Goal: Task Accomplishment & Management: Use online tool/utility

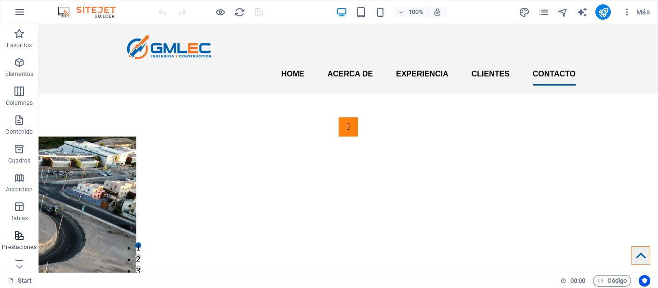
scroll to position [2064, 0]
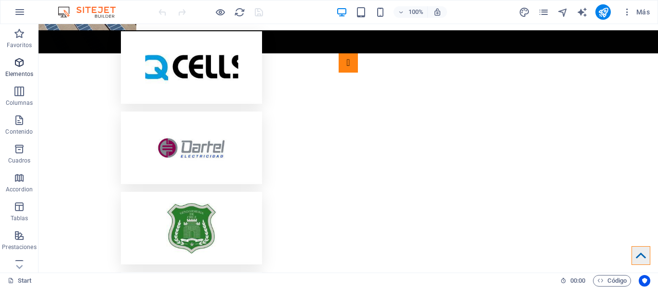
click at [23, 61] on icon "button" at bounding box center [19, 63] width 12 height 12
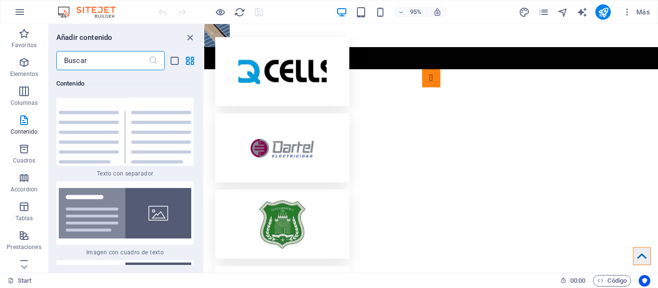
scroll to position [3746, 0]
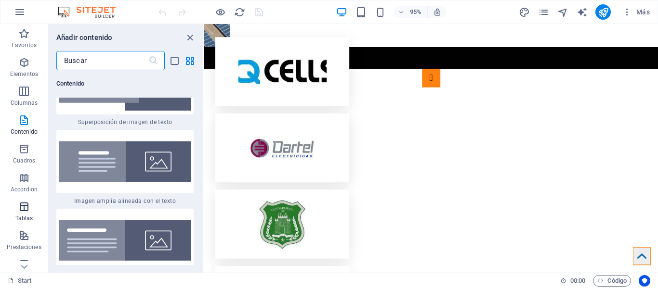
click at [32, 212] on span "Tablas" at bounding box center [24, 212] width 48 height 23
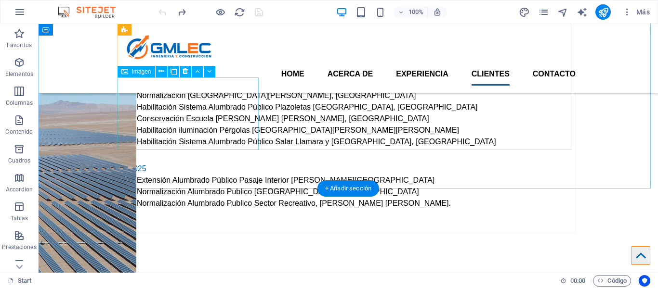
scroll to position [1823, 0]
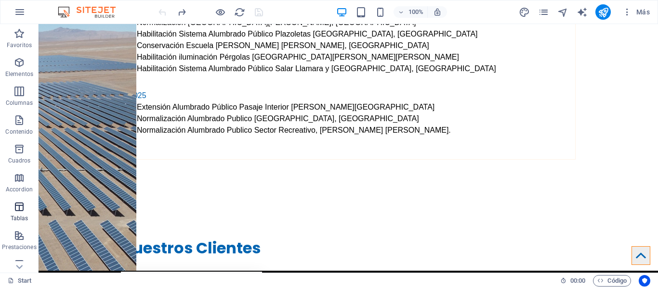
click at [18, 212] on icon "button" at bounding box center [19, 207] width 12 height 12
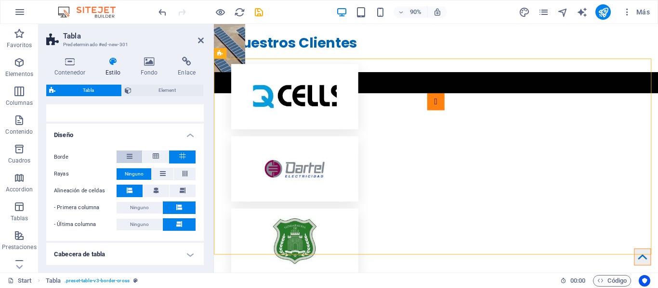
scroll to position [48, 0]
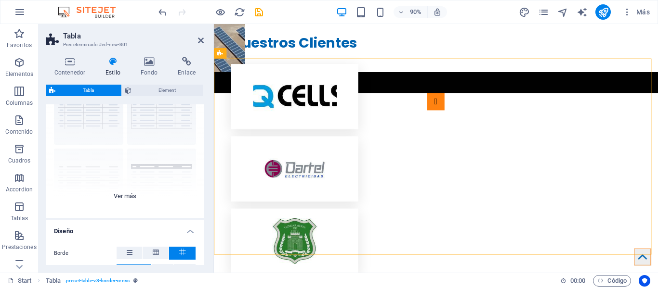
click at [113, 197] on div "cuadrícula con bordes Predeterminado con cabecera seccionado horizo... secciona…" at bounding box center [124, 146] width 157 height 144
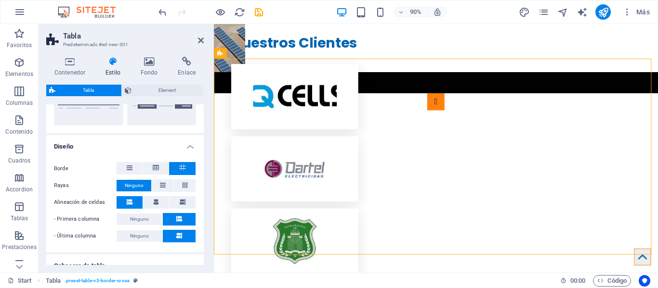
scroll to position [303, 0]
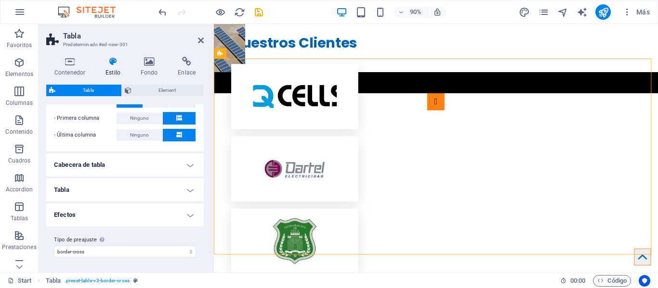
click at [118, 184] on h4 "Tabla" at bounding box center [124, 190] width 157 height 23
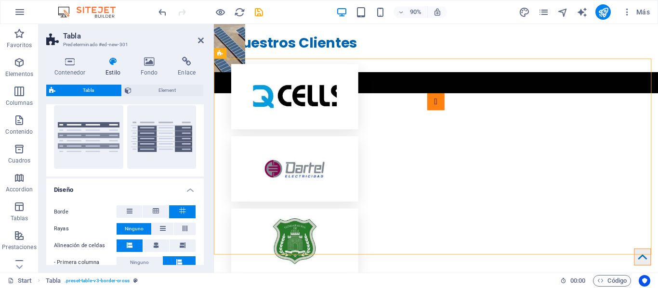
scroll to position [255, 0]
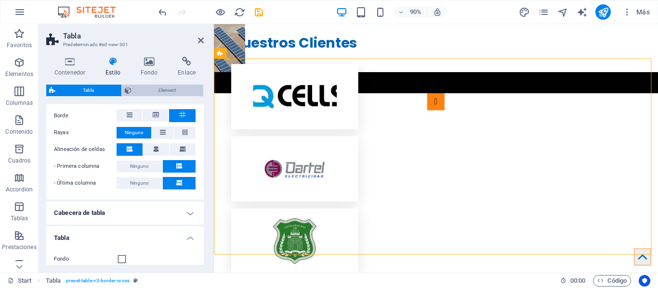
click at [179, 92] on span "Element" at bounding box center [167, 91] width 66 height 12
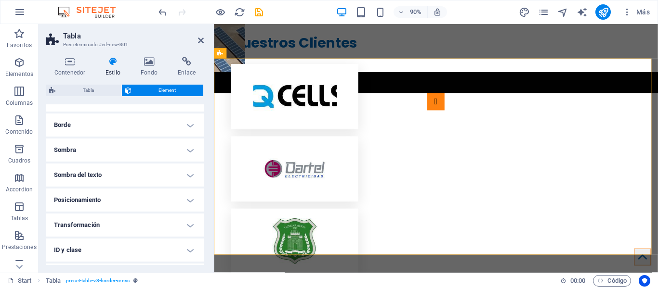
scroll to position [143, 0]
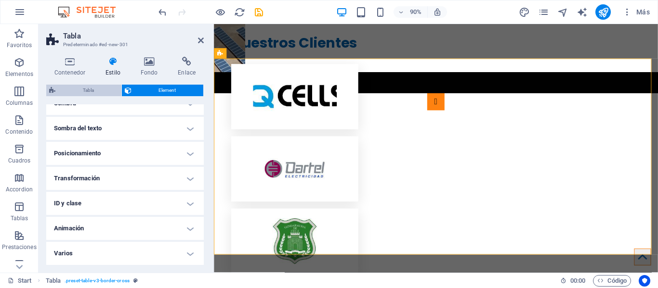
click at [95, 90] on span "Tabla" at bounding box center [88, 91] width 60 height 12
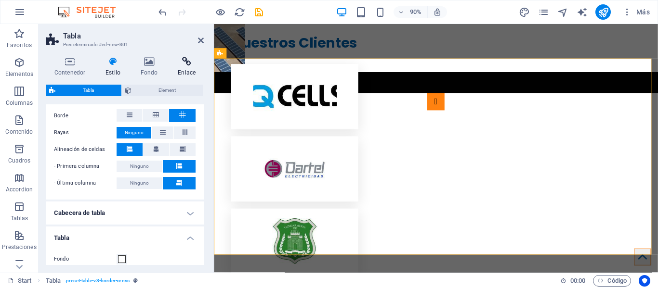
click at [188, 70] on h4 "Enlace" at bounding box center [187, 67] width 34 height 20
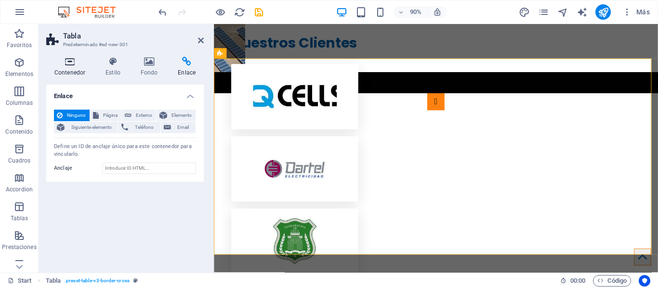
click at [79, 69] on h4 "Contenedor" at bounding box center [71, 67] width 51 height 20
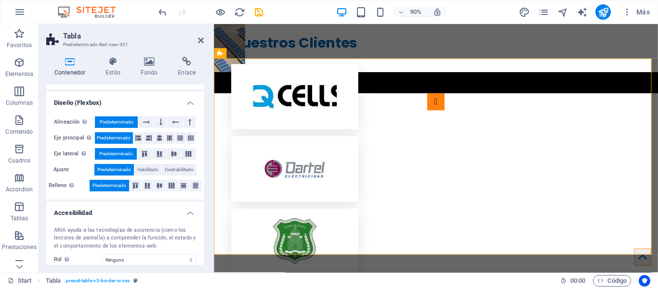
scroll to position [193, 0]
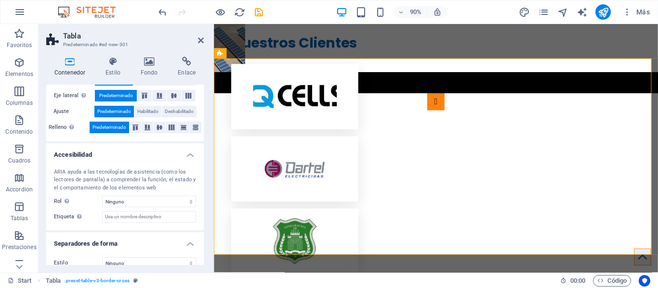
click at [178, 196] on div "ARIA ayuda a las tecnologías de asistencia (como los lectores de pantalla) a co…" at bounding box center [124, 196] width 157 height 70
click at [180, 201] on select "Ninguno Alert Article Banner Comment Complementary Dialog Encabezado Marquee Pi…" at bounding box center [149, 202] width 94 height 12
click at [69, 178] on div "ARIA ayuda a las tecnologías de asistencia (como los lectores de pantalla) a co…" at bounding box center [125, 181] width 142 height 24
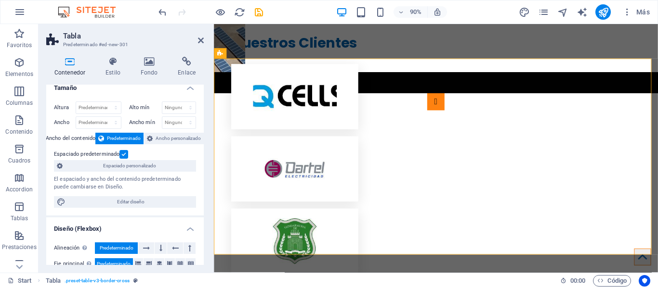
scroll to position [0, 0]
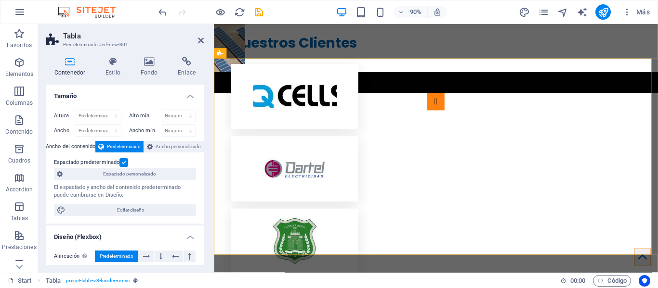
drag, startPoint x: 99, startPoint y: 180, endPoint x: 104, endPoint y: 190, distance: 11.8
click at [104, 190] on div "Altura Predeterminado px rem % vh vw Alto mín Ninguno px rem % vh vw Ancho Pred…" at bounding box center [124, 163] width 157 height 122
click at [104, 190] on div "El espaciado y ancho del contenido predeterminado puede cambiarse en Diseño." at bounding box center [125, 192] width 142 height 16
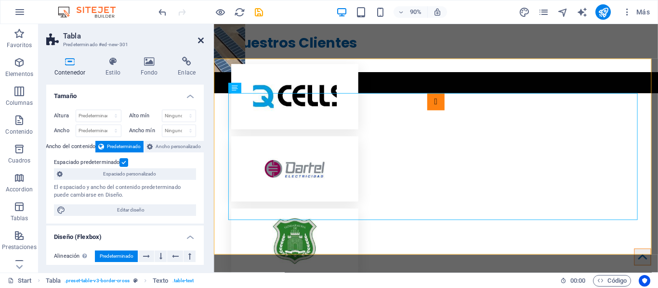
click at [199, 39] on icon at bounding box center [201, 41] width 6 height 8
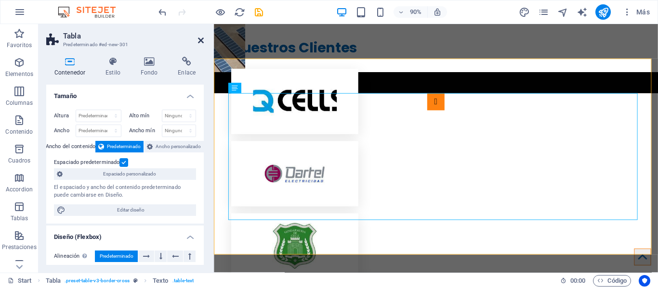
scroll to position [2021, 0]
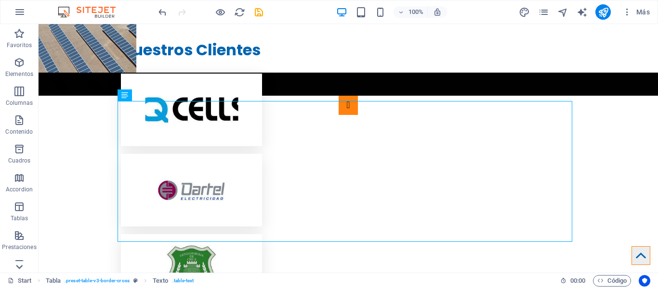
click at [15, 263] on icon at bounding box center [19, 267] width 13 height 13
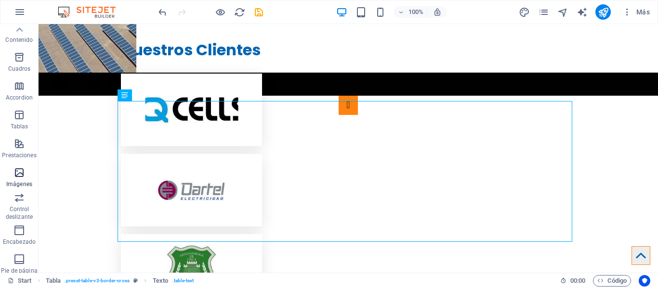
scroll to position [88, 0]
click at [23, 122] on icon "button" at bounding box center [19, 119] width 12 height 12
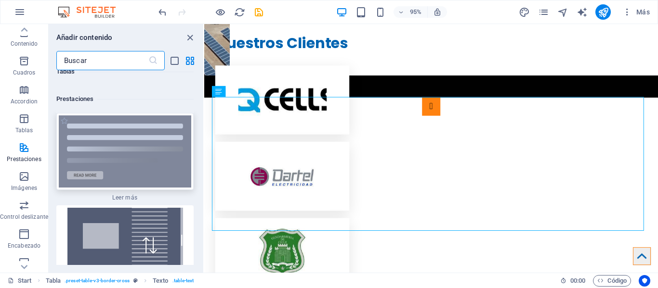
scroll to position [7373, 0]
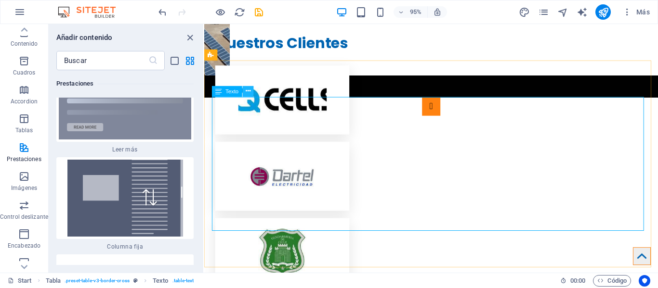
click at [247, 92] on icon at bounding box center [248, 92] width 5 height 10
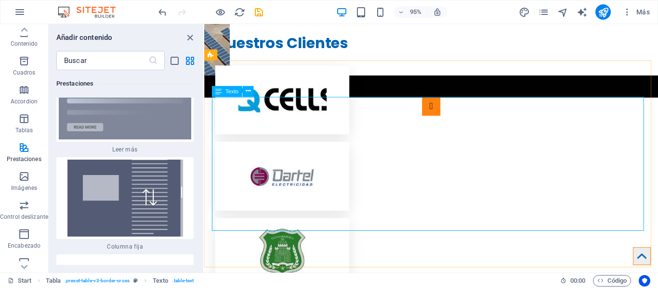
click at [236, 92] on span "Texto" at bounding box center [231, 91] width 13 height 5
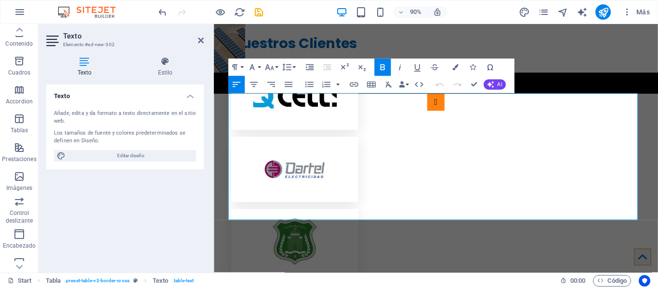
scroll to position [2016, 0]
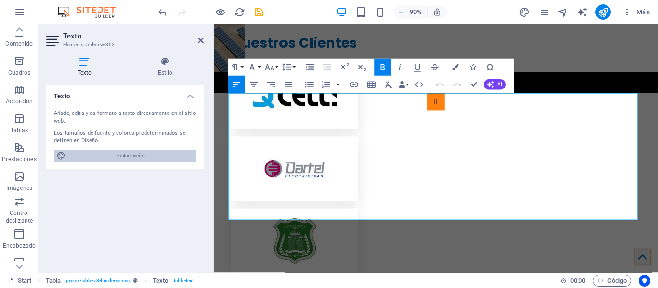
click at [126, 157] on span "Editar diseño" at bounding box center [130, 156] width 125 height 12
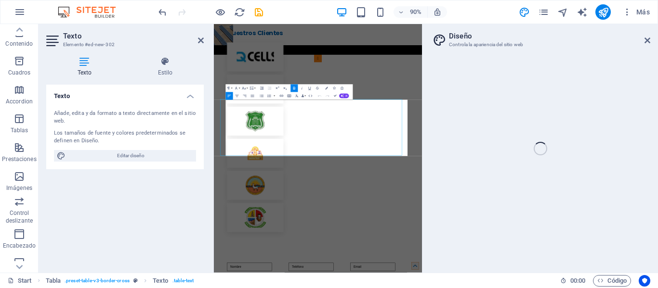
select select "px"
select select "400"
select select "px"
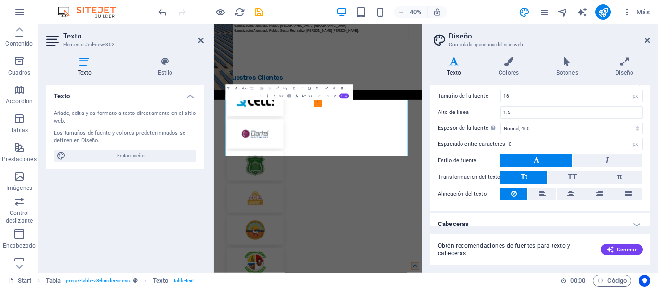
scroll to position [78, 0]
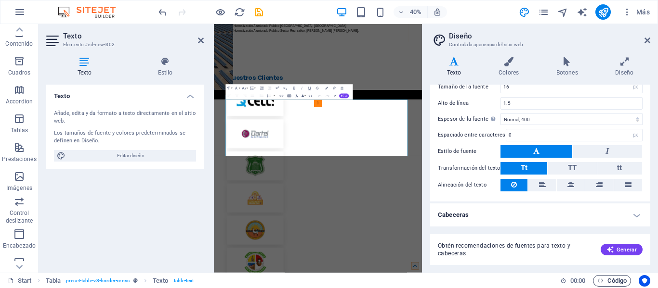
click at [612, 279] on span "Código" at bounding box center [611, 281] width 29 height 12
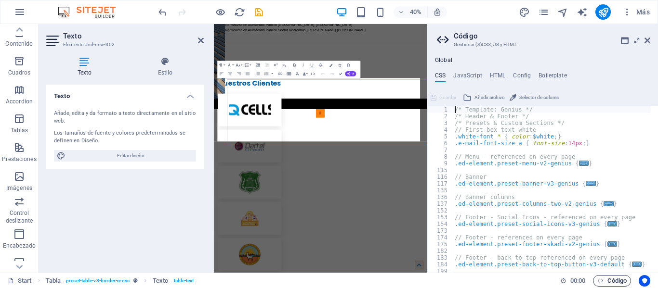
scroll to position [1970, 0]
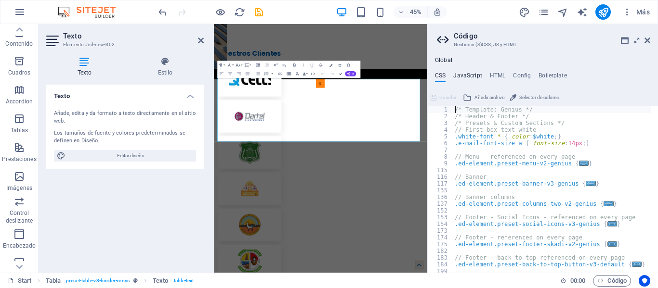
click at [471, 77] on h4 "JavaScript" at bounding box center [467, 77] width 28 height 11
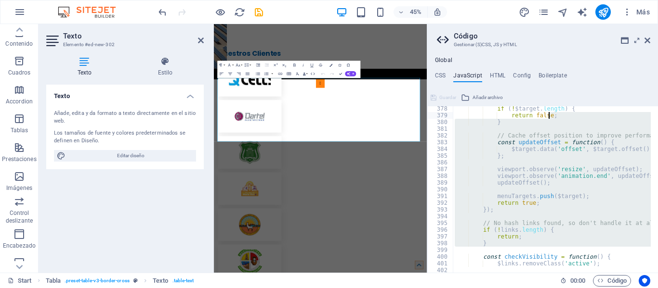
scroll to position [0, 0]
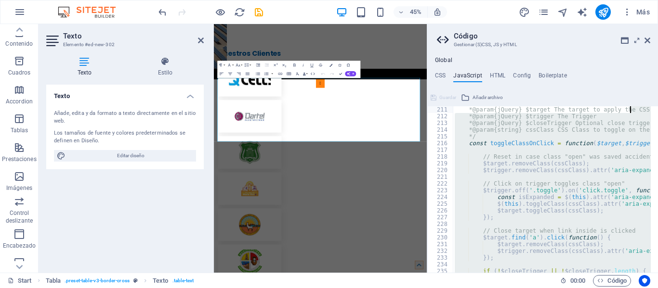
drag, startPoint x: 655, startPoint y: 251, endPoint x: 629, endPoint y: 64, distance: 189.1
click at [629, 64] on div "Global CSS JavaScript HTML Config Boilerplate /* Template: Genius */ 1 2 3 4 5 …" at bounding box center [542, 165] width 231 height 216
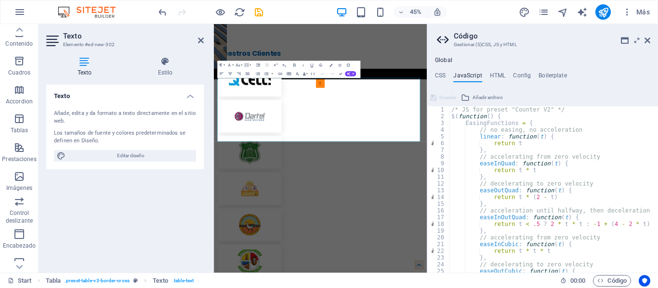
click at [570, 134] on div "/* JS for preset "Counter V2" */ $ ( function ( ) { EasingFunctions = { // no e…" at bounding box center [670, 192] width 442 height 173
click at [568, 116] on div "/* JS for preset "Counter V2" */ $ ( function ( ) { EasingFunctions = { // no e…" at bounding box center [670, 192] width 442 height 173
type textarea "$(function() {"
click at [503, 80] on h4 "HTML" at bounding box center [498, 77] width 16 height 11
type textarea "<a href="#main-content" class="wv-link-content button">Skip to main content</a>"
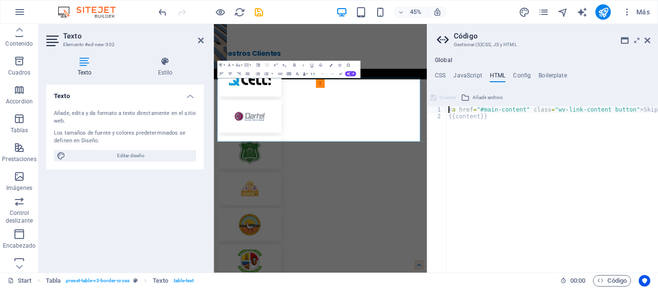
scroll to position [0, 49]
click at [443, 75] on h4 "CSS" at bounding box center [440, 77] width 11 height 11
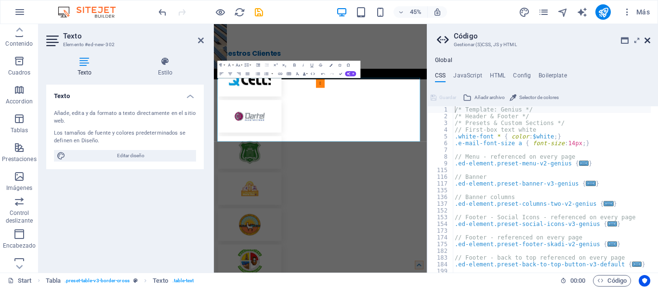
click at [649, 38] on icon at bounding box center [647, 41] width 6 height 8
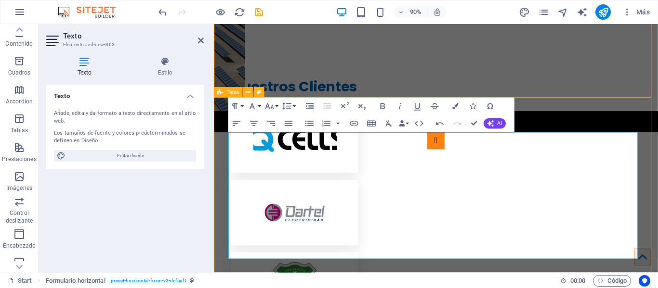
scroll to position [1978, 0]
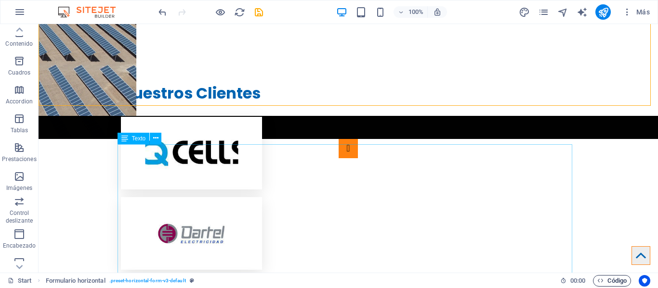
click at [602, 277] on span "Código" at bounding box center [611, 281] width 29 height 12
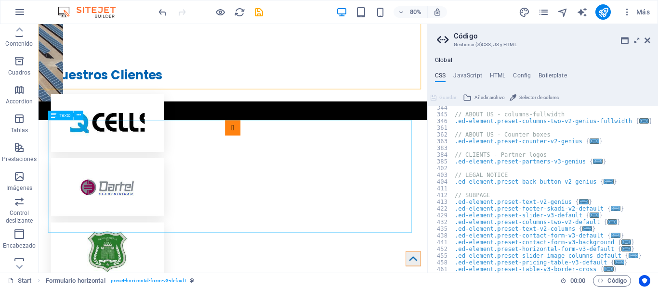
scroll to position [285, 0]
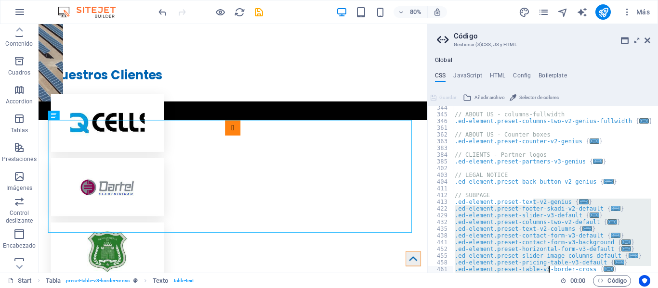
drag, startPoint x: 532, startPoint y: 203, endPoint x: 548, endPoint y: 268, distance: 67.0
click at [548, 268] on div "// ABOUT US - columns-fullwidth .ed-element.preset-columns-two-v2-genius-fullwi…" at bounding box center [552, 195] width 198 height 180
click at [543, 262] on div "// ABOUT US - columns-fullwidth .ed-element.preset-columns-two-v2-genius-fullwi…" at bounding box center [552, 189] width 198 height 167
type textarea ".ed-element.preset-pricing-table-v3-default {"
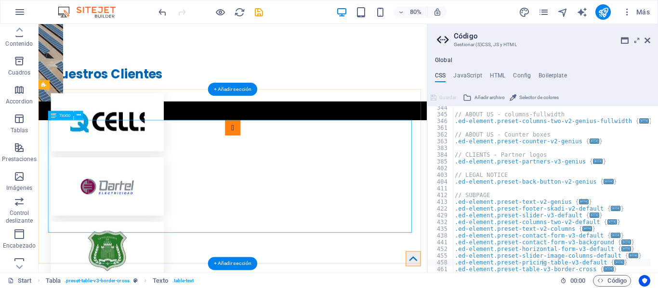
scroll to position [1829, 0]
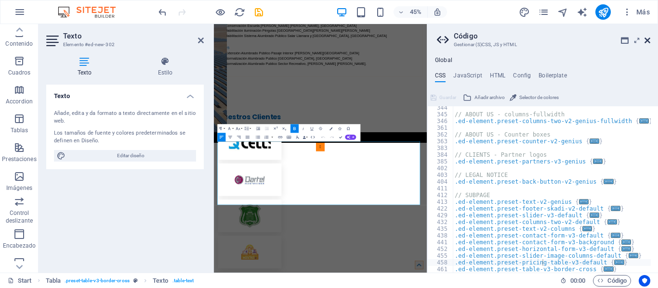
click at [648, 37] on header "Código Gestionar (S)CSS, JS y HTML" at bounding box center [543, 36] width 213 height 25
click at [648, 39] on icon at bounding box center [647, 41] width 6 height 8
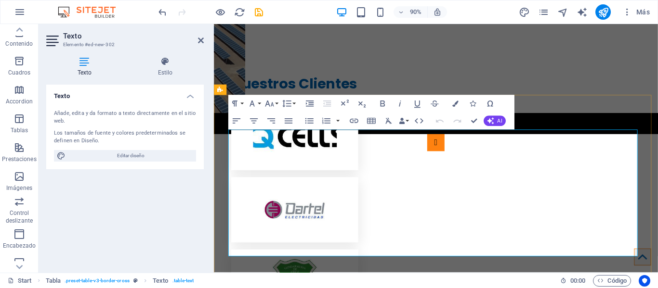
scroll to position [1976, 0]
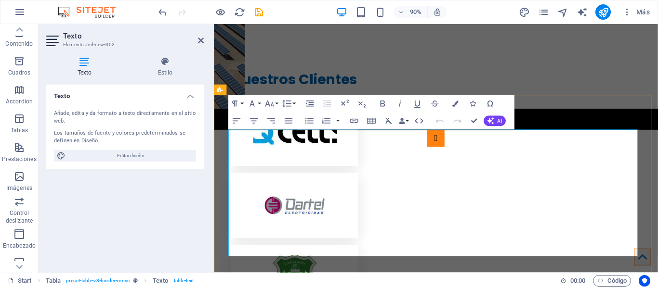
click at [406, 121] on button "Data Bindings" at bounding box center [403, 121] width 12 height 17
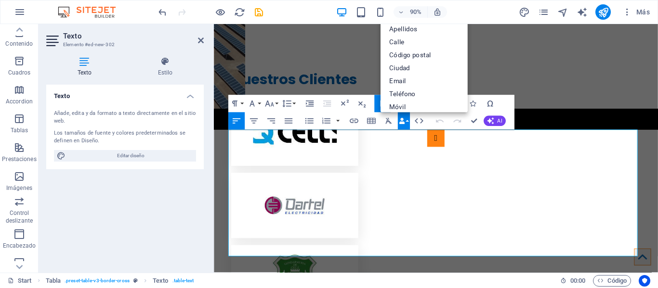
click at [406, 121] on button "Data Bindings" at bounding box center [403, 121] width 12 height 17
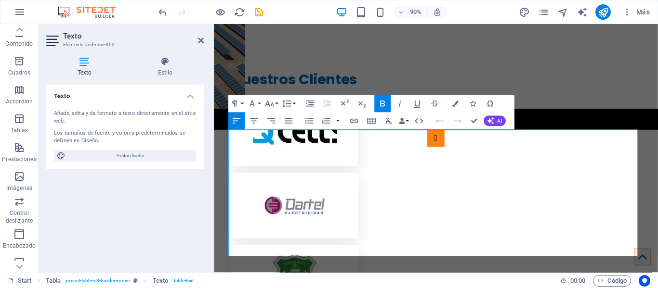
click at [92, 162] on div "Añade, edita y da formato a texto directamente en el sitio web. Los tamaños de …" at bounding box center [124, 135] width 157 height 67
click at [95, 157] on span "Editar diseño" at bounding box center [130, 156] width 125 height 12
select select "px"
select select "400"
select select "px"
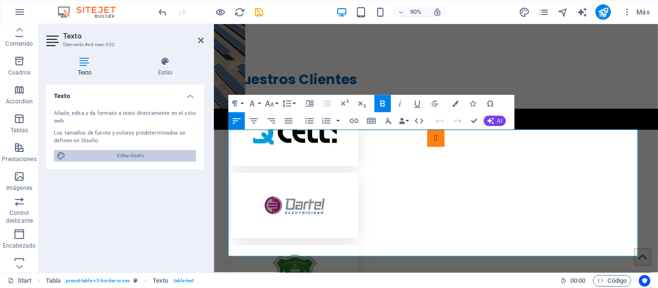
select select "rem"
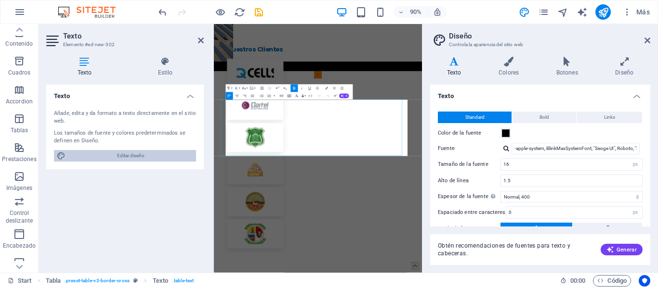
scroll to position [1904, 0]
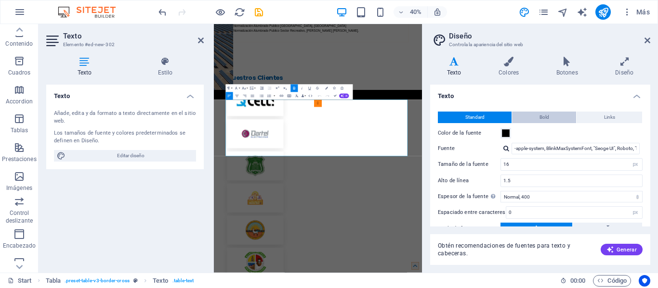
click at [546, 117] on span "Bold" at bounding box center [544, 118] width 10 height 12
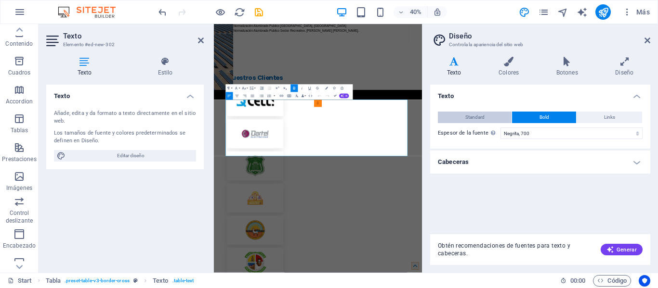
click at [487, 114] on button "Standard" at bounding box center [475, 118] width 74 height 12
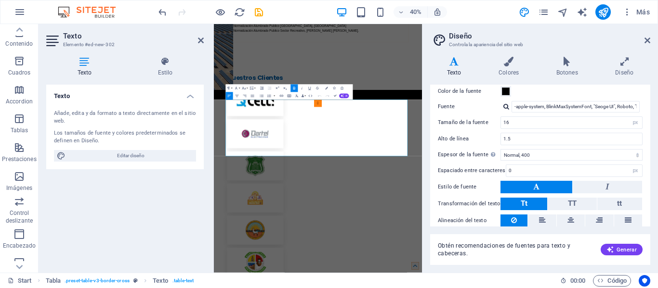
scroll to position [78, 0]
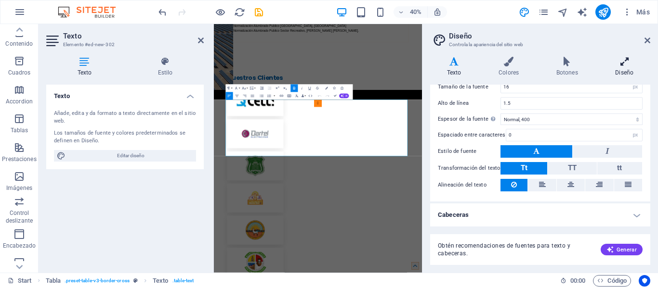
click at [626, 75] on h4 "Diseño" at bounding box center [625, 67] width 52 height 20
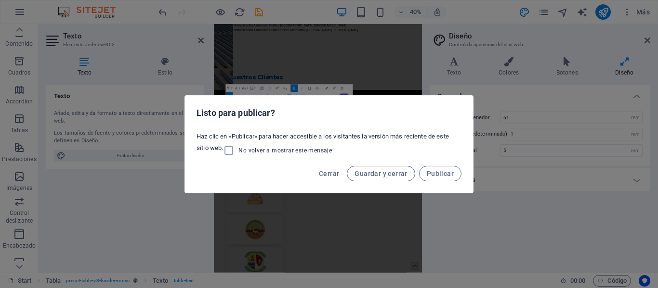
scroll to position [1903, 0]
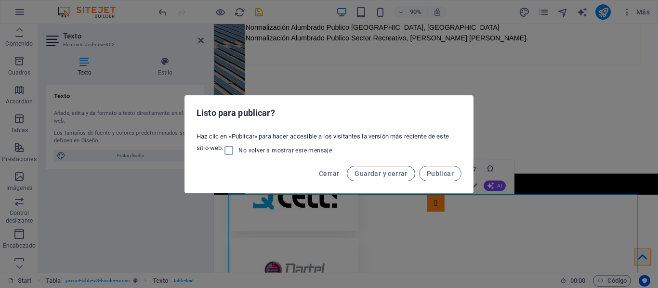
drag, startPoint x: 330, startPoint y: 169, endPoint x: 568, endPoint y: 123, distance: 242.7
click at [568, 123] on div "Listo para publicar? Haz clic en «Publicar» para hacer accesible a los visitant…" at bounding box center [329, 144] width 658 height 288
click at [523, 108] on div "Listo para publicar? Haz clic en «Publicar» para hacer accesible a los visitant…" at bounding box center [329, 144] width 658 height 288
click at [332, 170] on span "Cerrar" at bounding box center [329, 174] width 20 height 8
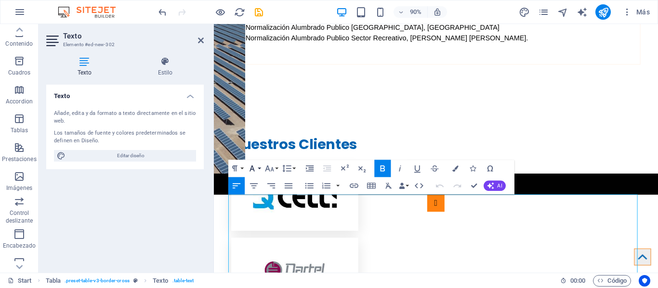
click at [260, 172] on button "Font Family" at bounding box center [253, 168] width 16 height 17
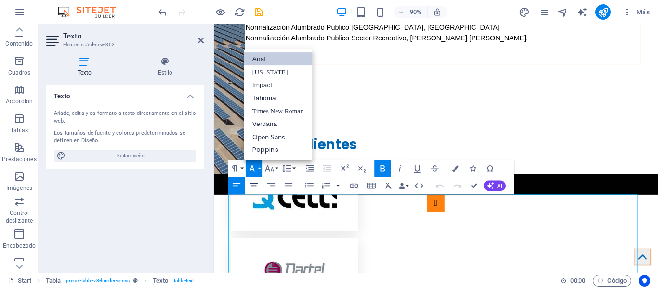
scroll to position [0, 0]
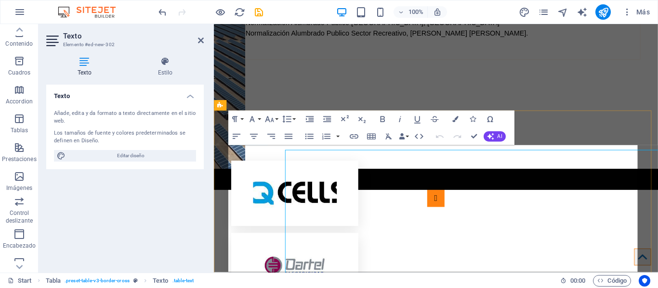
scroll to position [1958, 0]
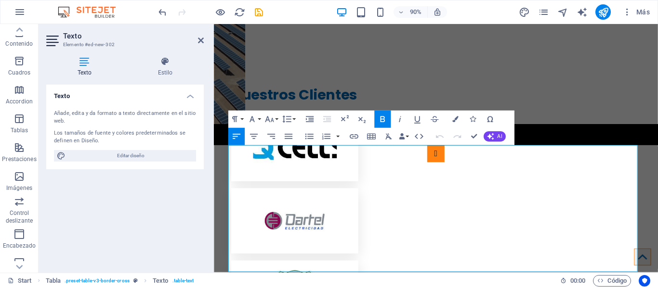
click at [59, 38] on icon at bounding box center [53, 40] width 14 height 15
click at [81, 67] on h4 "Texto" at bounding box center [86, 67] width 80 height 20
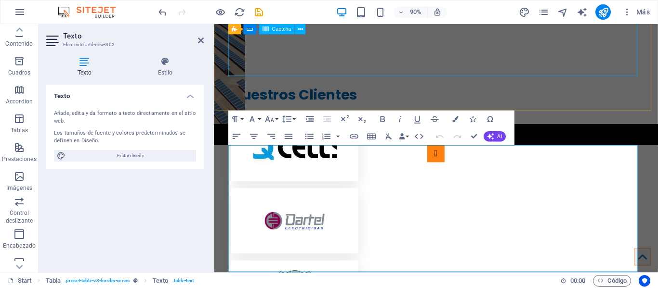
drag, startPoint x: 558, startPoint y: 79, endPoint x: 724, endPoint y: 86, distance: 166.8
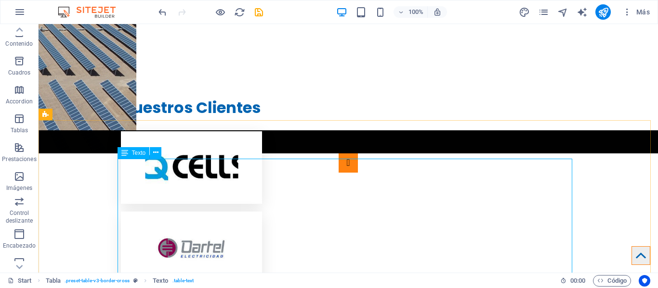
click at [134, 153] on span "Texto" at bounding box center [139, 153] width 14 height 6
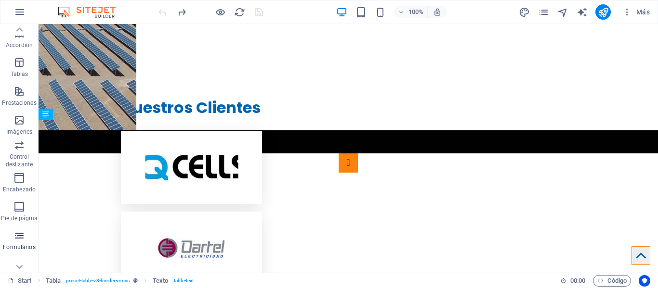
scroll to position [184, 0]
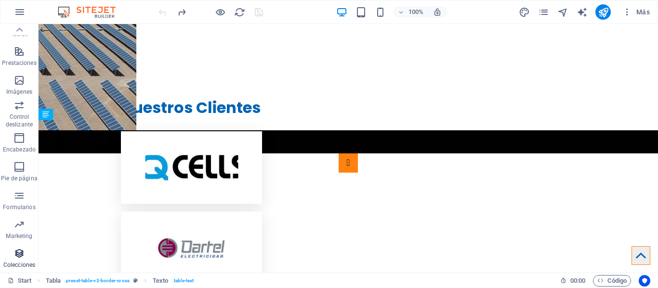
click at [12, 250] on span "Colecciones" at bounding box center [19, 259] width 39 height 23
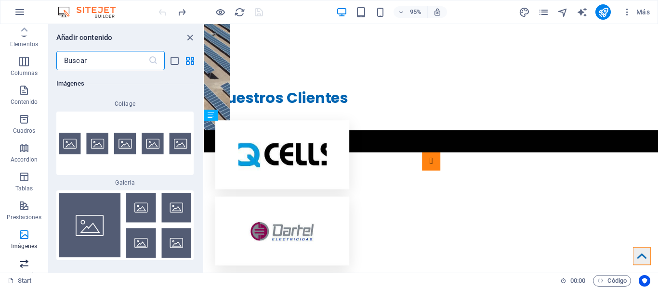
scroll to position [0, 0]
click at [27, 207] on icon "button" at bounding box center [24, 207] width 12 height 12
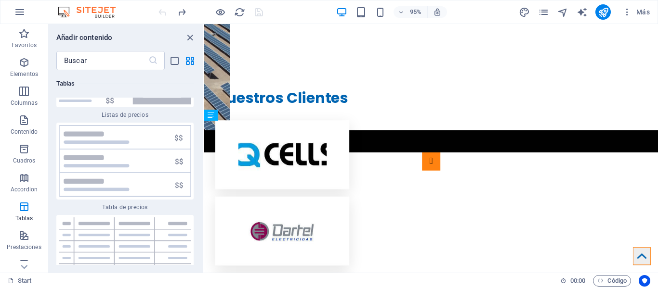
scroll to position [6747, 0]
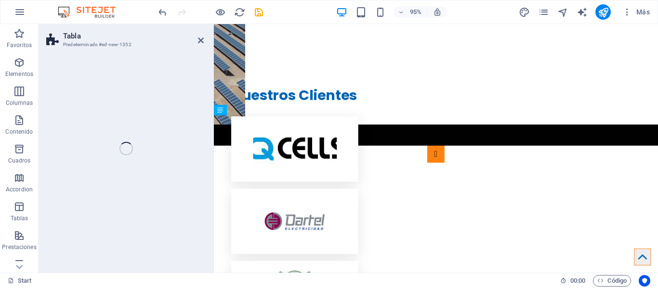
select select "preset-table-v3-border-full"
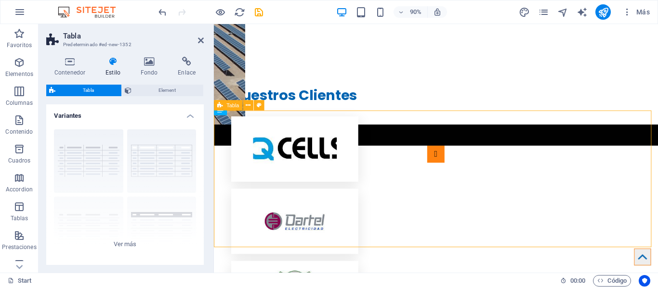
scroll to position [1958, 0]
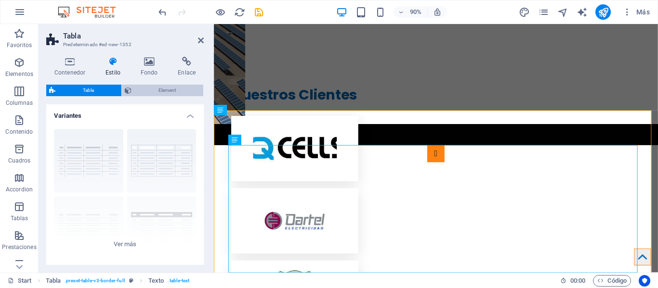
click at [167, 94] on span "Element" at bounding box center [167, 91] width 66 height 12
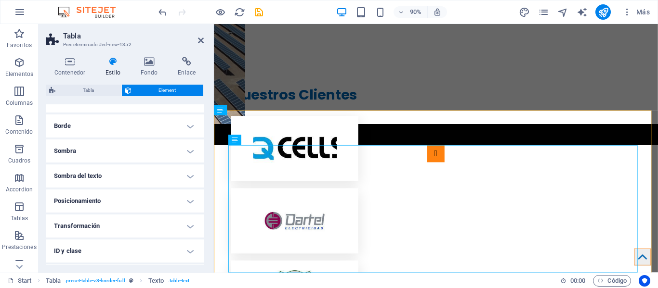
scroll to position [143, 0]
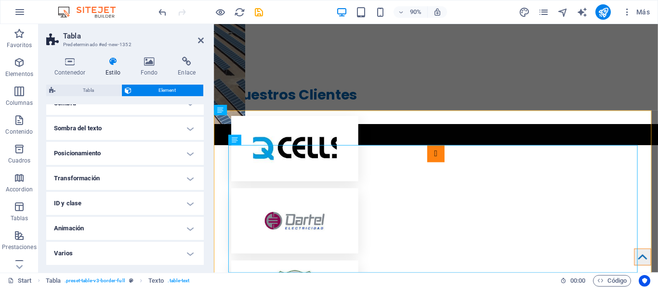
click at [117, 200] on h4 "ID y clase" at bounding box center [124, 203] width 157 height 23
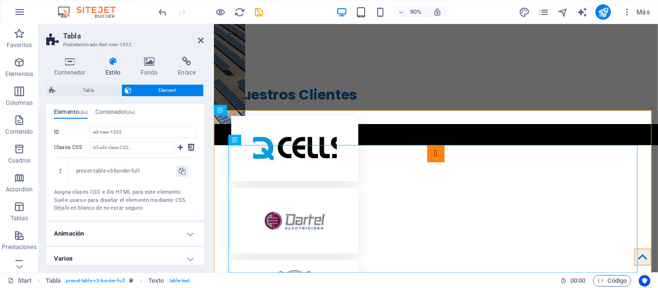
scroll to position [257, 0]
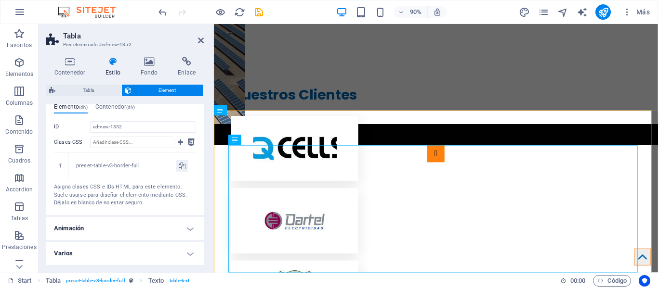
click at [98, 82] on div "Contenedor Estilo Fondo Enlace Tamaño Altura Predeterminado px rem % vh vw Alto…" at bounding box center [124, 161] width 157 height 209
click at [99, 89] on span "Tabla" at bounding box center [88, 91] width 60 height 12
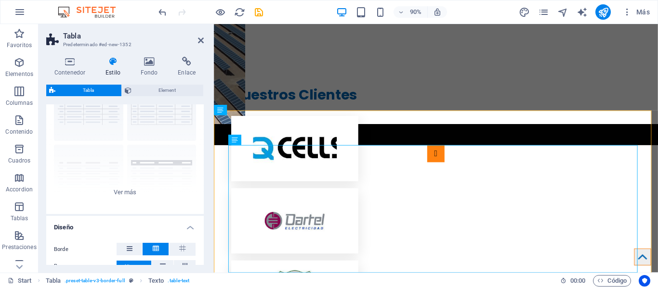
scroll to position [0, 0]
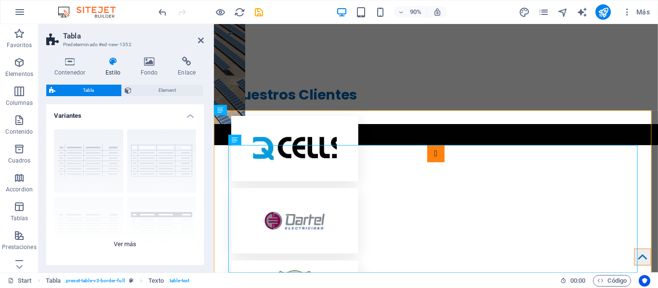
click at [116, 241] on div "cuadrícula con bordes Predeterminado con cabecera seccionado horizo... secciona…" at bounding box center [124, 194] width 157 height 144
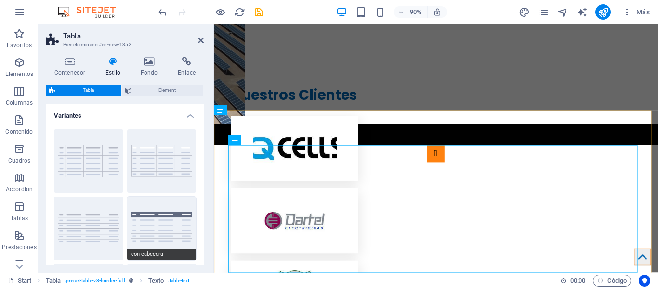
click at [151, 208] on button "con cabecera" at bounding box center [161, 229] width 69 height 64
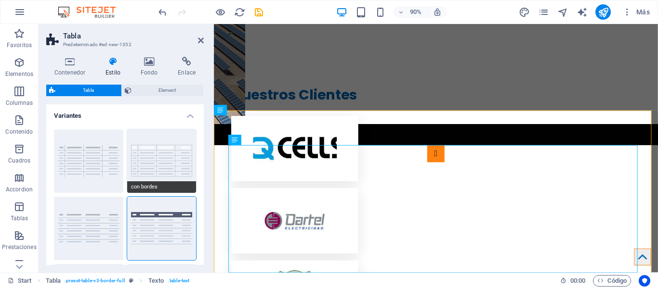
click at [157, 157] on button "con bordes" at bounding box center [161, 162] width 69 height 64
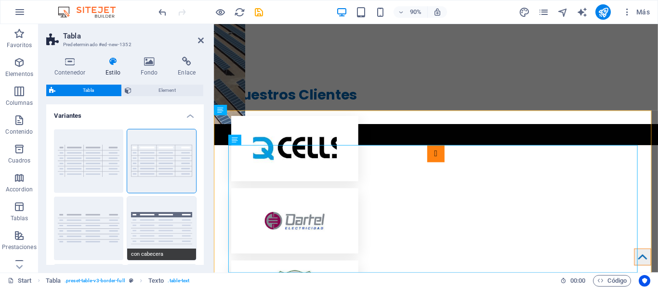
click at [145, 218] on button "con cabecera" at bounding box center [161, 229] width 69 height 64
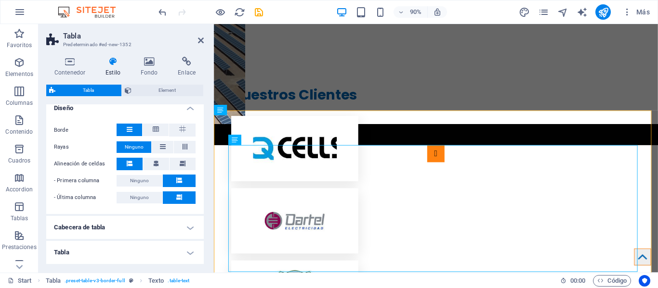
scroll to position [303, 0]
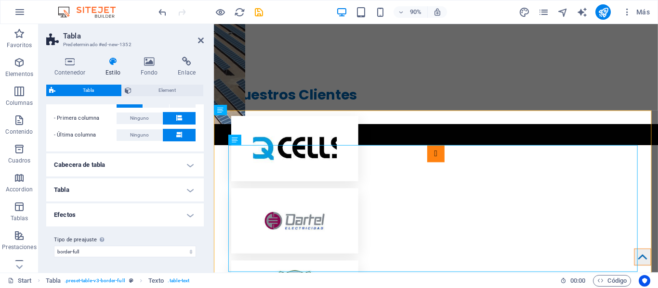
click at [139, 219] on h4 "Efectos" at bounding box center [124, 215] width 157 height 23
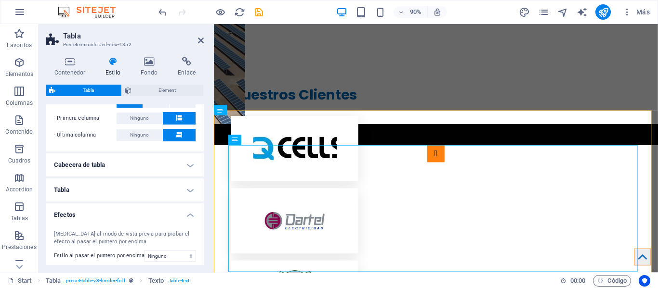
click at [139, 219] on h4 "Efectos" at bounding box center [124, 212] width 157 height 17
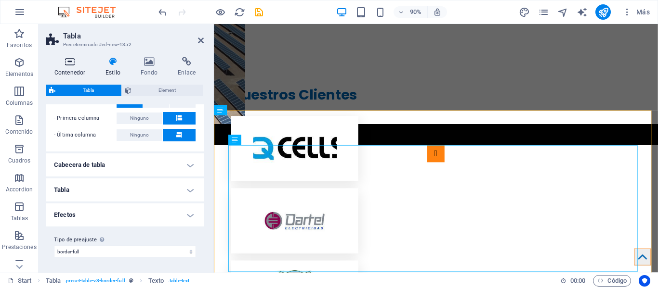
click at [77, 71] on h4 "Contenedor" at bounding box center [71, 67] width 51 height 20
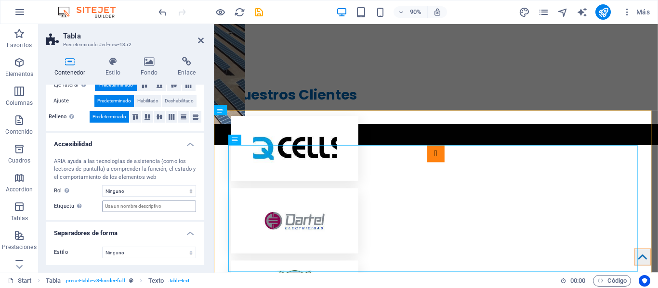
scroll to position [204, 0]
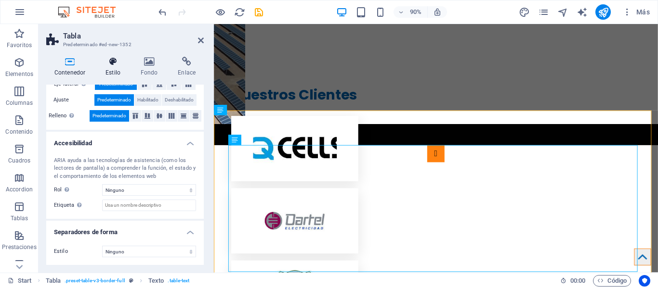
click at [121, 57] on icon at bounding box center [112, 62] width 31 height 10
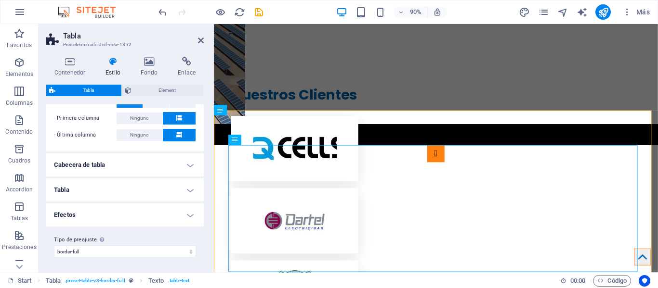
click at [158, 53] on div "Contenedor Estilo Fondo Enlace Tamaño Altura Predeterminado px rem % vh vw Alto…" at bounding box center [125, 161] width 173 height 224
click at [155, 63] on icon at bounding box center [149, 62] width 34 height 10
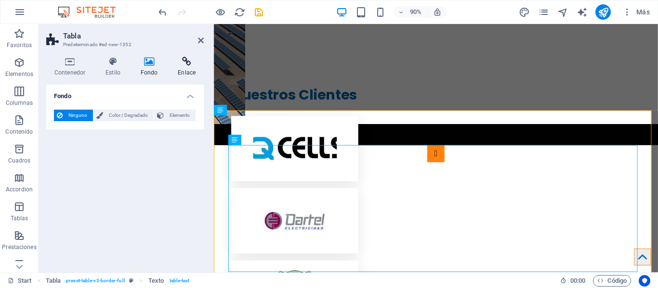
click at [190, 69] on h4 "Enlace" at bounding box center [187, 67] width 34 height 20
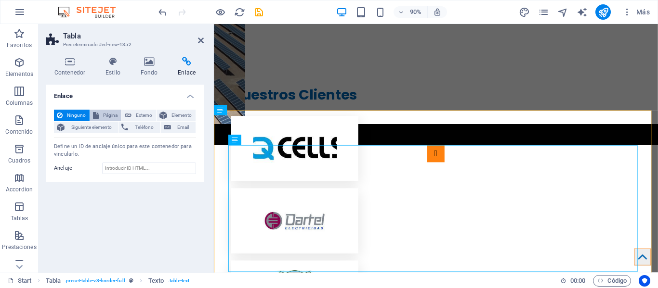
click at [98, 114] on icon at bounding box center [96, 116] width 6 height 12
select select
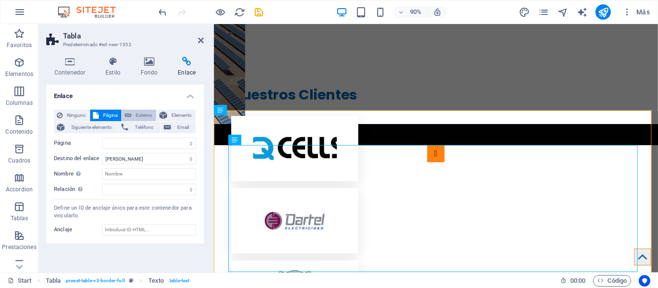
click at [139, 112] on span "Externo" at bounding box center [143, 116] width 19 height 12
select select "blank"
click at [171, 112] on span "Elemento" at bounding box center [181, 116] width 23 height 12
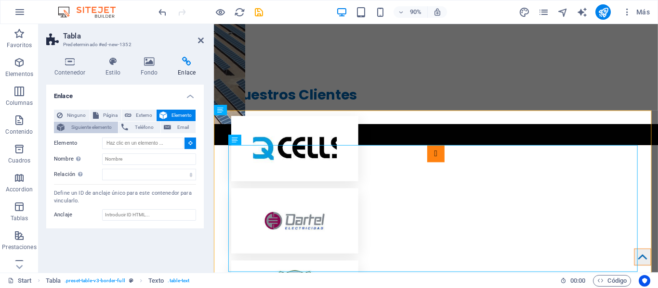
click at [81, 127] on span "Siguiente elemento" at bounding box center [91, 128] width 48 height 12
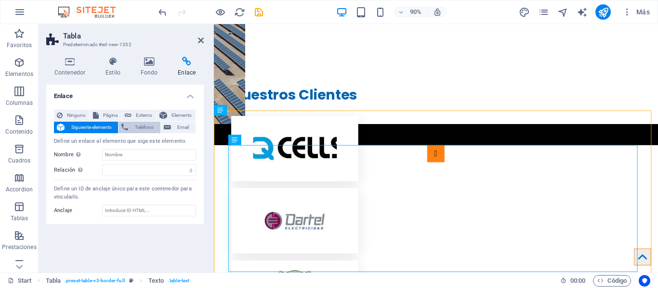
click at [130, 127] on button "Teléfono" at bounding box center [138, 128] width 41 height 12
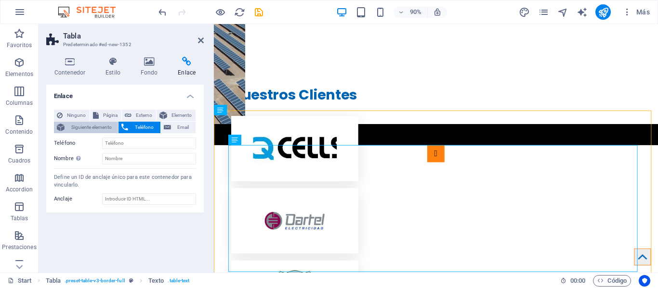
click at [92, 131] on span "Siguiente elemento" at bounding box center [91, 128] width 48 height 12
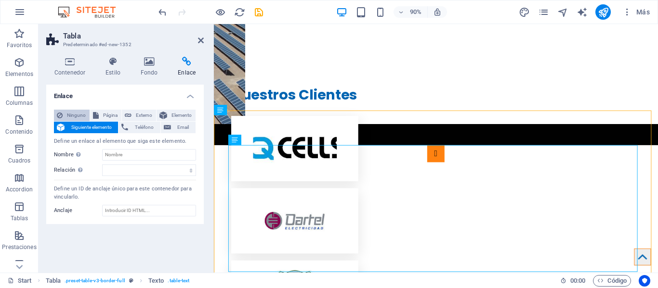
click at [66, 114] on span "Ninguno" at bounding box center [76, 116] width 21 height 12
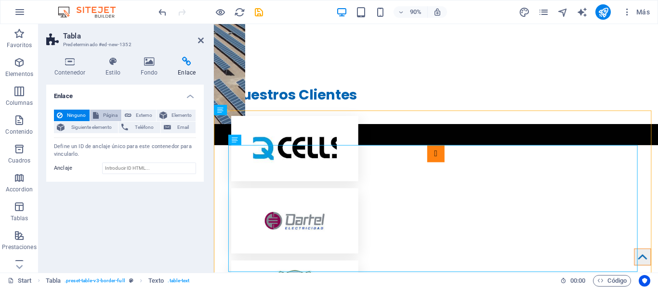
click at [104, 113] on span "Página" at bounding box center [110, 116] width 17 height 12
select select
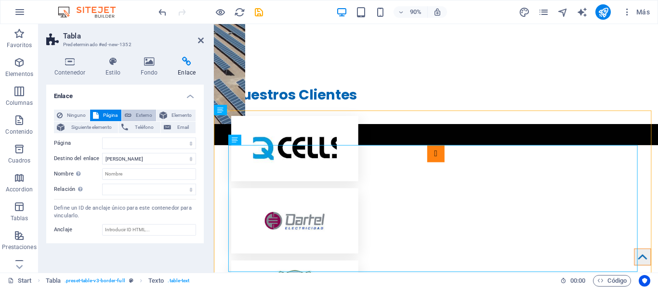
click at [144, 115] on span "Externo" at bounding box center [143, 116] width 19 height 12
select select "blank"
click at [166, 111] on icon at bounding box center [163, 116] width 8 height 12
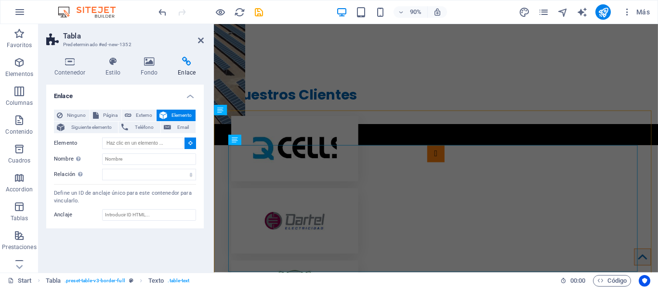
click at [189, 144] on icon at bounding box center [190, 143] width 4 height 5
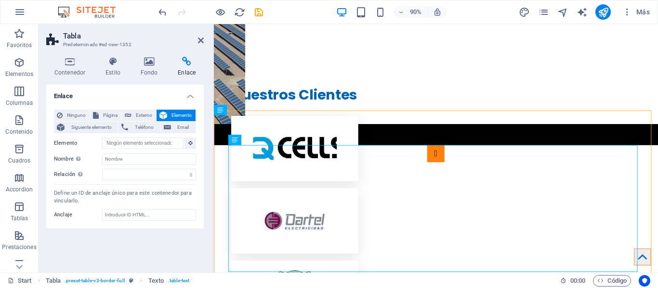
click at [194, 118] on button "Elemento" at bounding box center [176, 116] width 39 height 12
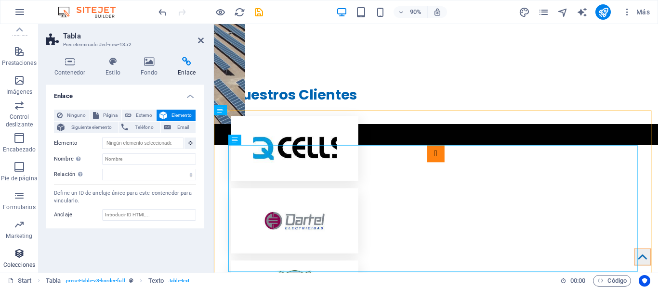
click at [25, 244] on button "Colecciones" at bounding box center [19, 258] width 39 height 29
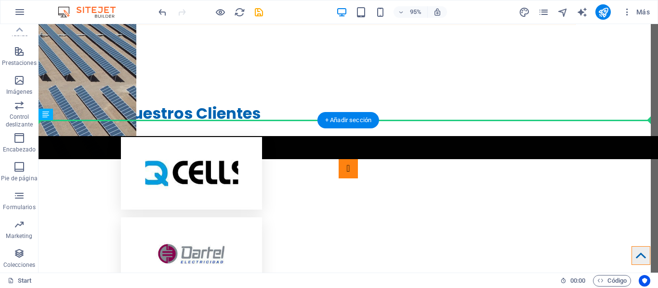
scroll to position [1964, 0]
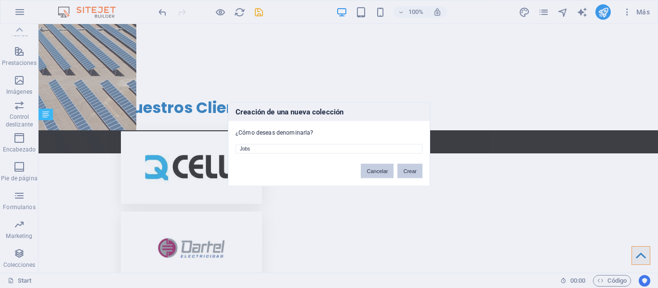
drag, startPoint x: 378, startPoint y: 170, endPoint x: 416, endPoint y: 175, distance: 38.8
click at [416, 175] on div "Cancelar Crear" at bounding box center [392, 166] width 76 height 25
click at [414, 174] on button "Crear" at bounding box center [409, 171] width 25 height 14
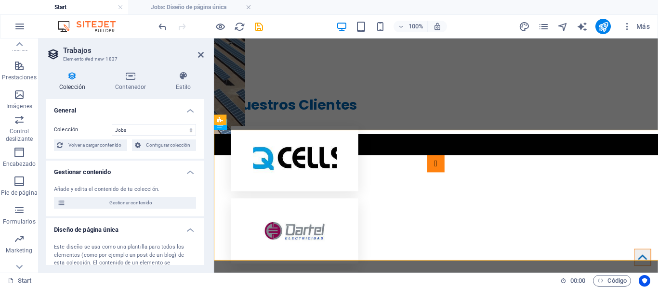
select select "columns.publishing_date_DESC"
select select "columns.status"
select select "Published"
select select "columns.publishing_date"
select select "past"
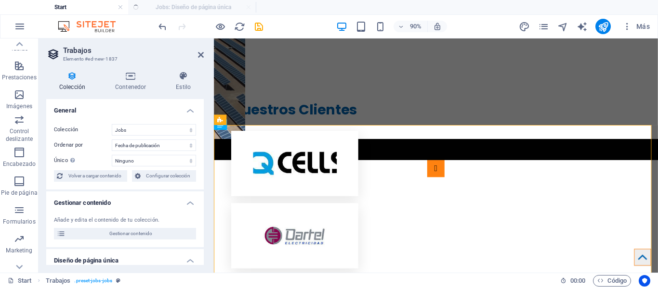
scroll to position [0, 0]
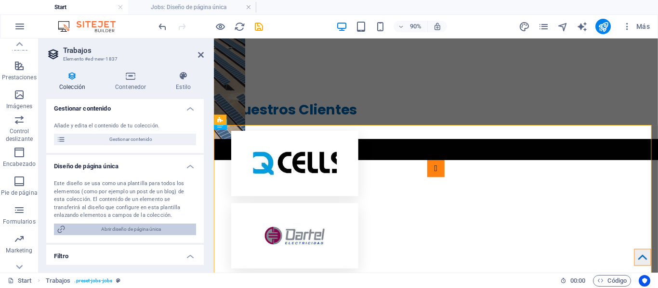
scroll to position [96, 0]
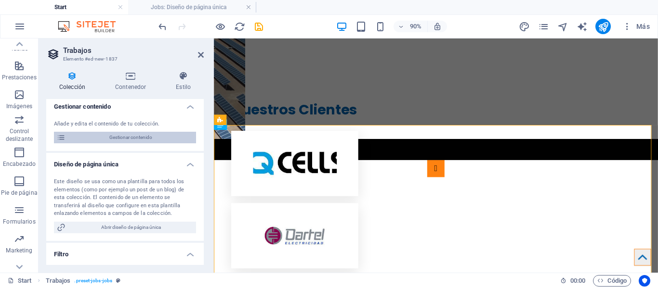
click at [184, 135] on span "Gestionar contenido" at bounding box center [130, 138] width 125 height 12
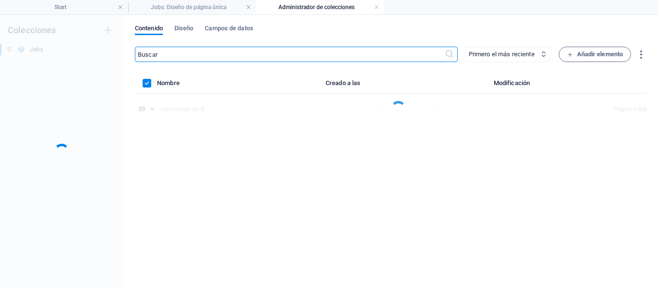
scroll to position [0, 0]
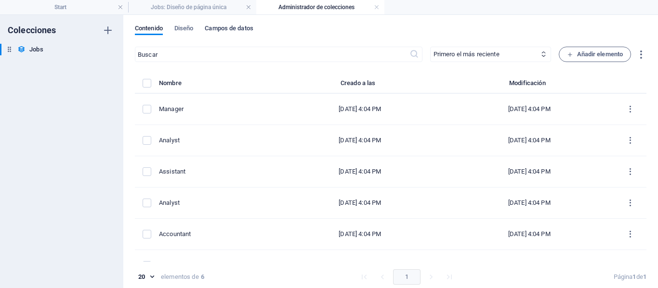
click at [244, 29] on span "Campos de datos" at bounding box center [229, 29] width 48 height 13
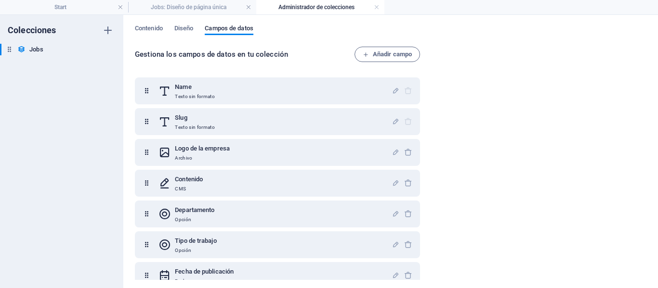
click at [166, 25] on div "Contenido Diseño Campos de datos" at bounding box center [390, 34] width 511 height 18
click at [173, 29] on div "Contenido Diseño Campos de datos" at bounding box center [390, 34] width 511 height 18
click at [157, 29] on span "Contenido" at bounding box center [149, 29] width 28 height 13
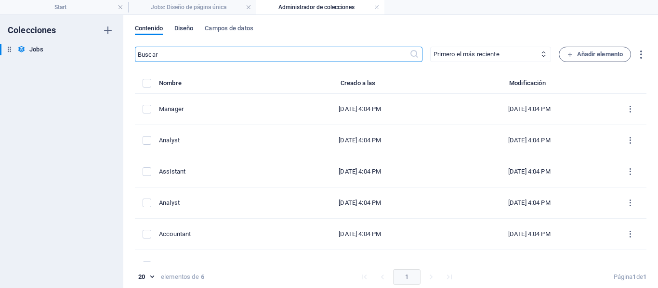
click at [184, 29] on span "Diseño" at bounding box center [183, 29] width 19 height 13
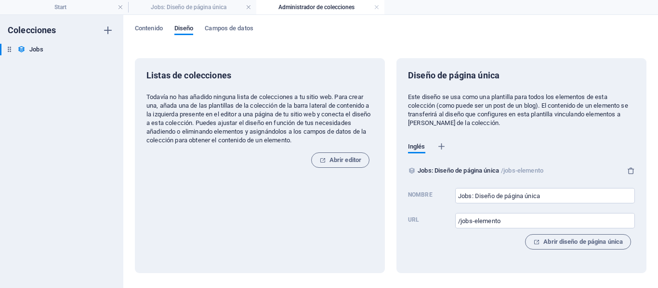
click at [145, 45] on div "Contenido Diseño Campos de datos Listas de colecciones Todavía no has añadido n…" at bounding box center [390, 152] width 535 height 274
click at [150, 39] on div "Contenido Diseño Campos de datos" at bounding box center [390, 34] width 511 height 18
click at [152, 31] on span "Contenido" at bounding box center [149, 29] width 28 height 13
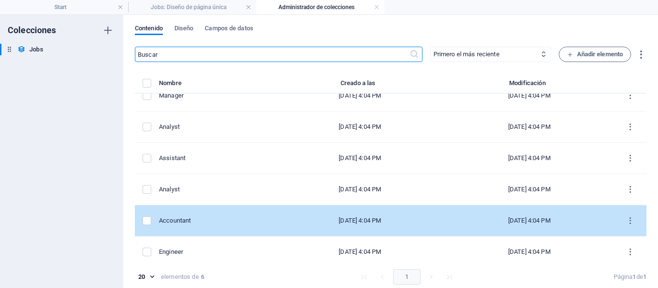
scroll to position [20, 0]
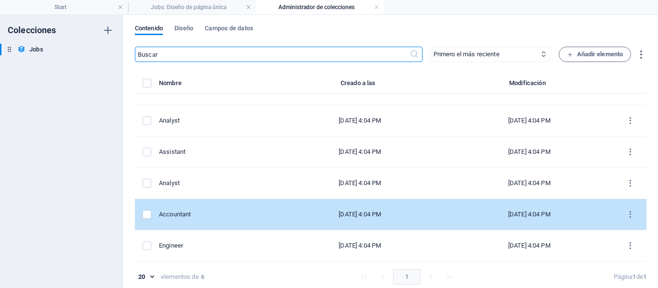
click at [240, 215] on div "Accountant" at bounding box center [213, 214] width 109 height 9
select select "Sales"
select select "Full time"
select select "Published"
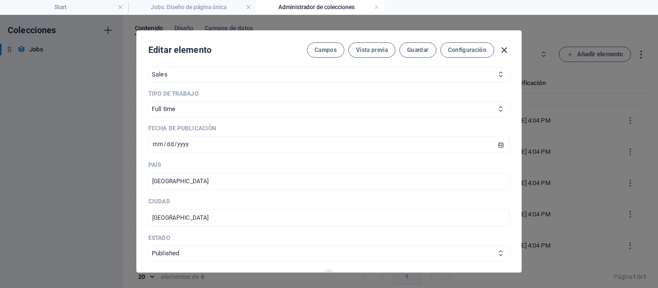
click at [502, 55] on icon "button" at bounding box center [503, 50] width 11 height 11
type input "2025-10-02"
type input "2-accountant-sales"
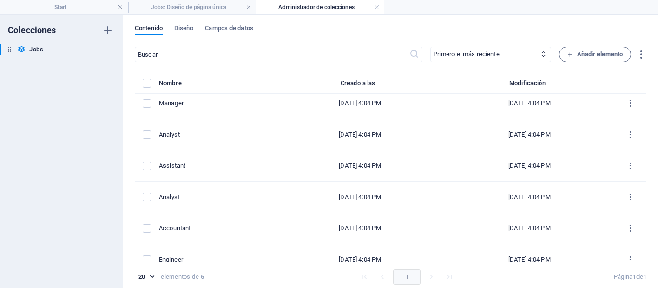
scroll to position [0, 0]
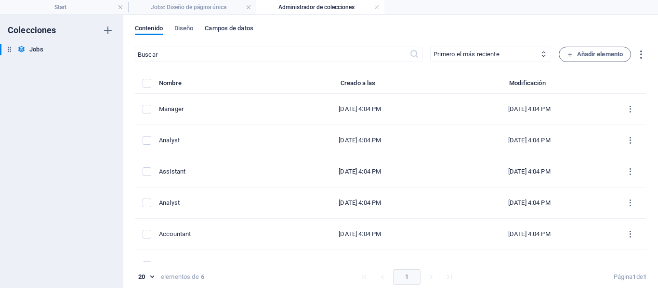
click at [236, 29] on span "Campos de datos" at bounding box center [229, 29] width 48 height 13
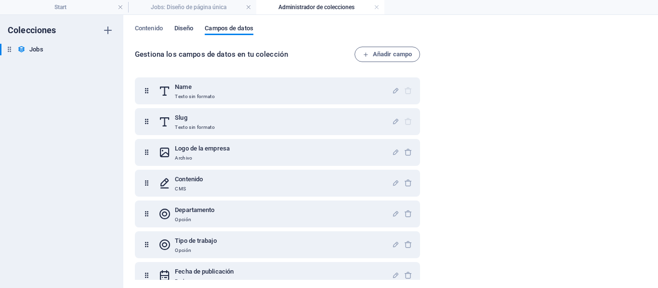
click at [187, 30] on span "Diseño" at bounding box center [183, 29] width 19 height 13
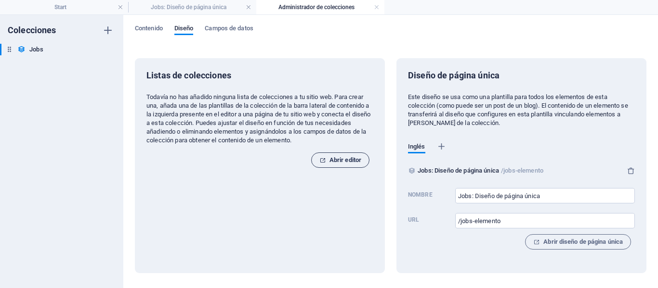
click at [354, 163] on span "Abrir editor" at bounding box center [340, 161] width 42 height 12
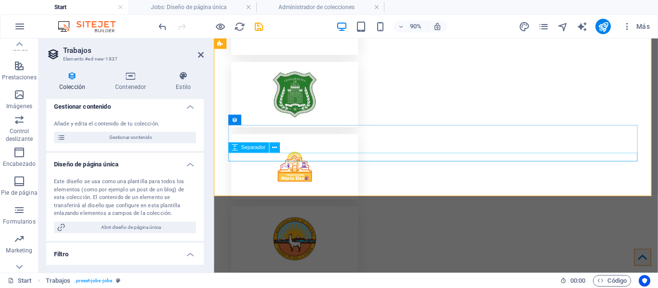
scroll to position [2151, 0]
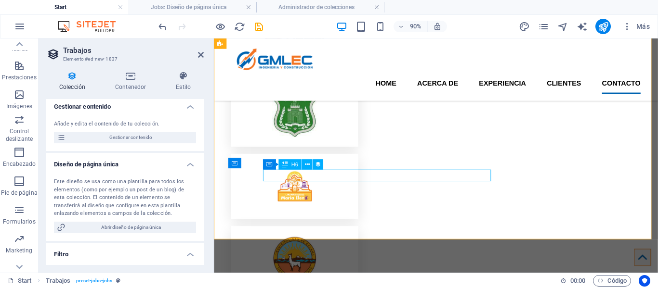
select select "name"
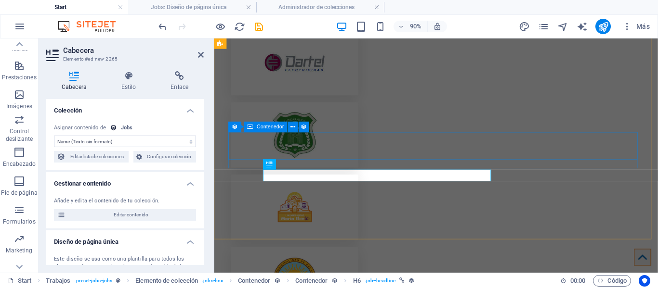
click at [258, 128] on span "Contenedor" at bounding box center [270, 126] width 27 height 5
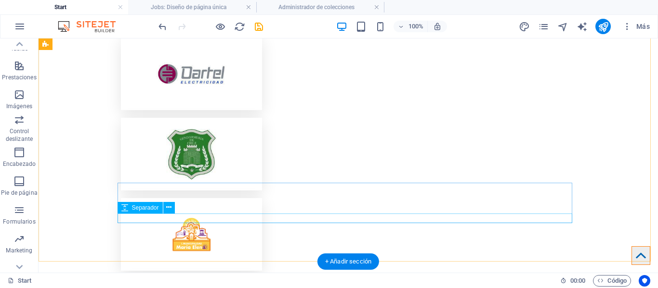
scroll to position [2156, 0]
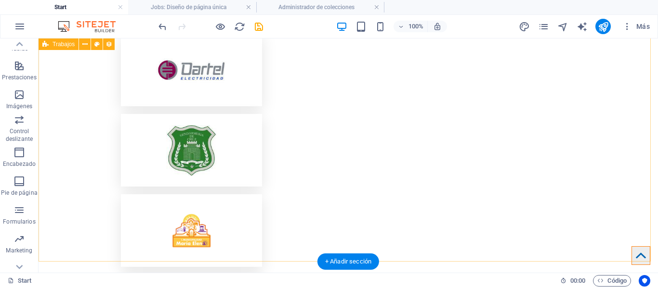
select select "columns.publishing_date_DESC"
select select "columns.status"
select select "Published"
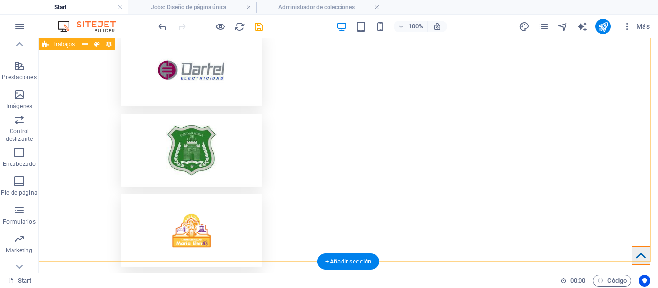
select select "columns.publishing_date"
select select "past"
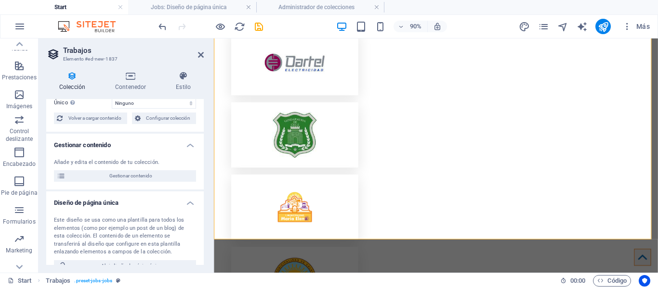
scroll to position [96, 0]
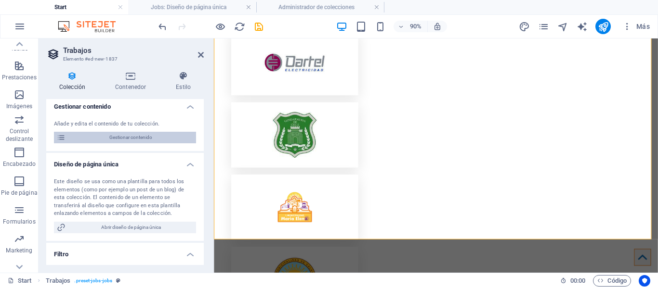
click at [145, 142] on span "Gestionar contenido" at bounding box center [130, 138] width 125 height 12
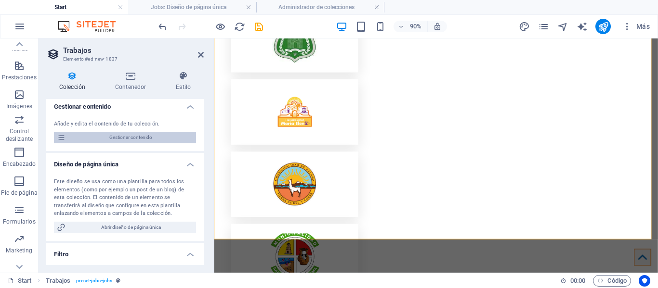
scroll to position [0, 0]
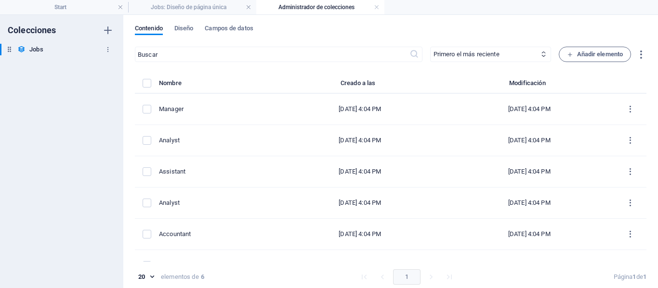
click at [22, 52] on icon at bounding box center [21, 49] width 8 height 8
click at [105, 49] on icon "button" at bounding box center [108, 49] width 7 height 7
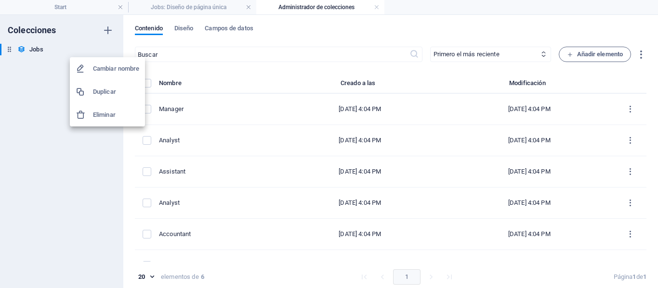
click at [106, 49] on div at bounding box center [329, 144] width 658 height 288
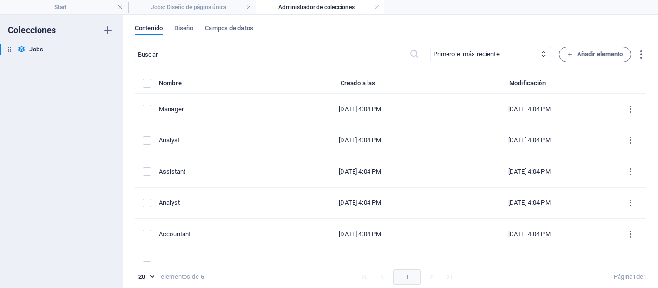
click at [109, 30] on icon "button" at bounding box center [108, 31] width 12 height 12
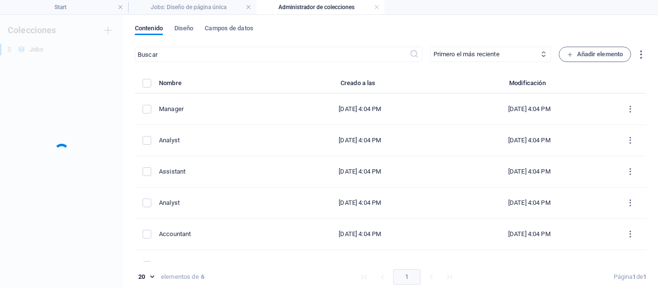
click at [98, 92] on div "Colecciones Jobs Jobs" at bounding box center [61, 152] width 123 height 274
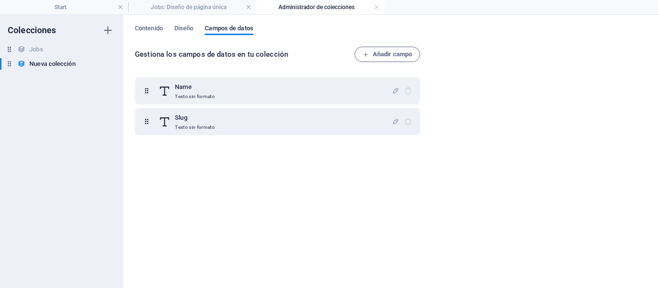
click at [107, 66] on icon "button" at bounding box center [108, 64] width 7 height 7
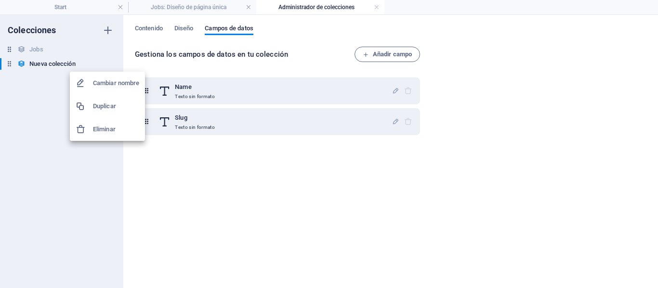
drag, startPoint x: 131, startPoint y: 144, endPoint x: 131, endPoint y: 139, distance: 5.3
click at [131, 144] on div at bounding box center [329, 144] width 658 height 288
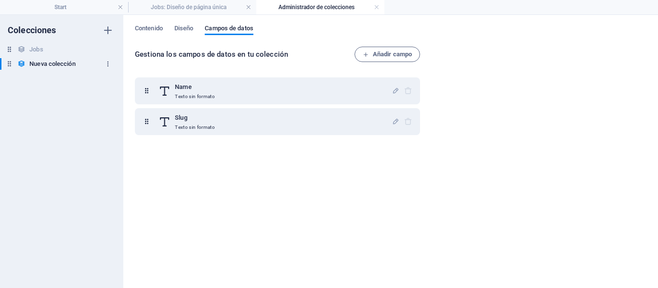
click at [110, 61] on icon "button" at bounding box center [108, 64] width 7 height 7
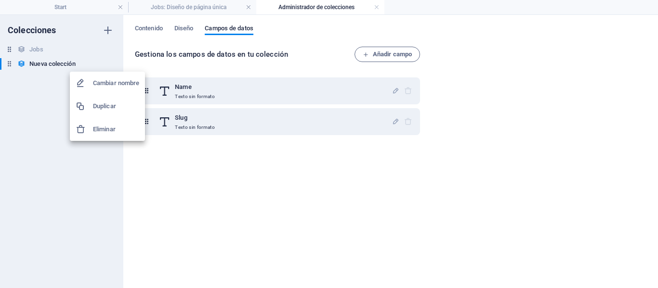
click at [124, 123] on li "Eliminar" at bounding box center [107, 129] width 75 height 23
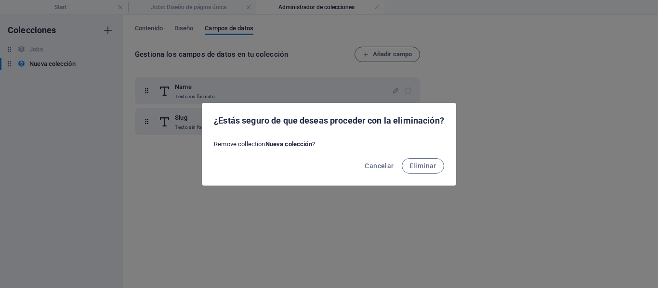
drag, startPoint x: 416, startPoint y: 154, endPoint x: 419, endPoint y: 168, distance: 14.3
click at [417, 157] on div "Cancelar Eliminar" at bounding box center [328, 169] width 253 height 33
click at [419, 168] on span "Eliminar" at bounding box center [422, 166] width 27 height 8
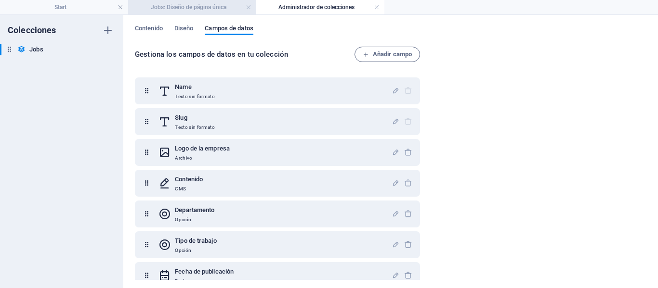
click at [209, 9] on h4 "Jobs: Diseño de página única" at bounding box center [192, 7] width 128 height 11
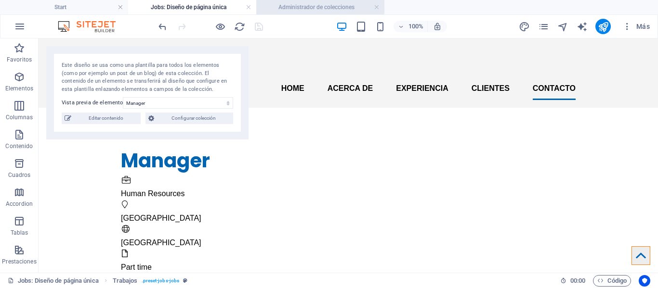
click at [294, 5] on h4 "Administrador de colecciones" at bounding box center [320, 7] width 128 height 11
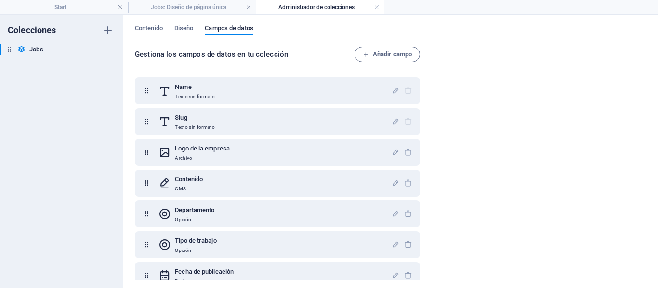
drag, startPoint x: 210, startPoint y: 38, endPoint x: 169, endPoint y: 28, distance: 42.5
click at [205, 37] on div "Contenido Diseño Campos de datos" at bounding box center [390, 34] width 511 height 18
click at [169, 28] on div "Contenido Diseño Campos de datos" at bounding box center [390, 34] width 511 height 18
click at [181, 33] on span "Diseño" at bounding box center [183, 29] width 19 height 13
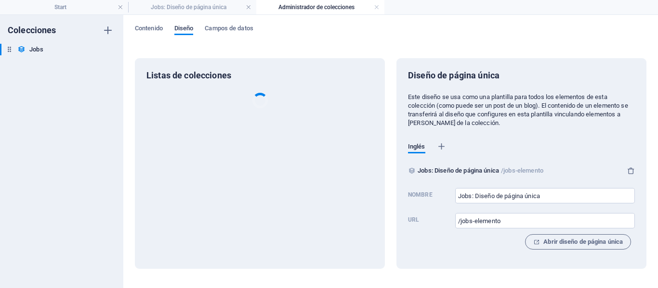
click at [183, 27] on span "Diseño" at bounding box center [183, 29] width 19 height 13
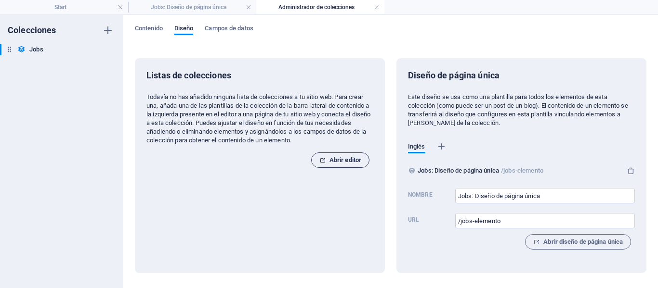
click at [320, 154] on button "Abrir editor" at bounding box center [340, 160] width 58 height 15
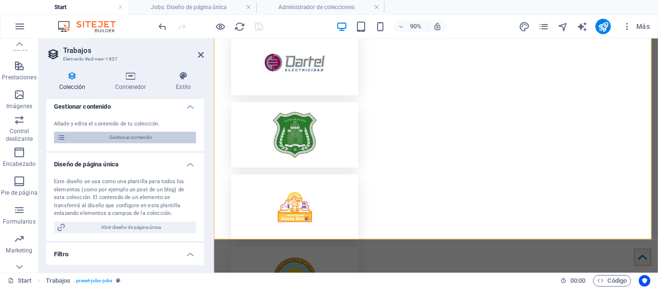
click at [179, 140] on span "Gestionar contenido" at bounding box center [130, 138] width 125 height 12
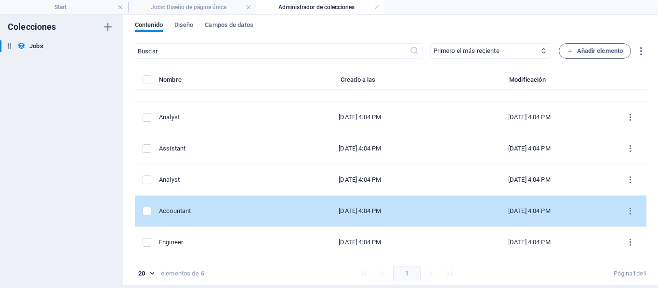
scroll to position [4, 0]
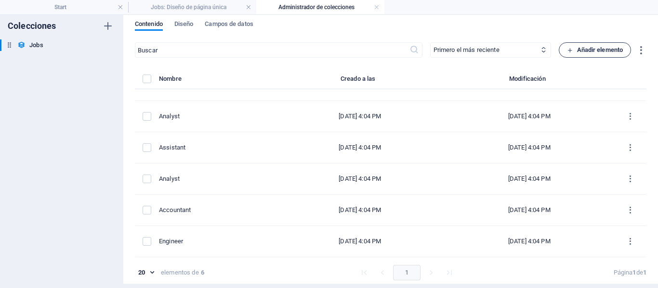
click at [627, 55] on button "Añadir elemento" at bounding box center [595, 49] width 73 height 15
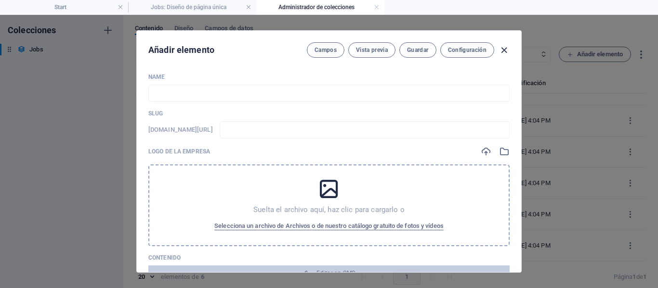
click at [506, 53] on icon "button" at bounding box center [503, 50] width 11 height 11
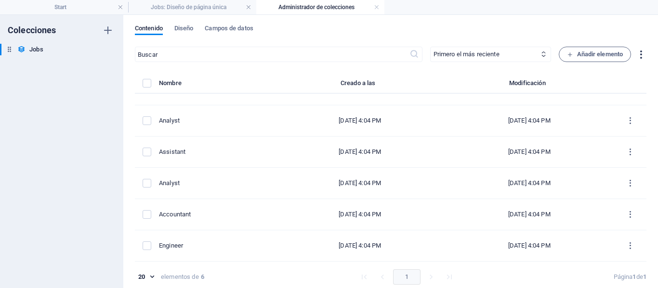
click at [640, 53] on icon "button" at bounding box center [640, 54] width 11 height 11
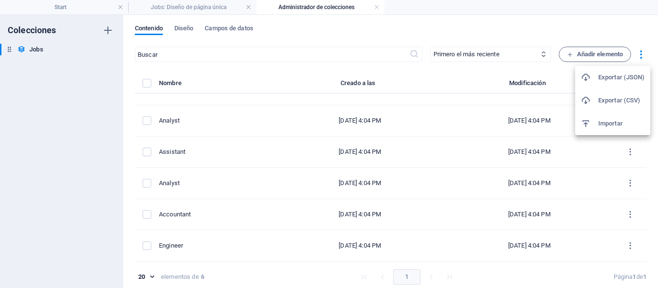
click at [612, 127] on h6 "Importar" at bounding box center [621, 124] width 46 height 12
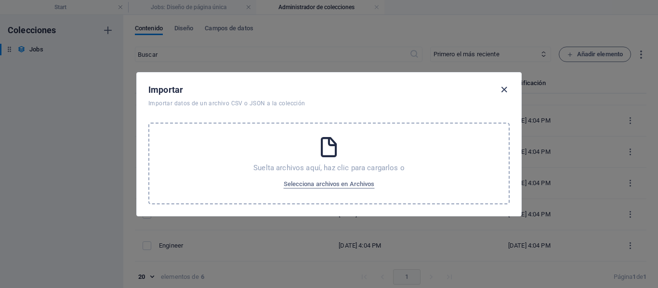
click at [506, 91] on icon "button" at bounding box center [503, 89] width 11 height 11
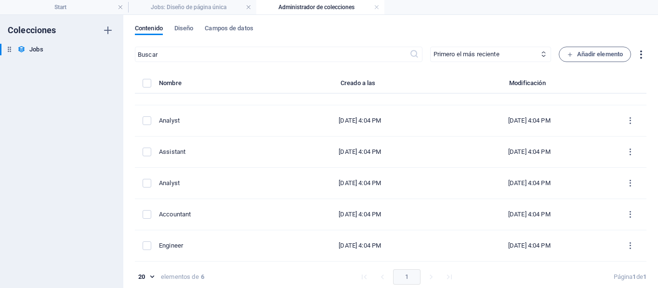
click at [638, 50] on icon "button" at bounding box center [640, 54] width 11 height 11
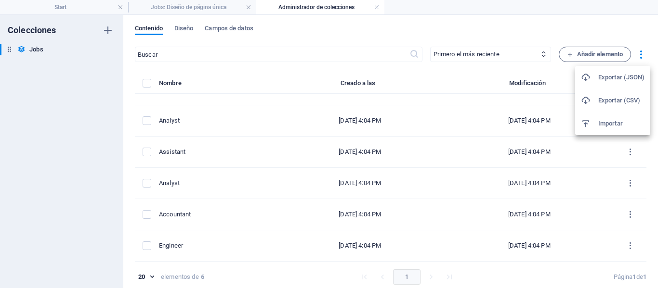
drag, startPoint x: 608, startPoint y: 79, endPoint x: 606, endPoint y: 98, distance: 18.5
click at [606, 98] on ul "Exportar (JSON) Exportar (CSV) Importar" at bounding box center [612, 100] width 75 height 69
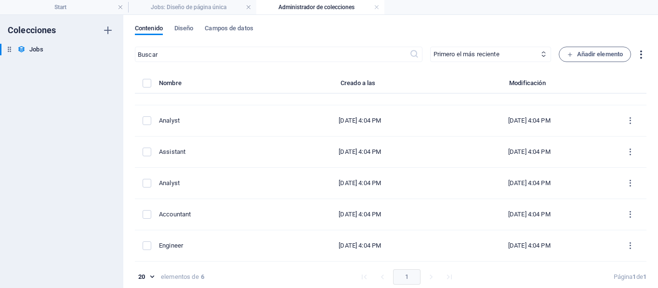
click at [638, 52] on icon "button" at bounding box center [640, 54] width 11 height 11
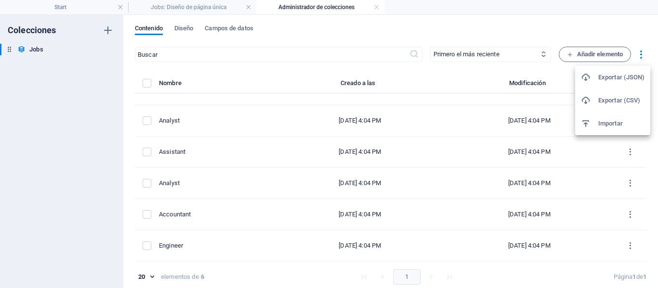
click at [600, 102] on h6 "Exportar (CSV)" at bounding box center [621, 101] width 46 height 12
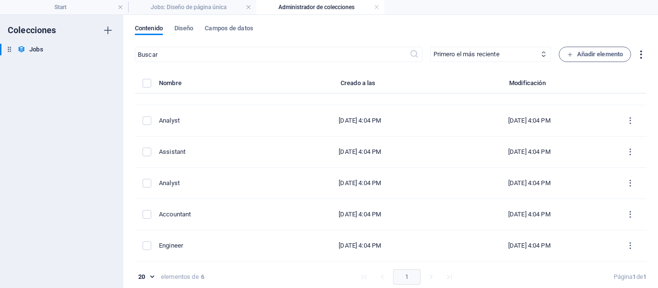
click at [635, 51] on icon "button" at bounding box center [640, 54] width 11 height 11
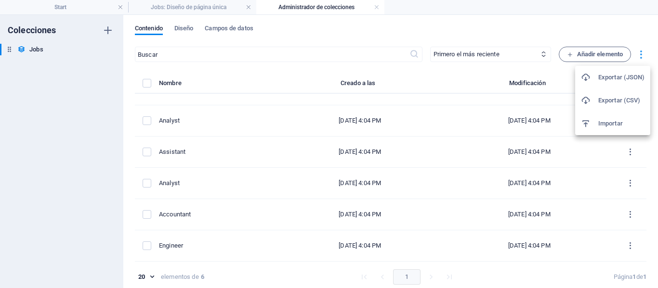
click at [635, 51] on div at bounding box center [329, 144] width 658 height 288
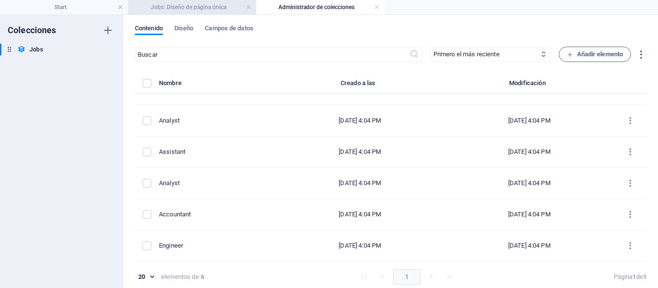
click at [189, 10] on h4 "Jobs: Diseño de página única" at bounding box center [192, 7] width 128 height 11
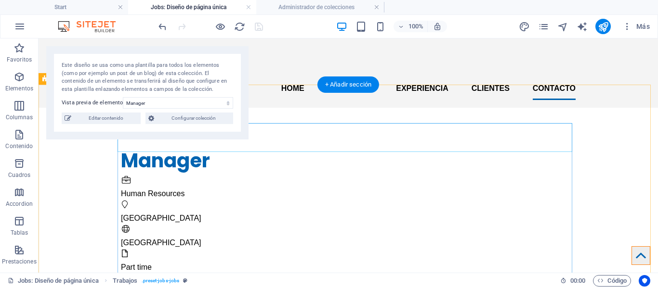
click at [292, 146] on div "Manager" at bounding box center [348, 160] width 455 height 29
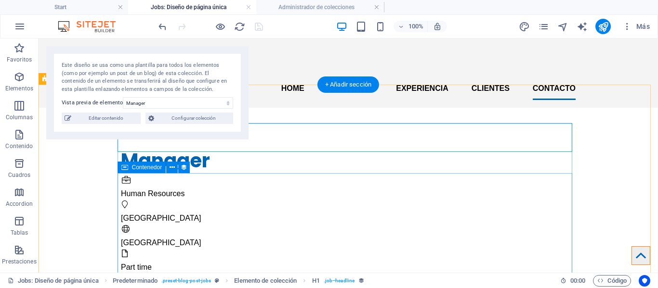
click at [463, 283] on div "Descripción del trabajo" at bounding box center [348, 291] width 455 height 17
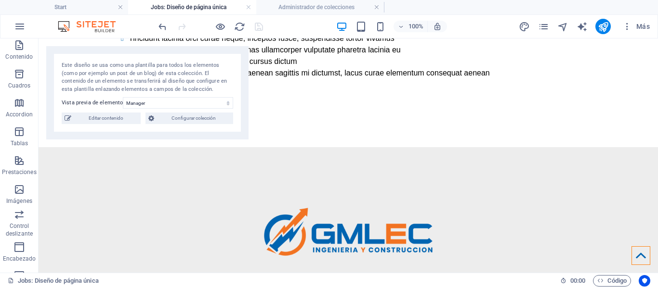
scroll to position [199, 0]
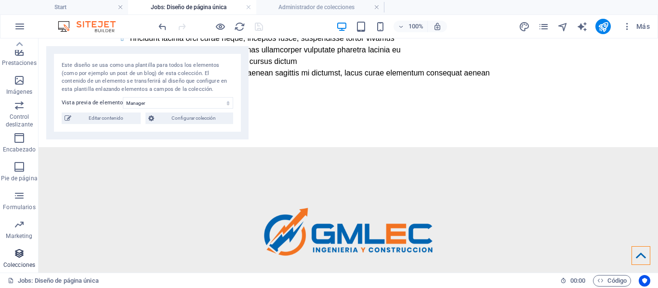
click at [11, 247] on button "Colecciones" at bounding box center [19, 258] width 39 height 29
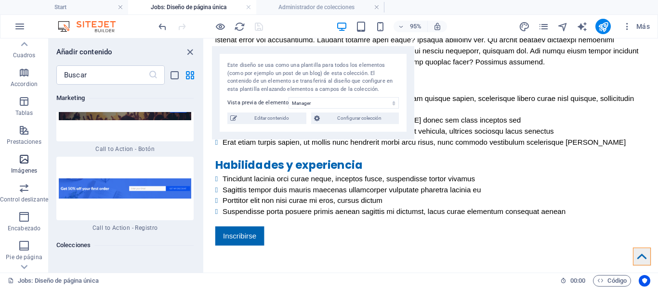
scroll to position [103, 0]
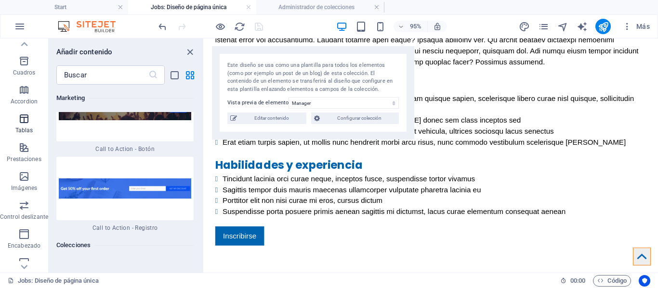
click at [25, 122] on icon "button" at bounding box center [24, 119] width 12 height 12
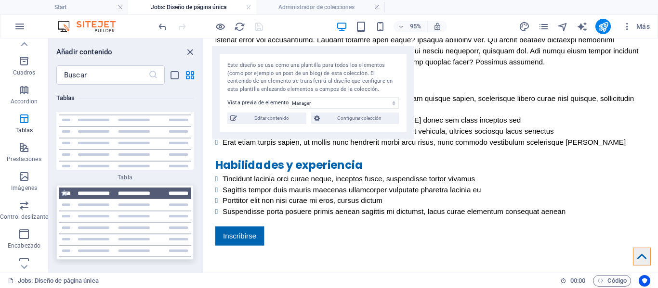
scroll to position [6987, 0]
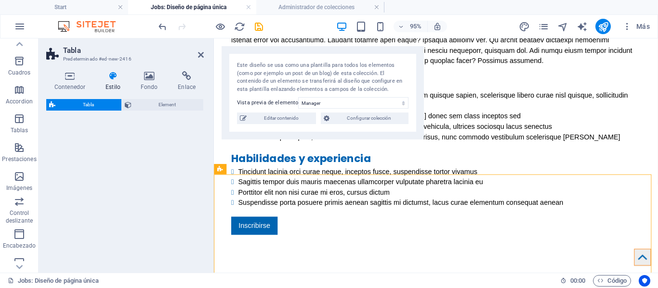
select select "preset-table-v3-header"
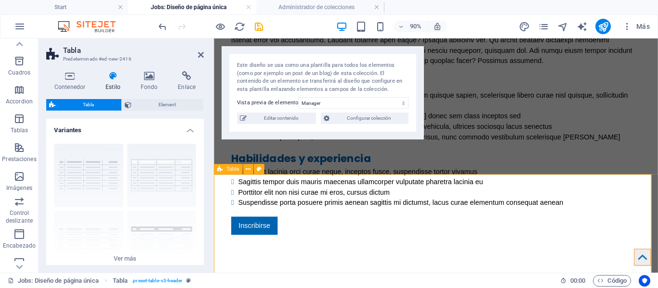
click at [82, 75] on icon at bounding box center [69, 76] width 47 height 10
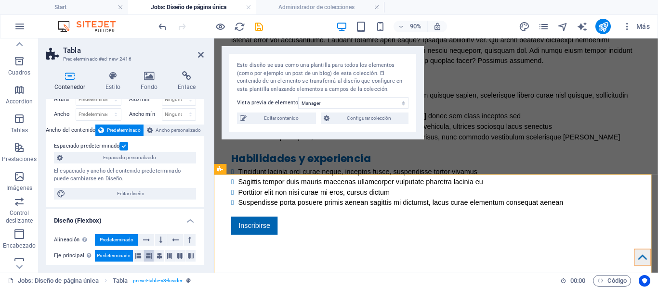
scroll to position [0, 0]
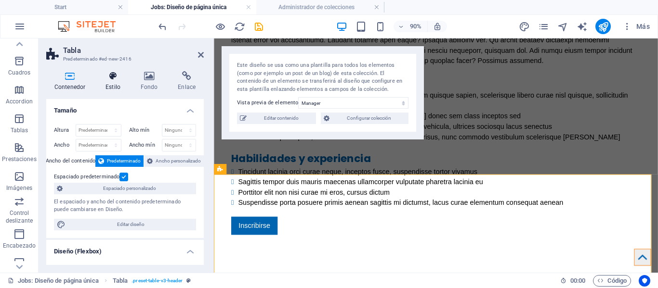
click at [112, 82] on h4 "Estilo" at bounding box center [114, 81] width 35 height 20
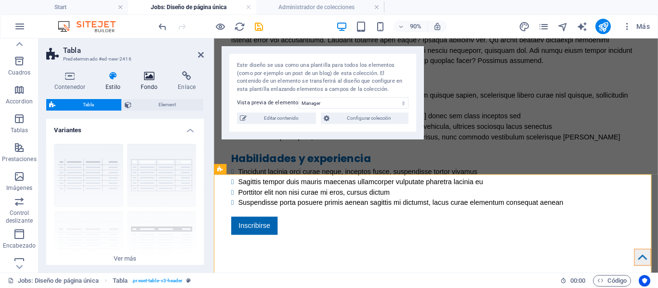
click at [154, 77] on icon at bounding box center [149, 76] width 34 height 10
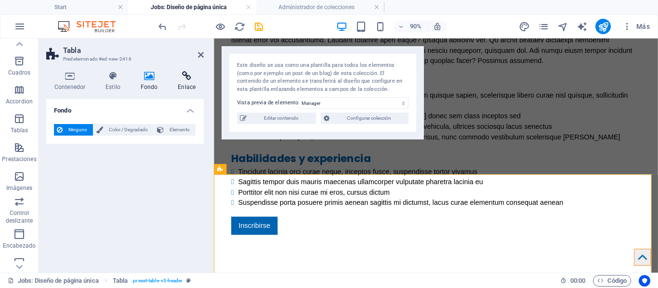
click at [186, 79] on icon at bounding box center [187, 76] width 34 height 10
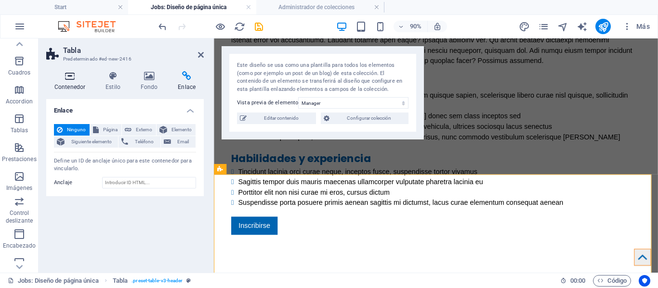
click at [66, 78] on icon at bounding box center [69, 76] width 47 height 10
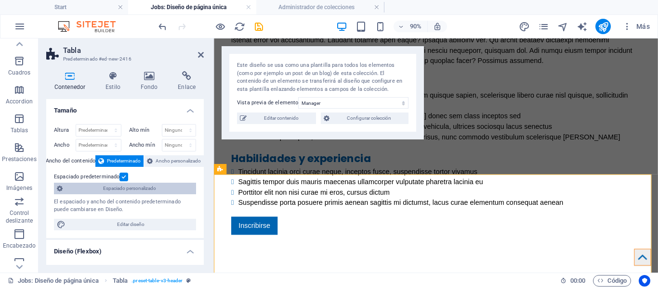
click at [150, 191] on span "Espaciado personalizado" at bounding box center [130, 189] width 128 height 12
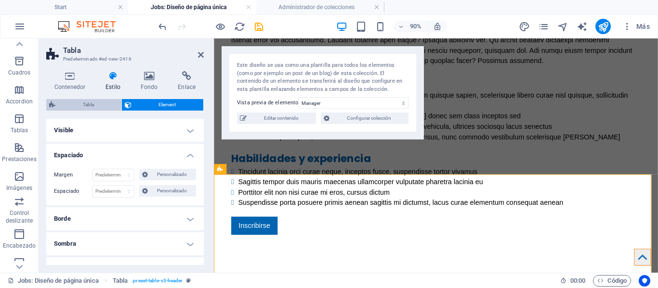
click at [98, 110] on span "Tabla" at bounding box center [88, 105] width 60 height 12
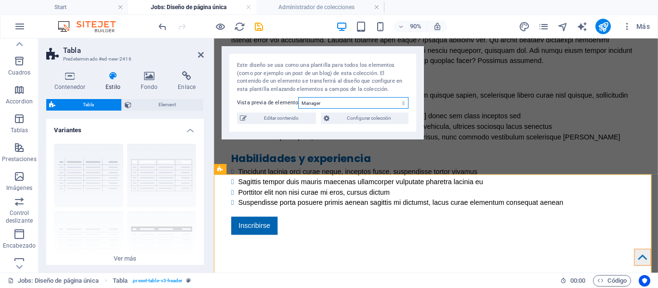
click at [341, 102] on select "Manager Analyst Assistant Analyst Accountant Engineer" at bounding box center [353, 103] width 110 height 12
click at [346, 130] on div "Este diseño se usa como una plantilla para todos los elementos (como por ejempl…" at bounding box center [323, 92] width 202 height 93
click at [349, 122] on span "Configurar colección" at bounding box center [368, 119] width 73 height 12
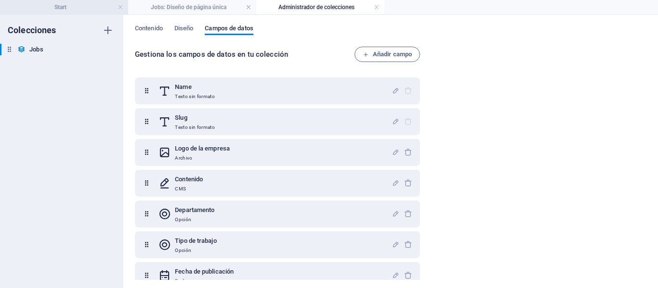
click at [122, 2] on h4 "Start" at bounding box center [64, 7] width 128 height 11
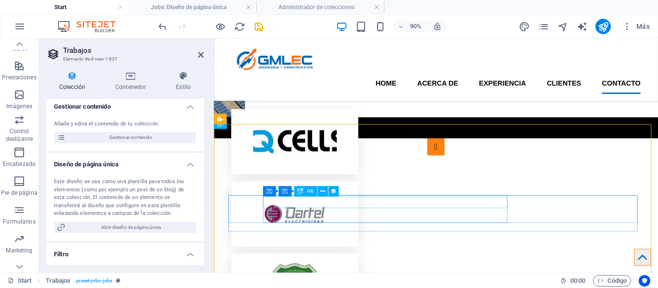
scroll to position [1910, 0]
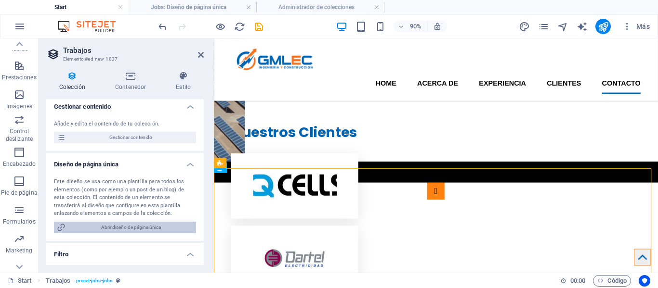
click at [161, 228] on span "Abrir diseño de página única" at bounding box center [130, 228] width 125 height 12
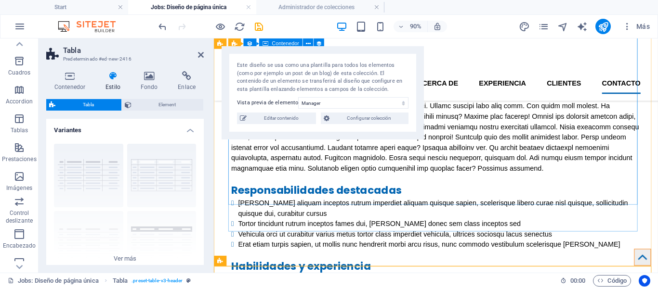
scroll to position [237, 0]
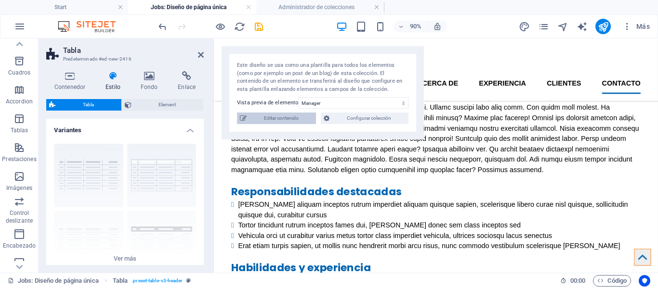
click at [303, 121] on span "Editar contenido" at bounding box center [281, 119] width 64 height 12
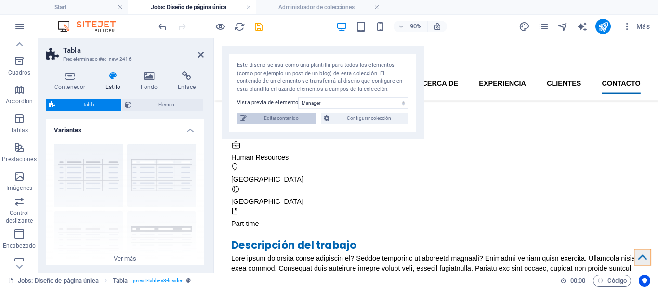
select select "Human Resources"
select select "Part time"
select select "Published"
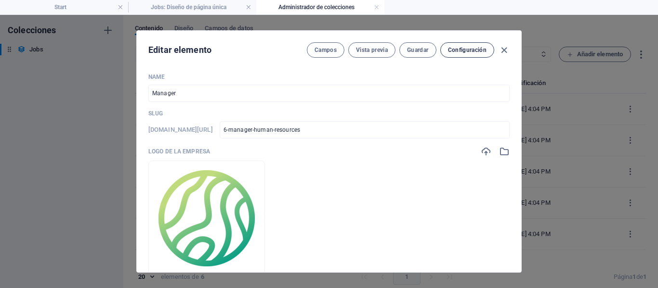
type input "2025-10-02"
type input "6-manager-human-resources"
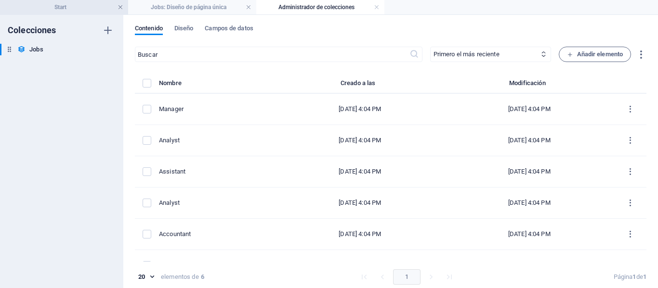
click at [123, 4] on link at bounding box center [121, 7] width 6 height 9
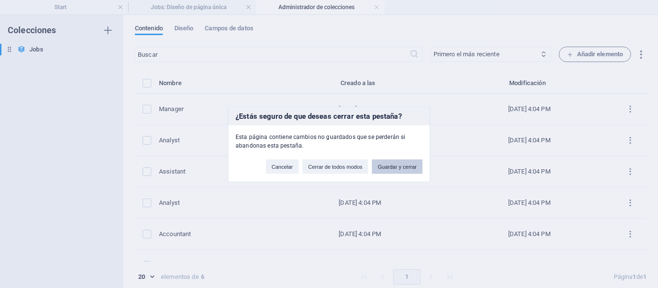
click at [377, 163] on button "Guardar y cerrar" at bounding box center [397, 166] width 51 height 14
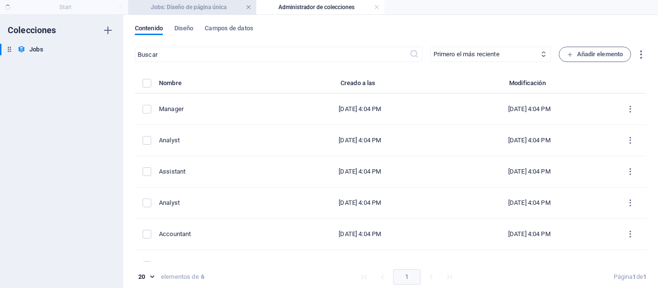
click at [246, 10] on link at bounding box center [249, 7] width 6 height 9
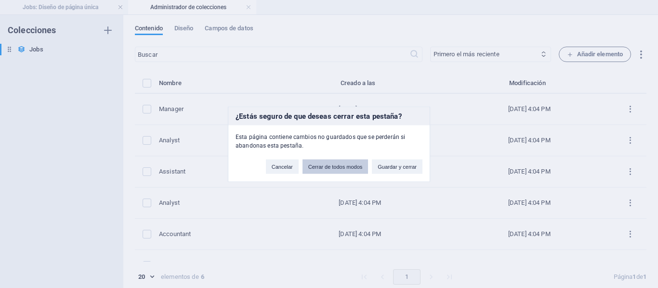
click at [321, 163] on button "Cerrar de todos modos" at bounding box center [335, 166] width 66 height 14
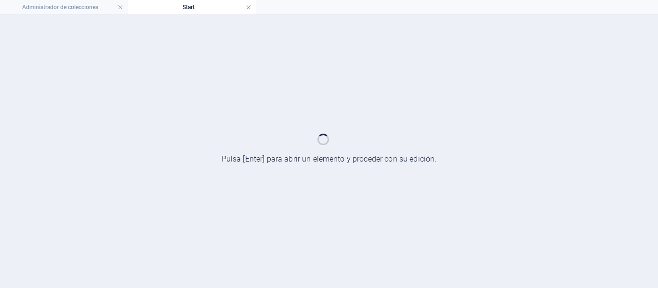
click at [248, 6] on link at bounding box center [249, 7] width 6 height 9
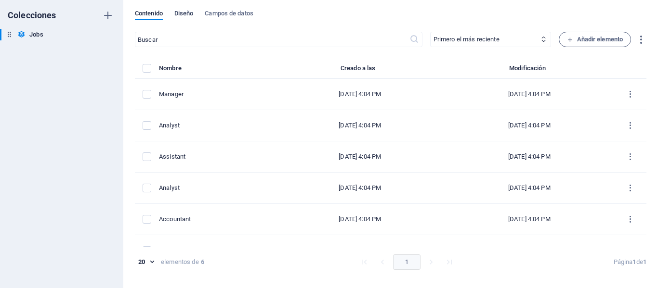
click at [192, 17] on span "Diseño" at bounding box center [183, 14] width 19 height 13
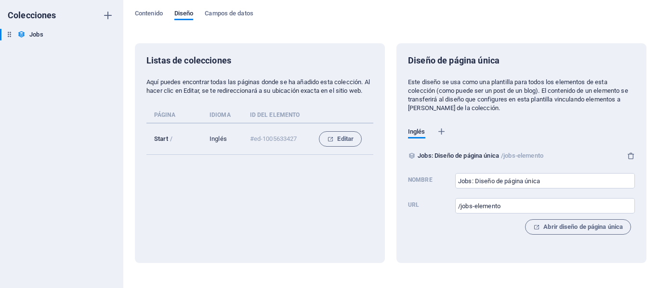
click at [588, 238] on div "Diseño de página única Este diseño se usa como una plantilla para todos los ele…" at bounding box center [521, 149] width 227 height 188
click at [588, 234] on button "Abrir diseño de página única" at bounding box center [578, 227] width 106 height 15
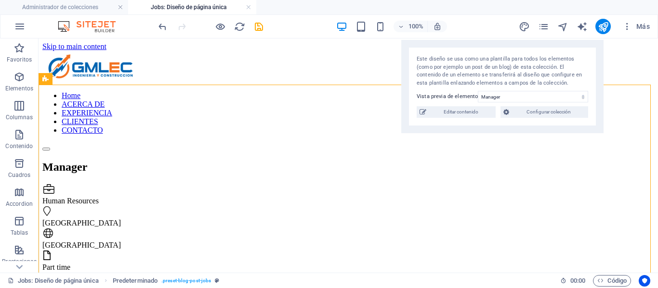
drag, startPoint x: 136, startPoint y: 55, endPoint x: 491, endPoint y: 49, distance: 355.0
click at [491, 49] on div "Este diseño se usa como una plantilla para todos los elementos (como por ejempl…" at bounding box center [502, 86] width 202 height 93
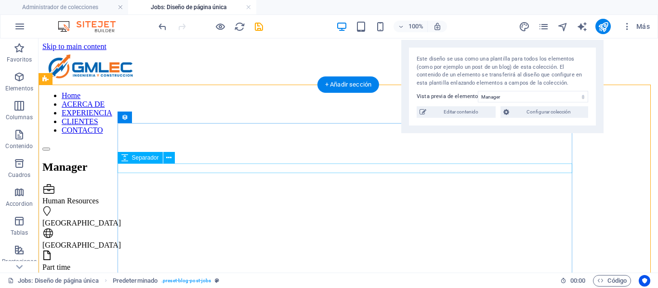
click at [543, 272] on div at bounding box center [348, 277] width 612 height 10
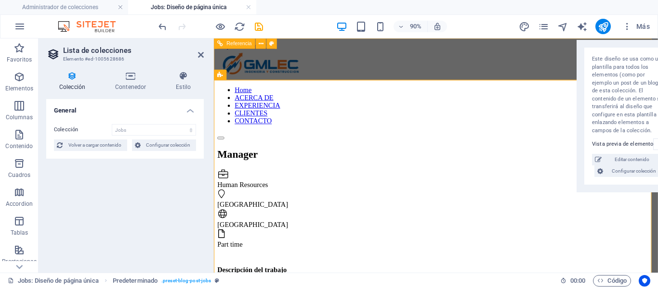
click at [341, 92] on nav "Home ACERCA DE EXPERIENCIA CLIENTES CONTACTO" at bounding box center [460, 113] width 485 height 43
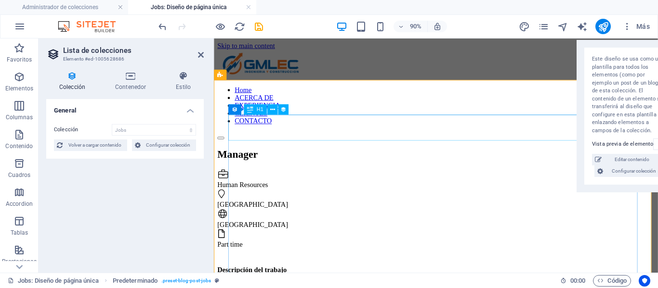
click at [289, 161] on div "Manager" at bounding box center [460, 167] width 485 height 13
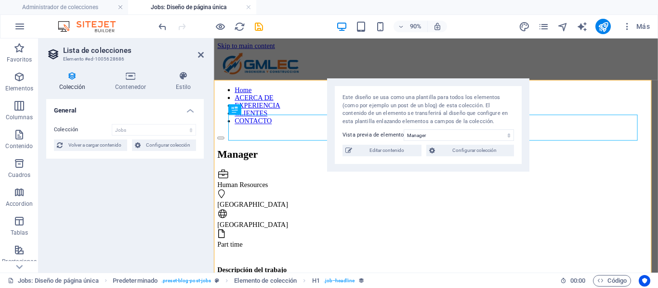
drag, startPoint x: 556, startPoint y: 66, endPoint x: 362, endPoint y: 95, distance: 196.4
click at [360, 85] on div "Este diseño se usa como una plantilla para todos los elementos (como por ejempl…" at bounding box center [428, 125] width 202 height 93
click at [470, 134] on select "Manager Analyst Assistant Analyst Accountant Engineer" at bounding box center [458, 136] width 110 height 12
click at [403, 130] on select "Manager Analyst Assistant Analyst Accountant Engineer" at bounding box center [458, 136] width 110 height 12
click at [459, 133] on select "Manager Analyst Assistant Analyst Accountant Engineer" at bounding box center [458, 136] width 110 height 12
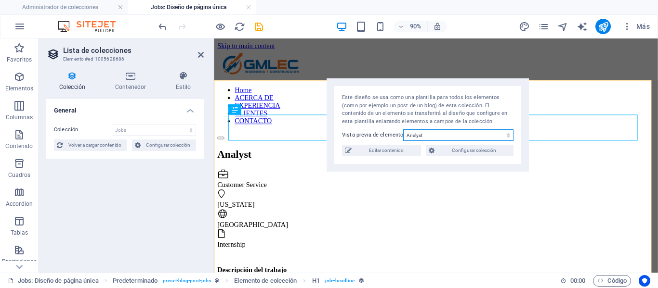
click at [403, 130] on select "Manager Analyst Assistant Analyst Accountant Engineer" at bounding box center [458, 136] width 110 height 12
click at [451, 139] on select "Manager Analyst Assistant Analyst Accountant Engineer" at bounding box center [458, 136] width 110 height 12
click at [403, 130] on select "Manager Analyst Assistant Analyst Accountant Engineer" at bounding box center [458, 136] width 110 height 12
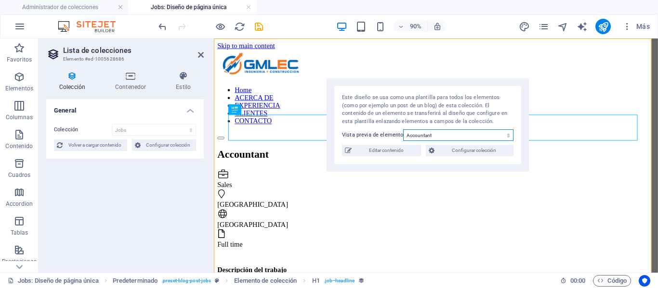
click at [419, 134] on select "Manager Analyst Assistant Analyst Accountant Engineer" at bounding box center [458, 136] width 110 height 12
select select "68deccb6cf1c03d27e0d8197"
click at [403, 130] on select "Manager Analyst Assistant Analyst Accountant Engineer" at bounding box center [458, 136] width 110 height 12
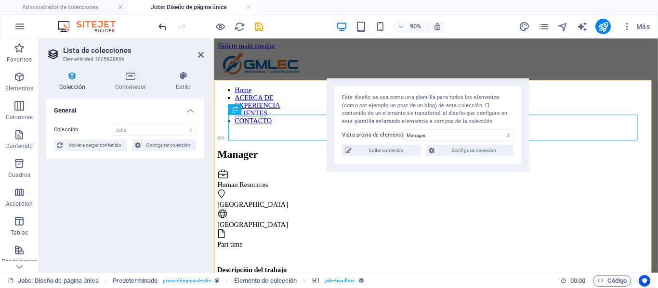
click at [162, 21] on icon "undo" at bounding box center [162, 26] width 11 height 11
click at [161, 29] on icon "undo" at bounding box center [162, 26] width 11 height 11
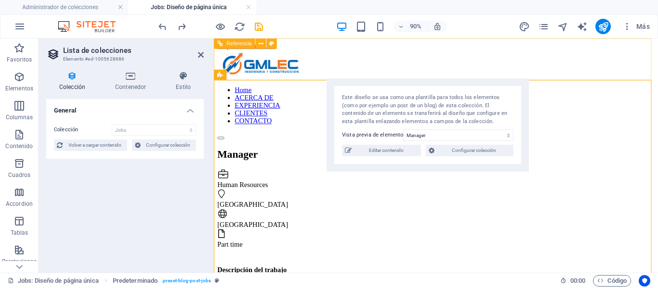
click at [370, 51] on div "Home ACERCA DE EXPERIENCIA CLIENTES CONTACTO" at bounding box center [460, 101] width 485 height 100
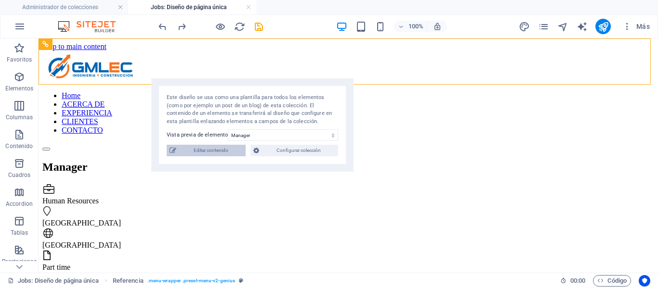
click at [241, 155] on span "Editar contenido" at bounding box center [211, 151] width 64 height 12
select select "Human Resources"
select select "Part time"
select select "Published"
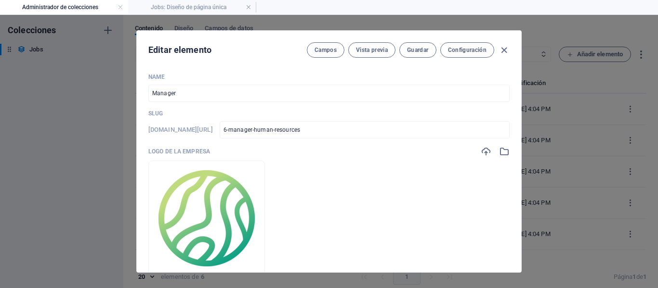
click at [573, 98] on div "Editar elemento Campos Vista previa Guardar Configuración Name Manager ​ Slug w…" at bounding box center [329, 152] width 658 height 274
type input "2025-10-02"
type input "6-manager-human-resources"
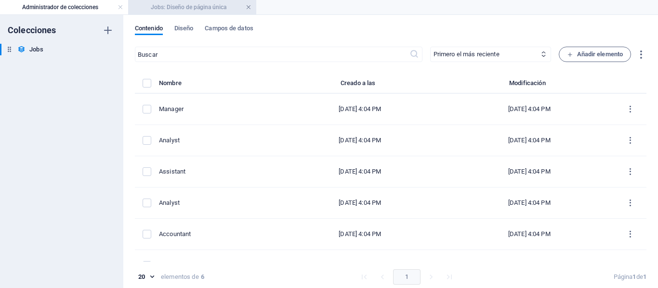
click at [249, 7] on link at bounding box center [249, 7] width 6 height 9
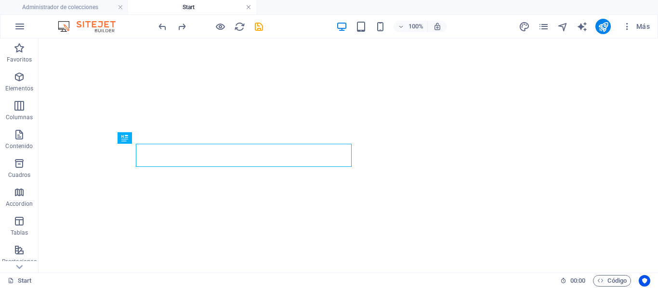
click at [247, 6] on link at bounding box center [249, 7] width 6 height 9
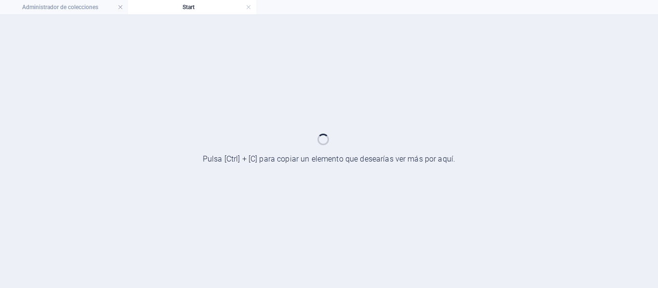
click at [249, 13] on li "Start" at bounding box center [192, 7] width 128 height 14
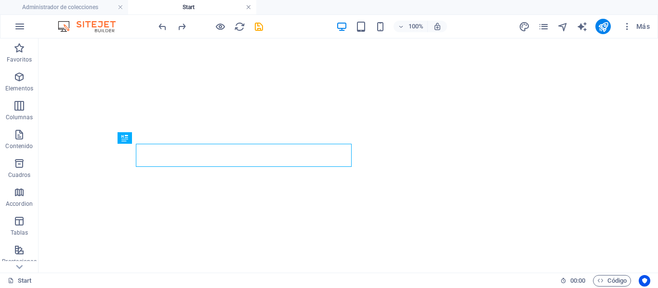
click at [249, 5] on link at bounding box center [249, 7] width 6 height 9
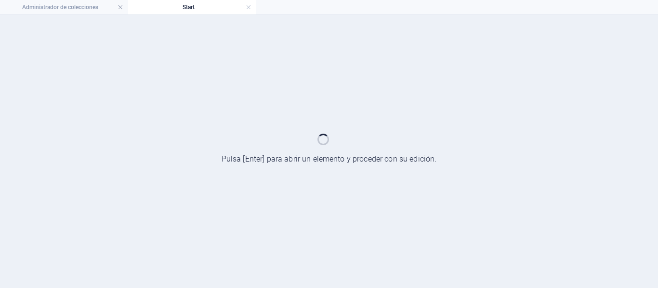
click at [249, 5] on link at bounding box center [249, 7] width 6 height 9
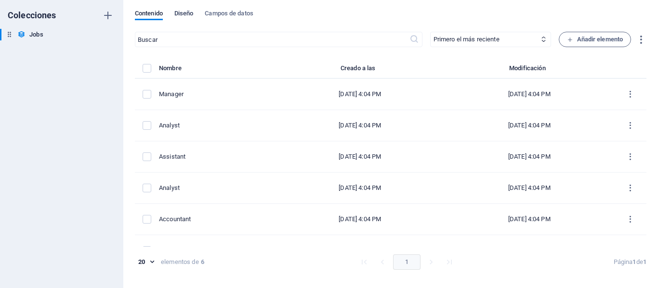
click at [191, 14] on span "Diseño" at bounding box center [183, 14] width 19 height 13
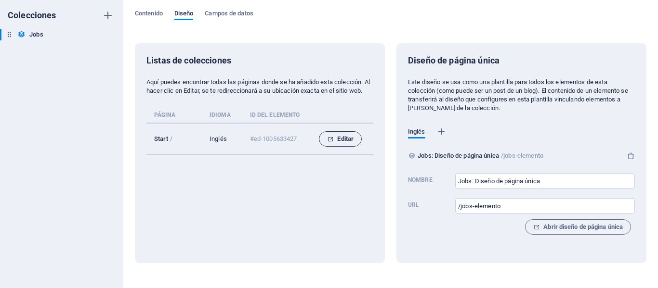
click at [343, 145] on span "Editar" at bounding box center [340, 139] width 26 height 12
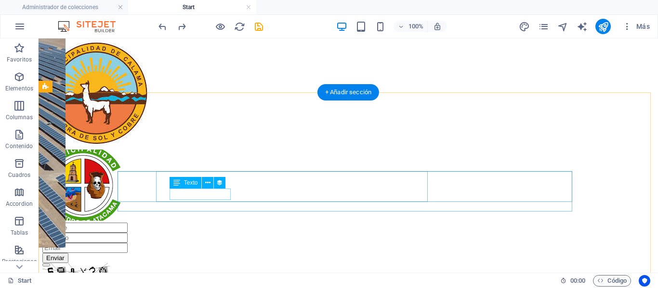
scroll to position [2012, 0]
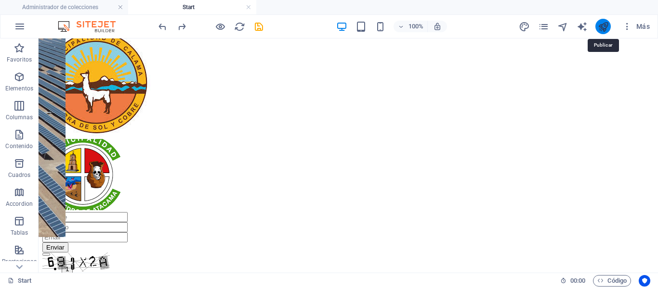
click at [603, 26] on icon "publish" at bounding box center [603, 26] width 11 height 11
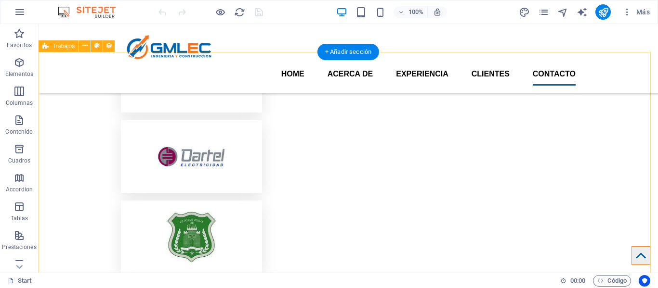
scroll to position [2019, 0]
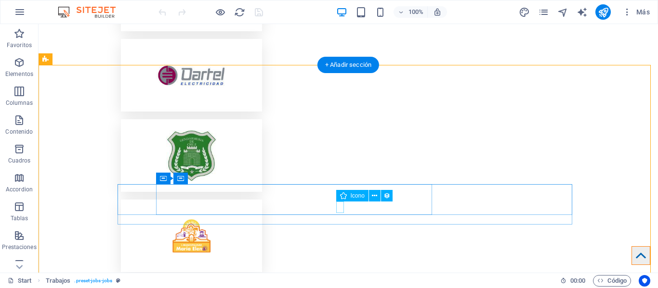
scroll to position [2212, 0]
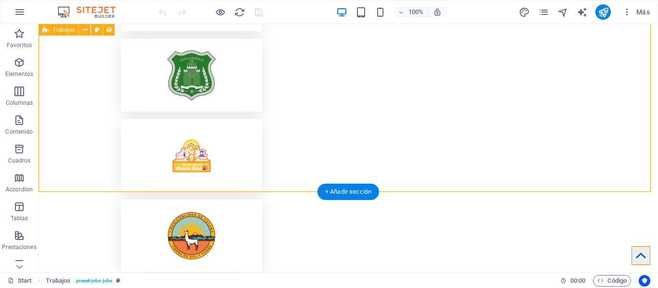
select select "columns.publishing_date_DESC"
select select "columns.status"
select select "Published"
select select "columns.publishing_date"
select select "past"
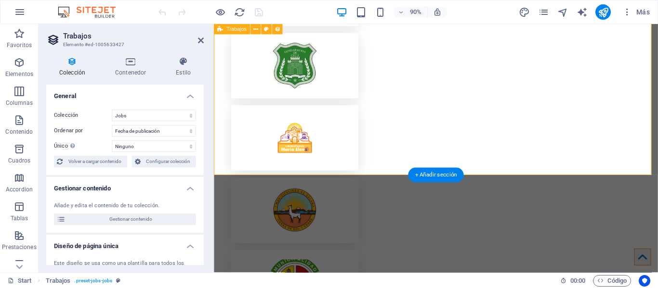
scroll to position [2206, 0]
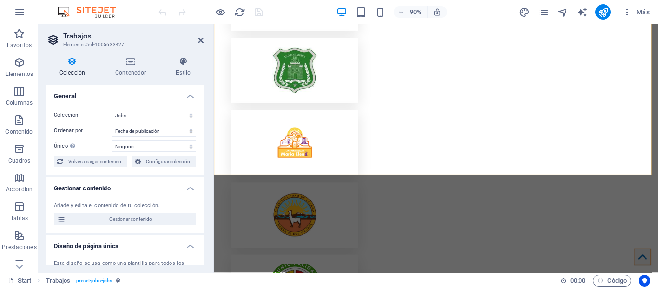
click at [165, 116] on select "Jobs" at bounding box center [154, 116] width 84 height 12
click at [162, 130] on select "Creado a las (ascendente) Creado a las (descendente) Actualizado a las (ascende…" at bounding box center [154, 131] width 84 height 12
click at [156, 144] on select "Ninguno Name Slug Logo de la empresa Contenido Departamento Tipo de trabajo Fec…" at bounding box center [154, 147] width 84 height 12
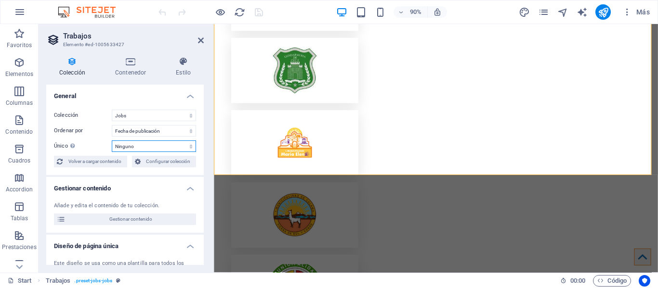
select select "[DOMAIN_NAME]"
click at [112, 141] on select "Ninguno Name Slug Logo de la empresa Contenido Departamento Tipo de trabajo Fec…" at bounding box center [154, 147] width 84 height 12
select select "columns.publishing_date_DESC"
select select "[DOMAIN_NAME]"
select select "columns.status"
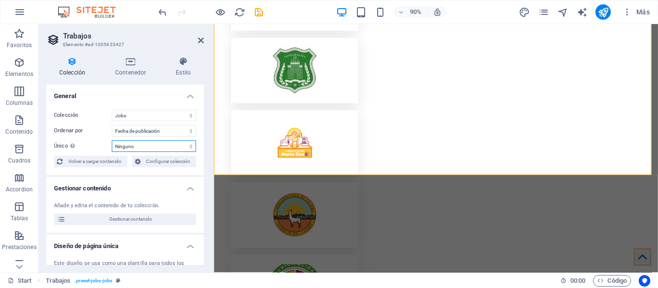
select select "Published"
select select "columns.publishing_date"
select select "past"
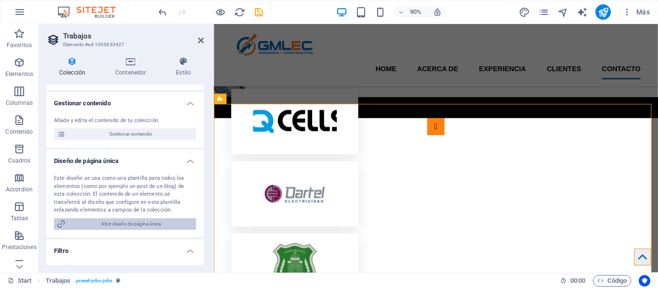
scroll to position [96, 0]
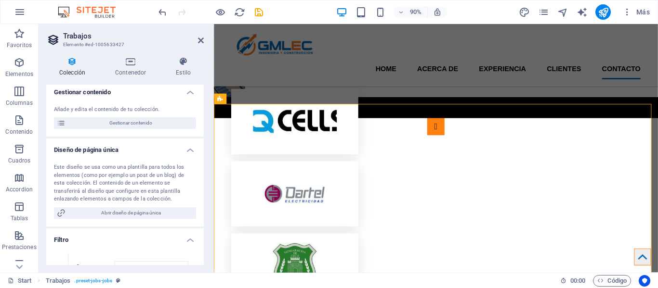
drag, startPoint x: 186, startPoint y: 150, endPoint x: 182, endPoint y: 178, distance: 28.3
click at [182, 177] on li "Diseño de página única Este diseño se usa como una plantilla para todos los ele…" at bounding box center [124, 183] width 157 height 88
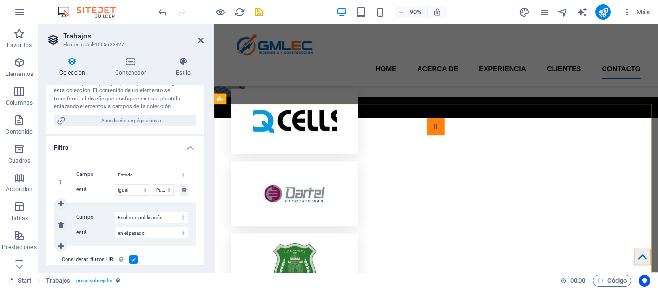
scroll to position [141, 0]
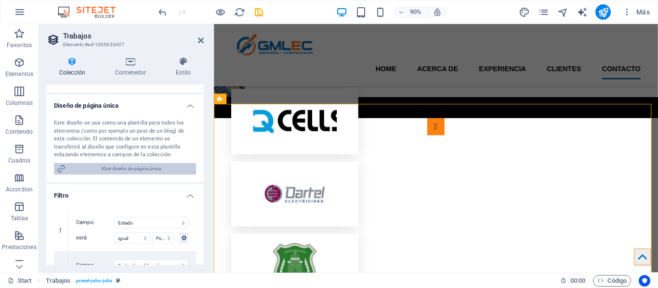
click at [140, 173] on span "Abrir diseño de página única" at bounding box center [130, 169] width 125 height 12
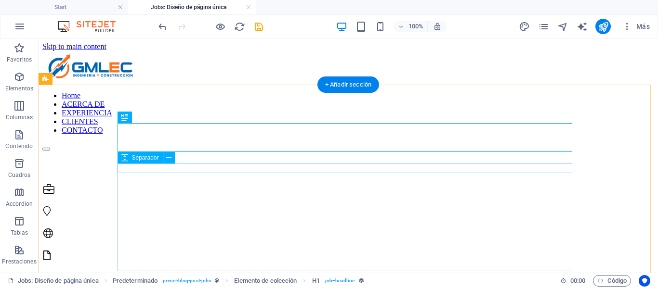
scroll to position [0, 0]
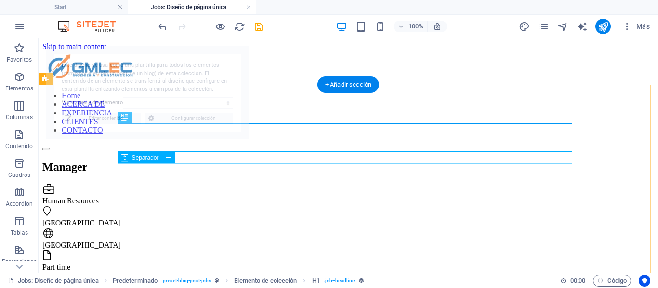
select select "68deccb6cf1c03d27e0d8197"
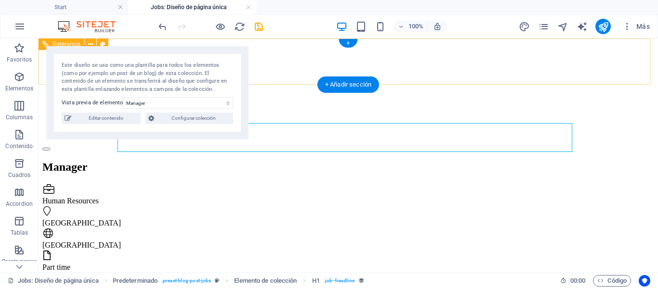
click at [261, 92] on nav "Home ACERCA DE EXPERIENCIA CLIENTES CONTACTO" at bounding box center [348, 113] width 612 height 43
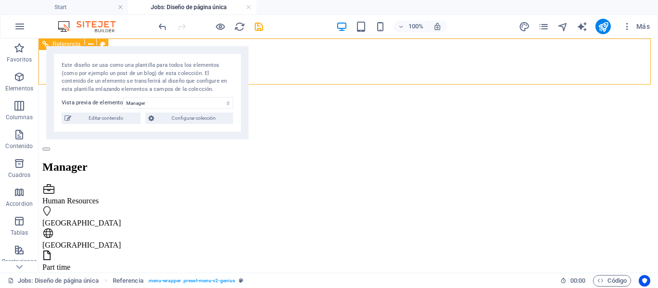
click at [46, 42] on icon at bounding box center [45, 45] width 6 height 12
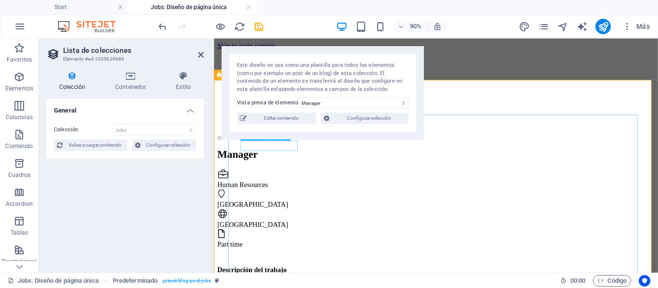
click at [301, 197] on div "Human Resources" at bounding box center [455, 201] width 474 height 9
click at [212, 55] on div at bounding box center [212, 156] width 2 height 235
click at [200, 55] on icon at bounding box center [201, 55] width 6 height 8
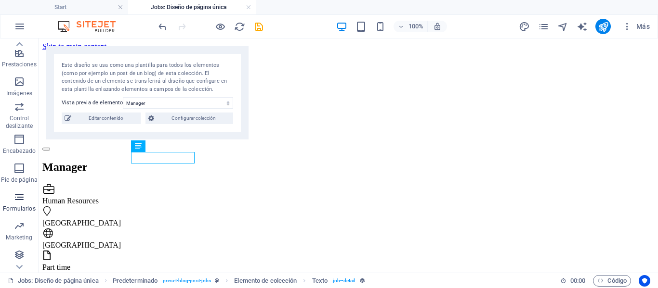
scroll to position [199, 0]
click at [29, 247] on button "Colecciones" at bounding box center [19, 258] width 39 height 29
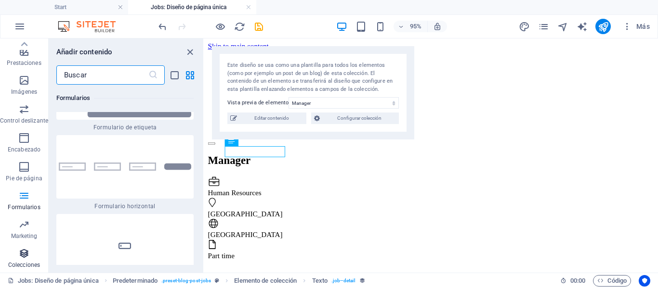
click at [26, 259] on icon "button" at bounding box center [24, 254] width 12 height 12
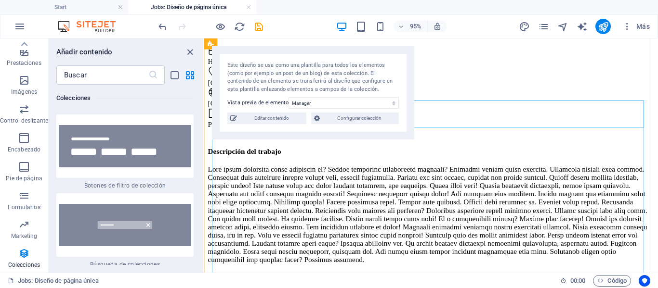
scroll to position [0, 0]
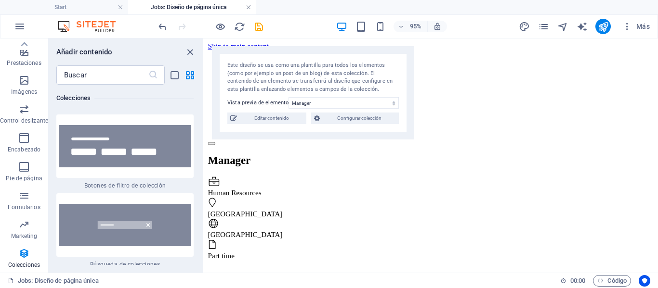
click at [246, 6] on link at bounding box center [249, 7] width 6 height 9
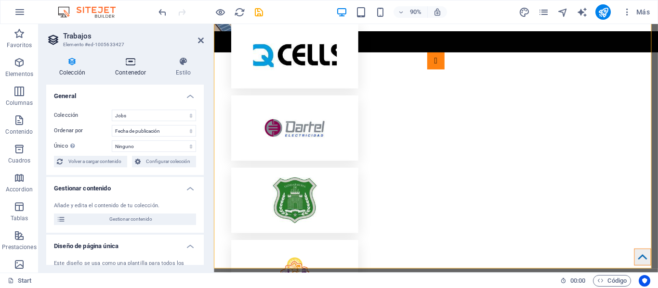
click at [135, 72] on h4 "Contenedor" at bounding box center [132, 67] width 61 height 20
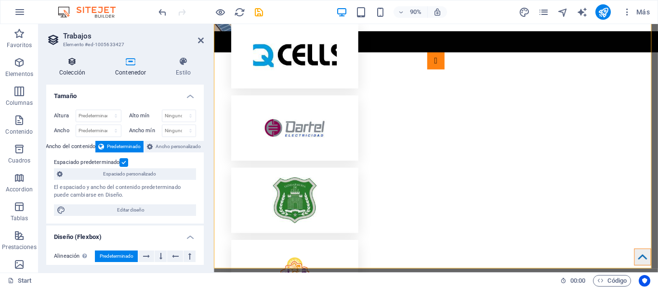
click at [77, 71] on h4 "Colección" at bounding box center [74, 67] width 56 height 20
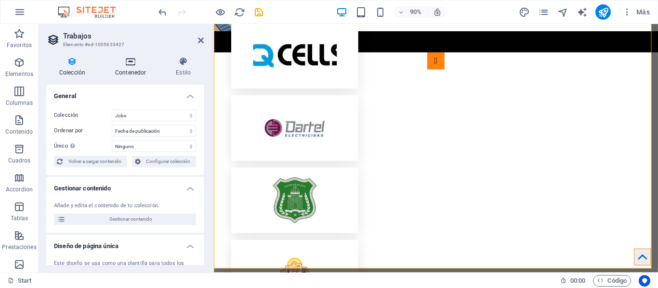
click at [141, 61] on icon at bounding box center [130, 62] width 57 height 10
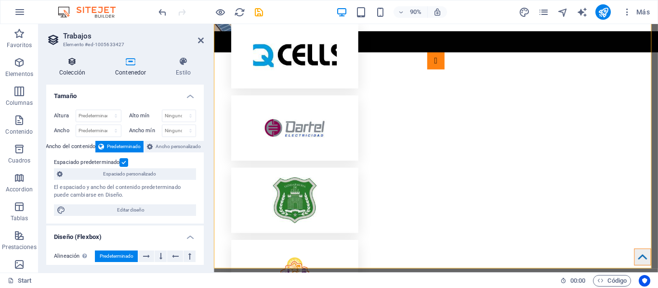
click at [67, 66] on icon at bounding box center [72, 62] width 52 height 10
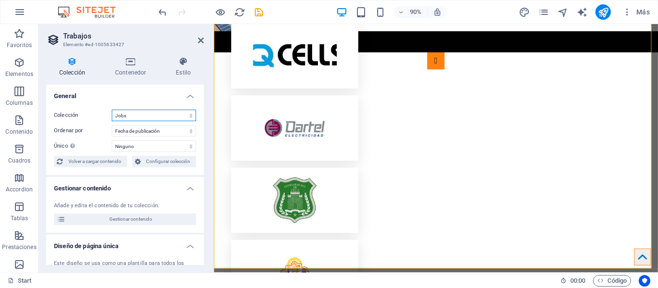
click at [156, 118] on select "Jobs" at bounding box center [154, 116] width 84 height 12
click at [155, 122] on div "Colección Jobs Ordenar por Creado a las (ascendente) Creado a las (descendente)…" at bounding box center [124, 138] width 157 height 73
click at [155, 128] on select "Creado a las (ascendente) Creado a las (descendente) Actualizado a las (ascende…" at bounding box center [154, 131] width 84 height 12
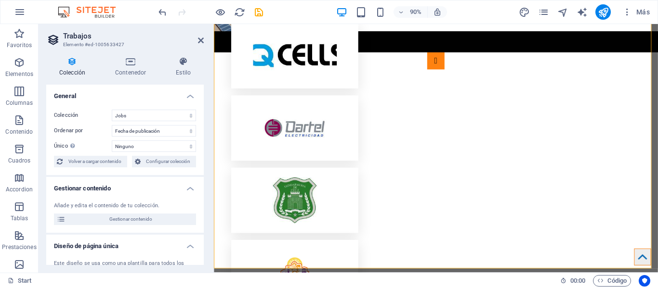
click at [149, 138] on div "Colección Jobs Ordenar por Creado a las (ascendente) Creado a las (descendente)…" at bounding box center [124, 138] width 157 height 73
click at [147, 141] on select "Ninguno Name Slug Logo de la empresa Contenido Departamento Tipo de trabajo Fec…" at bounding box center [154, 147] width 84 height 12
click at [146, 142] on select "Ninguno Name Slug Logo de la empresa Contenido Departamento Tipo de trabajo Fec…" at bounding box center [154, 147] width 84 height 12
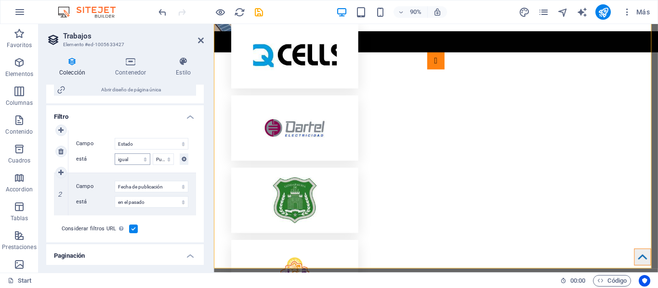
scroll to position [241, 0]
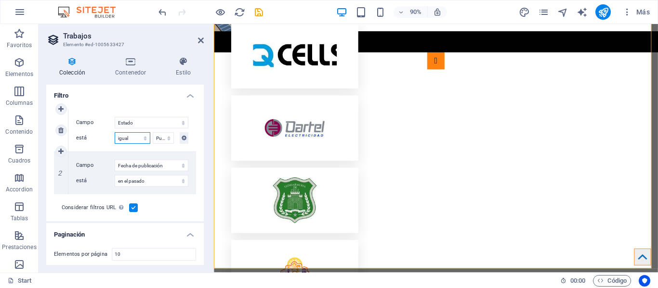
click at [125, 134] on select "igual no igual" at bounding box center [133, 138] width 36 height 12
click at [125, 136] on select "igual no igual" at bounding box center [133, 138] width 36 height 12
click at [156, 133] on select "Draft Published" at bounding box center [163, 138] width 21 height 12
click at [159, 137] on select "Draft Published" at bounding box center [163, 138] width 21 height 12
click at [158, 138] on select "Draft Published" at bounding box center [163, 138] width 21 height 12
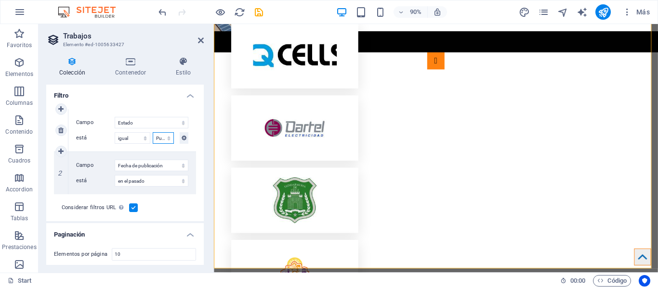
click at [158, 138] on select "Draft Published" at bounding box center [163, 138] width 21 height 12
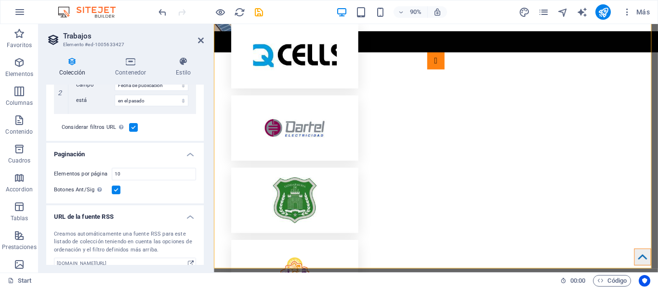
scroll to position [333, 0]
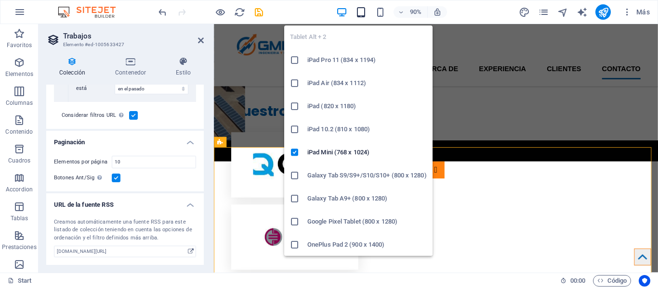
click at [363, 13] on icon "button" at bounding box center [360, 12] width 11 height 11
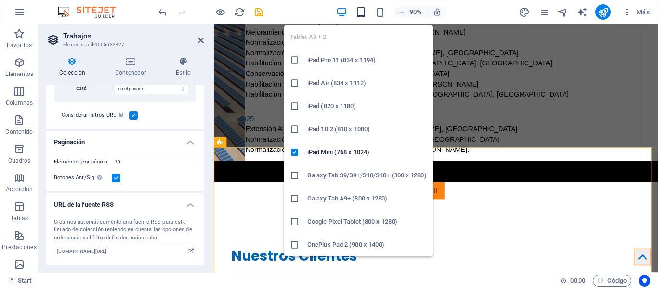
scroll to position [2186, 0]
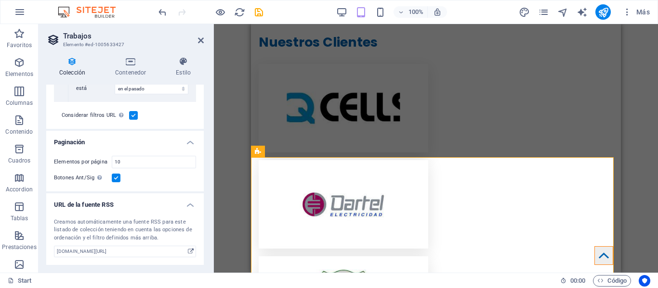
click at [657, 98] on div "Arrastra aquí para reemplazar el contenido existente. Si quieres crear un eleme…" at bounding box center [436, 148] width 444 height 249
click at [639, 100] on div "Arrastra aquí para reemplazar el contenido existente. Si quieres crear un eleme…" at bounding box center [436, 148] width 444 height 249
click at [231, 111] on div "Arrastra aquí para reemplazar el contenido existente. Si quieres crear un eleme…" at bounding box center [436, 148] width 444 height 249
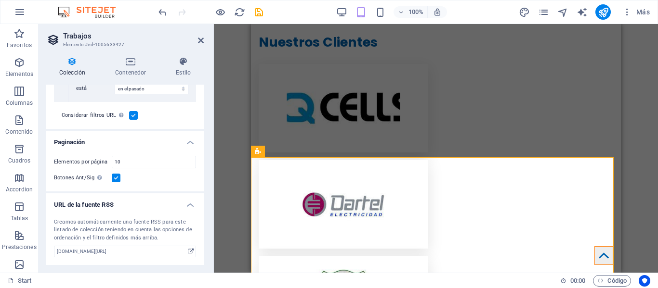
click at [233, 110] on div "Arrastra aquí para reemplazar el contenido existente. Si quieres crear un eleme…" at bounding box center [436, 148] width 444 height 249
click at [197, 36] on header "Trabajos Elemento #ed-1005633427" at bounding box center [124, 36] width 157 height 25
click at [200, 40] on icon at bounding box center [201, 41] width 6 height 8
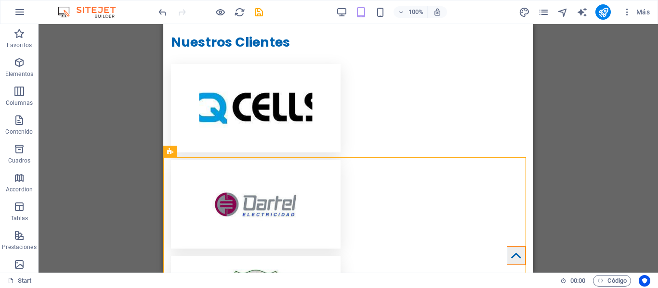
click at [549, 131] on div "Arrastra aquí para reemplazar el contenido existente. Si quieres crear un eleme…" at bounding box center [348, 148] width 619 height 249
click at [380, 18] on div "100%" at bounding box center [391, 11] width 111 height 15
click at [380, 14] on icon "button" at bounding box center [380, 12] width 11 height 11
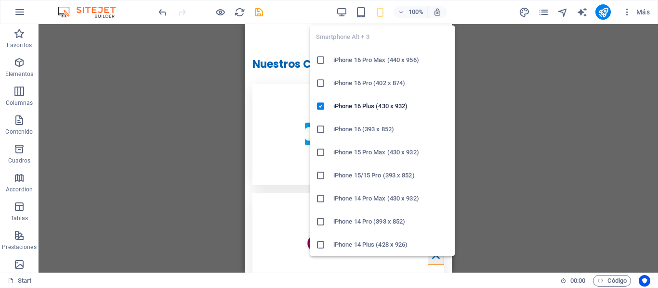
scroll to position [3126, 0]
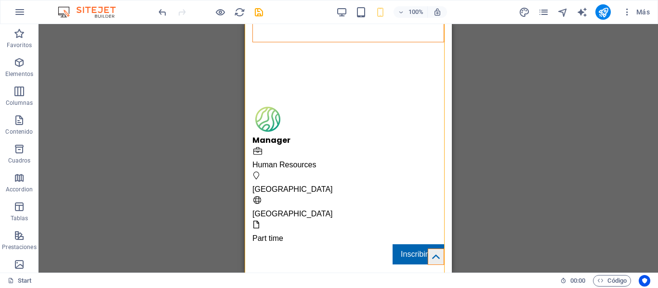
click at [466, 110] on div "Arrastra aquí para reemplazar el contenido existente. Si quieres crear un eleme…" at bounding box center [348, 148] width 619 height 249
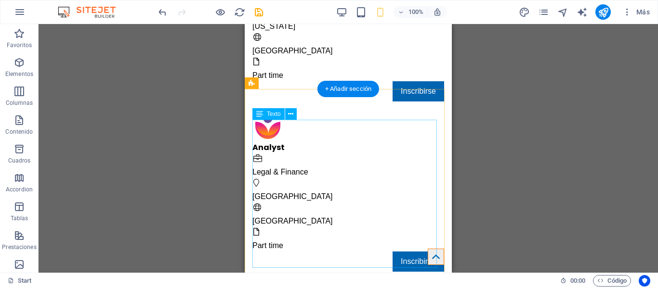
scroll to position [3463, 0]
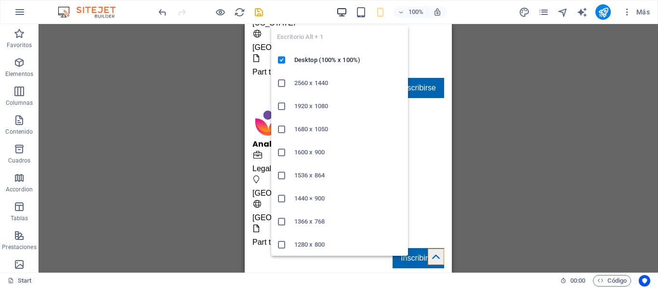
click at [346, 15] on icon "button" at bounding box center [341, 12] width 11 height 11
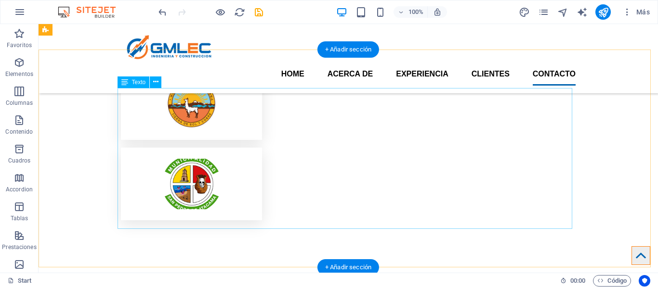
scroll to position [2272, 0]
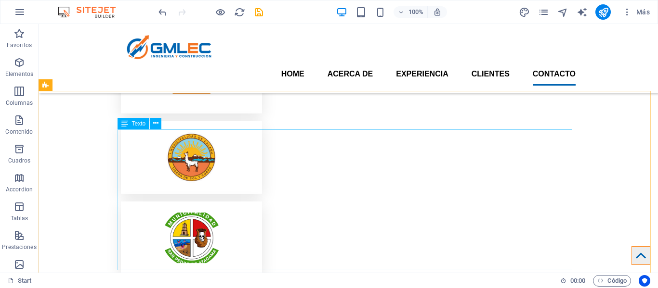
click at [126, 130] on div "Texto" at bounding box center [143, 124] width 51 height 12
click at [130, 126] on div "Texto" at bounding box center [134, 124] width 32 height 12
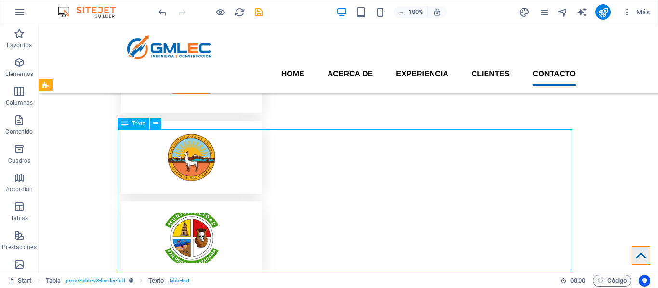
click at [130, 126] on div "Texto" at bounding box center [134, 124] width 32 height 12
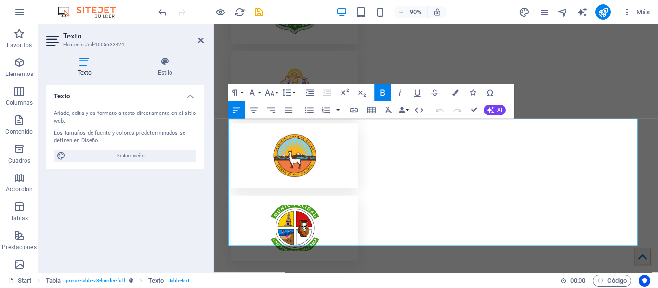
scroll to position [2267, 0]
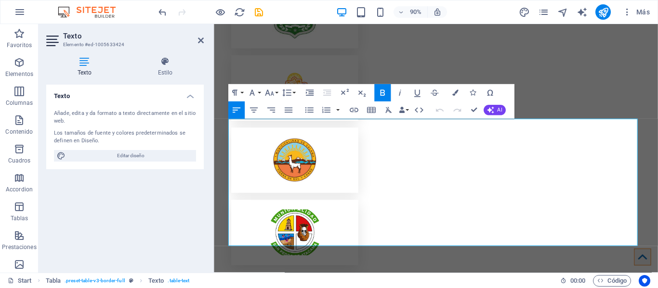
click at [88, 72] on h4 "Texto" at bounding box center [86, 67] width 80 height 20
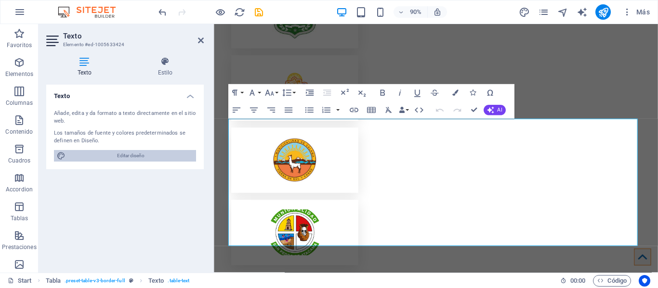
click at [125, 158] on span "Editar diseño" at bounding box center [130, 156] width 125 height 12
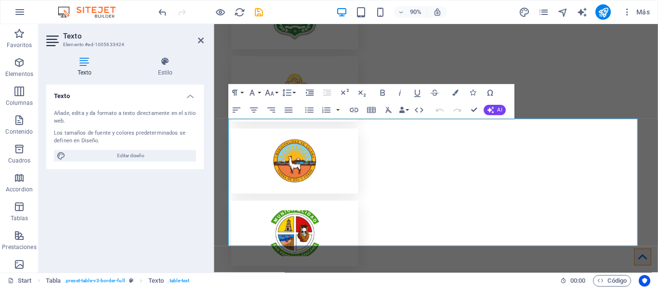
scroll to position [2184, 0]
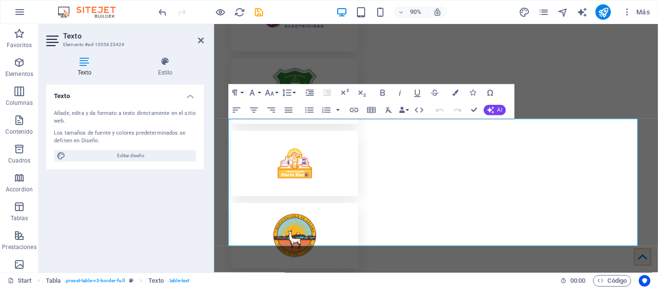
select select "px"
select select "400"
select select "px"
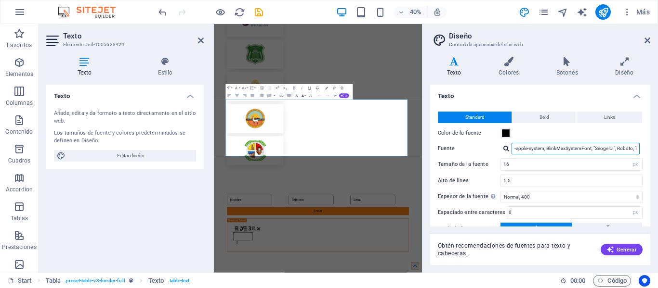
click at [526, 152] on input "-apple-system, BlinkMaxSystemFont, "Seoge UI", Roboto, "Helvetica Neue", Arial,…" at bounding box center [575, 149] width 128 height 12
click at [544, 156] on div "Standard Bold Links Color de la fuente Fuente -apple-system, BlinkMaxSystemFont…" at bounding box center [540, 190] width 224 height 177
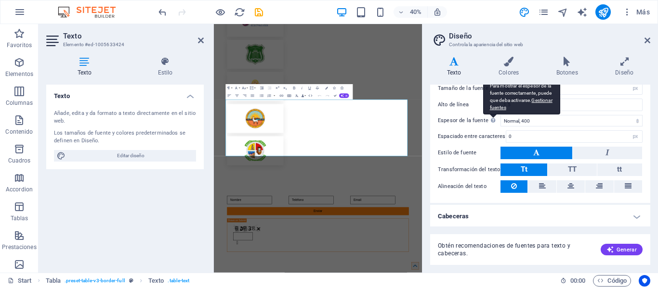
scroll to position [78, 0]
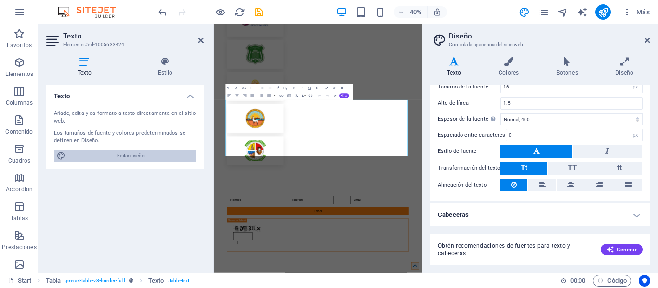
click at [143, 154] on span "Editar diseño" at bounding box center [130, 156] width 125 height 12
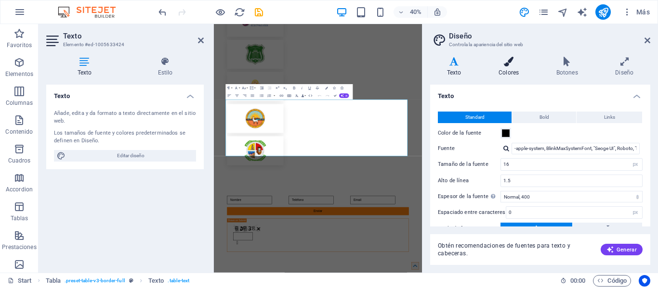
click at [502, 68] on h4 "Colores" at bounding box center [511, 67] width 58 height 20
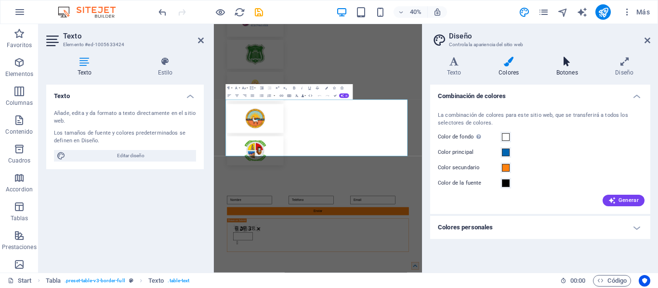
click at [559, 59] on icon at bounding box center [566, 62] width 55 height 10
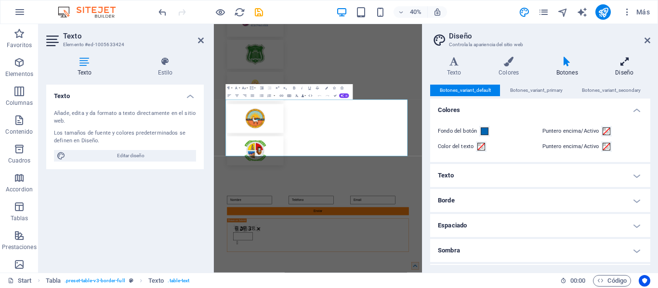
click at [619, 72] on h4 "Diseño" at bounding box center [625, 67] width 52 height 20
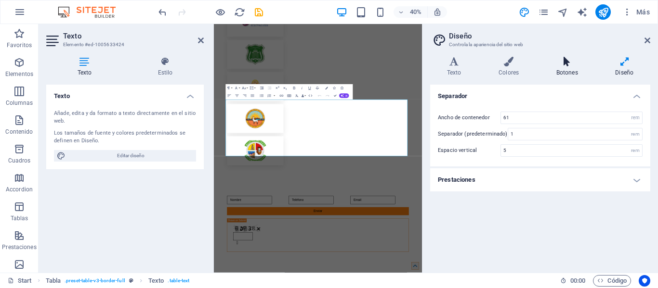
click at [566, 62] on icon at bounding box center [566, 62] width 55 height 10
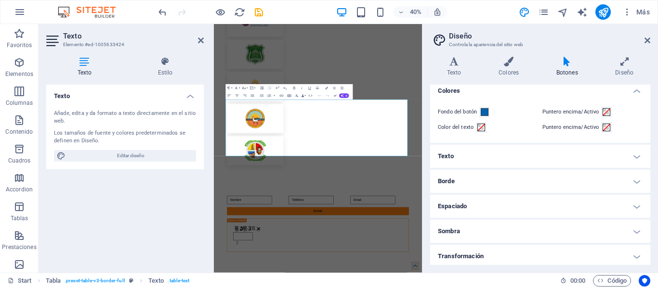
scroll to position [47, 0]
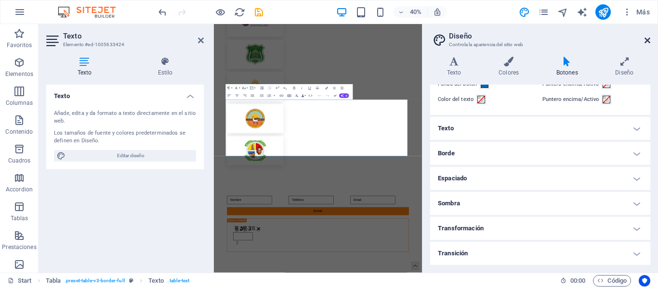
click at [647, 39] on icon at bounding box center [647, 41] width 6 height 8
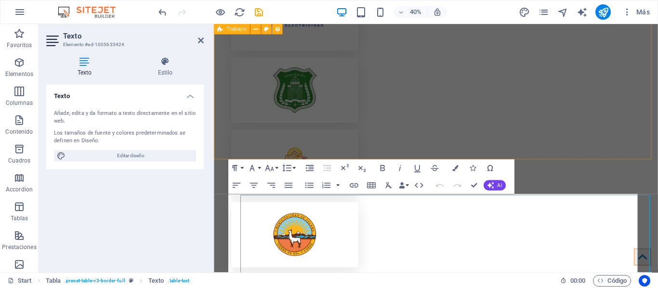
scroll to position [2183, 0]
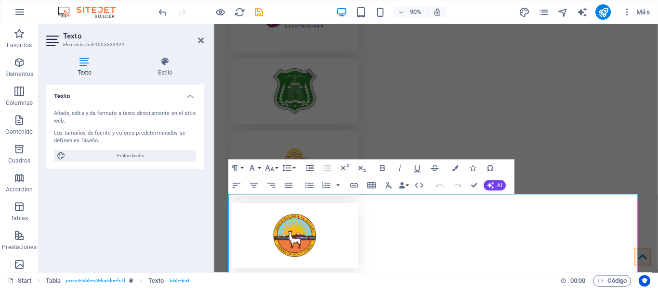
click at [147, 149] on div "Añade, edita y da formato a texto directamente en el sitio web. Los tamaños de …" at bounding box center [124, 135] width 157 height 67
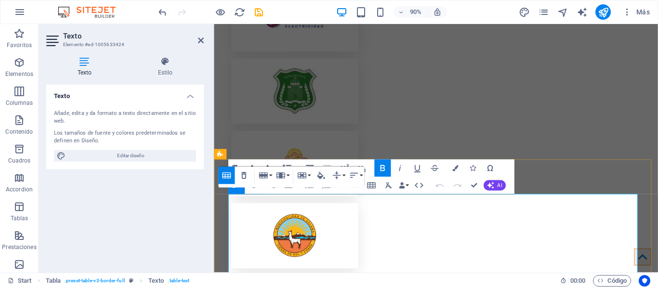
drag, startPoint x: 274, startPoint y: 216, endPoint x: 479, endPoint y: 219, distance: 205.2
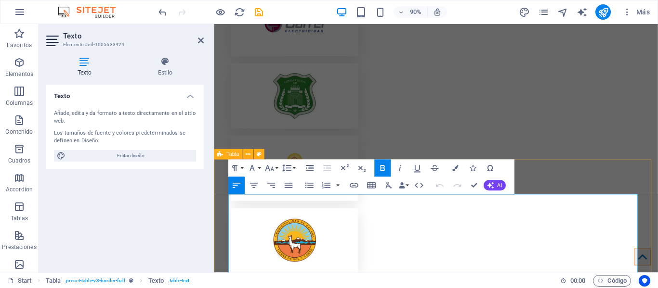
scroll to position [2188, 0]
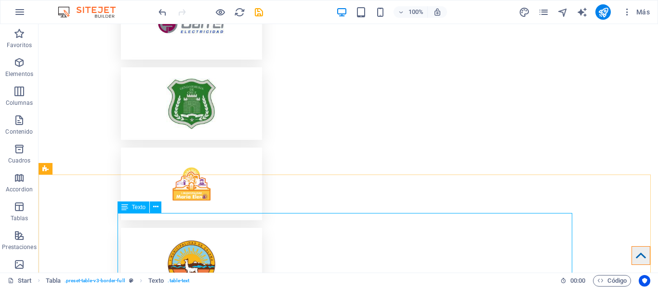
click at [122, 206] on icon at bounding box center [124, 208] width 7 height 12
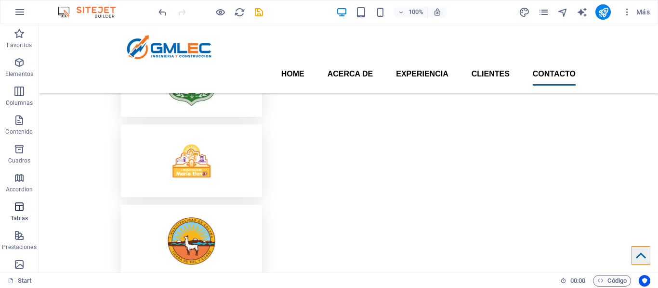
click at [18, 207] on icon "button" at bounding box center [19, 207] width 12 height 12
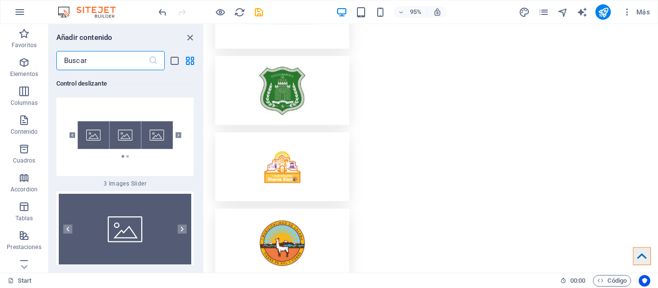
scroll to position [11081, 0]
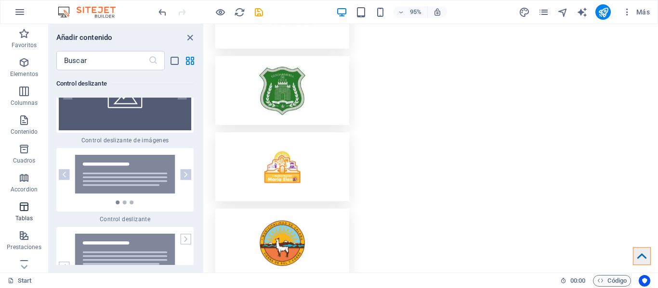
click at [30, 219] on p "Tablas" at bounding box center [24, 219] width 18 height 8
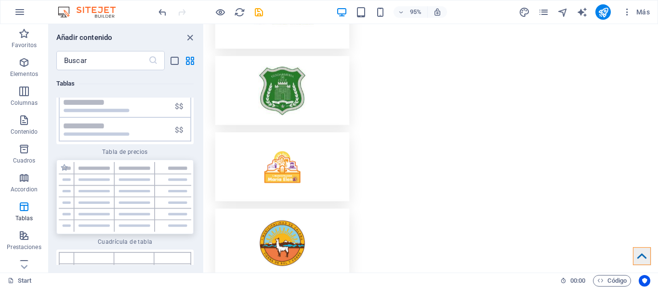
scroll to position [6747, 0]
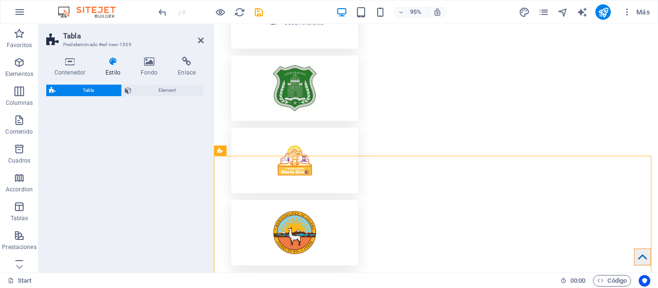
select select "preset-table-v3-border-full"
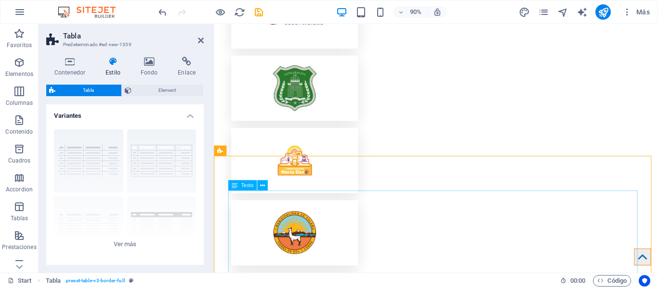
scroll to position [2187, 0]
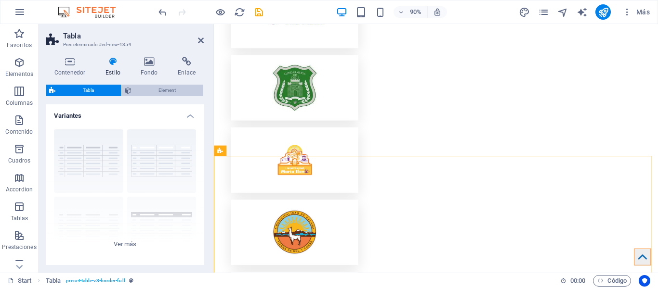
click at [156, 87] on span "Element" at bounding box center [167, 91] width 66 height 12
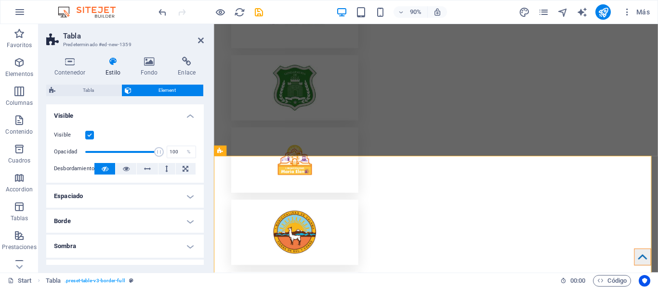
click at [143, 205] on h4 "Espaciado" at bounding box center [124, 196] width 157 height 23
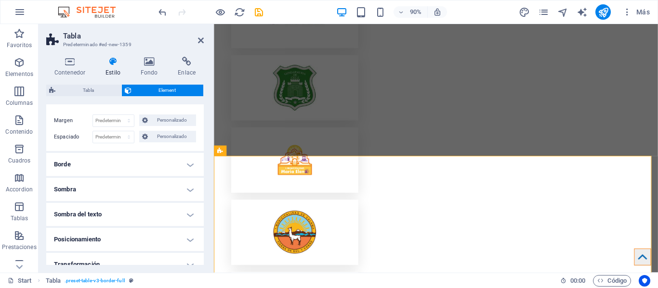
scroll to position [96, 0]
click at [124, 171] on h4 "Borde" at bounding box center [124, 163] width 157 height 23
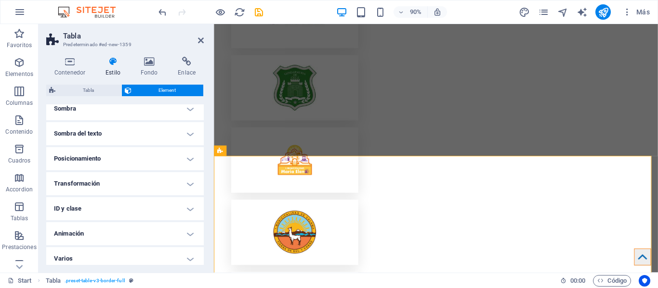
scroll to position [232, 0]
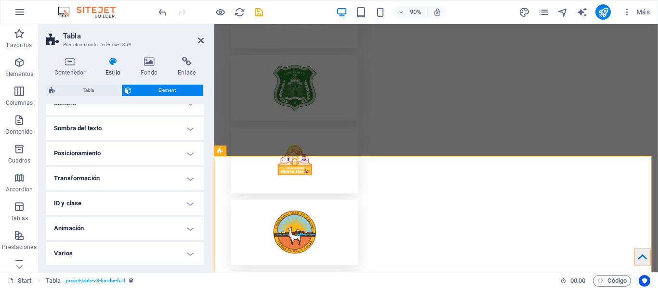
click at [118, 157] on h4 "Posicionamiento" at bounding box center [124, 153] width 157 height 23
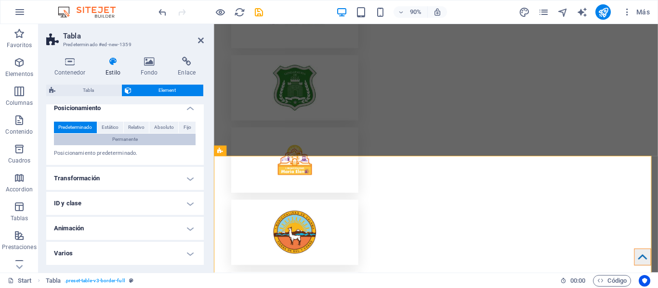
click at [125, 179] on h4 "Transformación" at bounding box center [124, 178] width 157 height 23
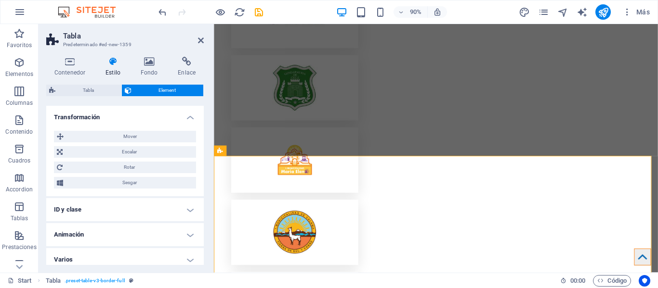
scroll to position [345, 0]
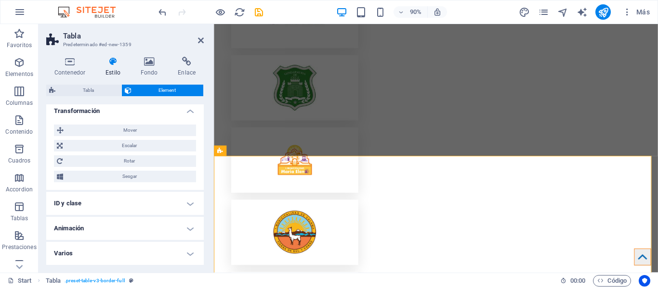
click at [133, 196] on h4 "ID y clase" at bounding box center [124, 203] width 157 height 23
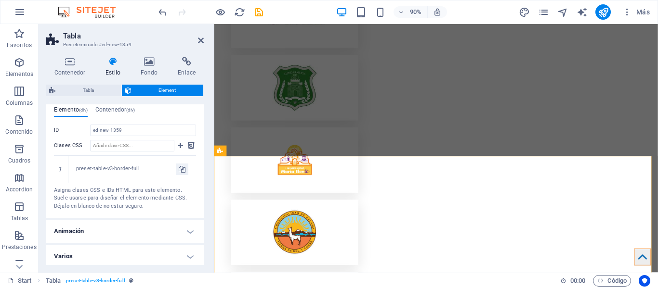
scroll to position [459, 0]
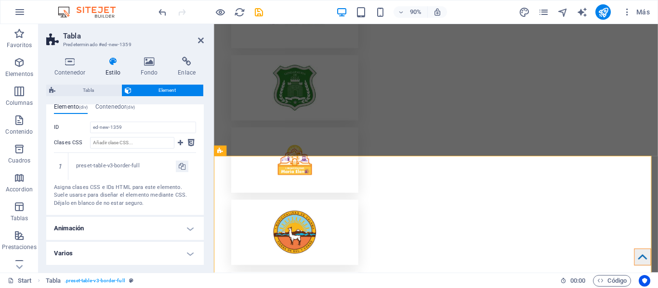
click at [150, 229] on h4 "Animación" at bounding box center [124, 228] width 157 height 23
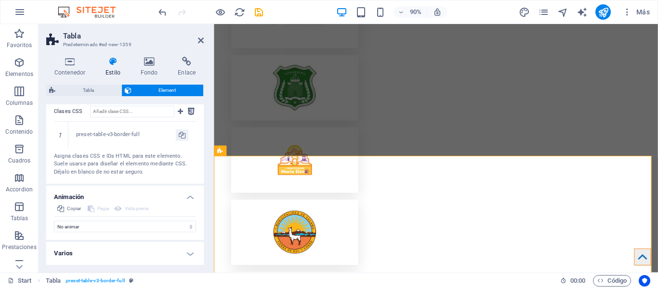
click at [154, 252] on h4 "Varios" at bounding box center [124, 253] width 157 height 23
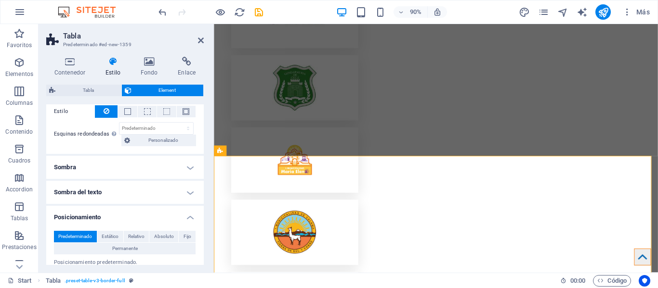
scroll to position [116, 0]
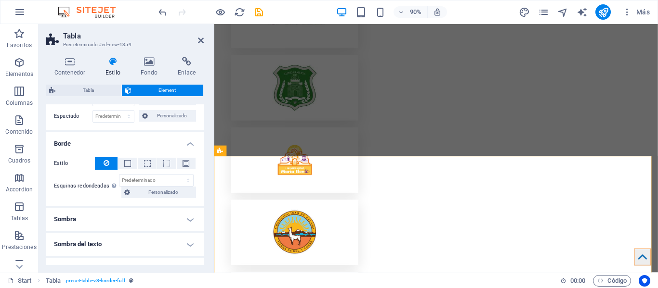
click at [131, 245] on h4 "Sombra del texto" at bounding box center [124, 244] width 157 height 23
click at [122, 224] on h4 "Sombra" at bounding box center [124, 219] width 157 height 23
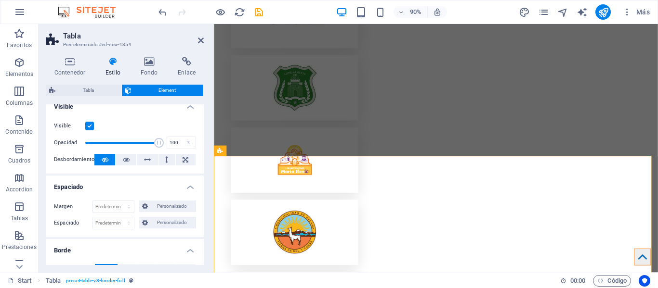
scroll to position [0, 0]
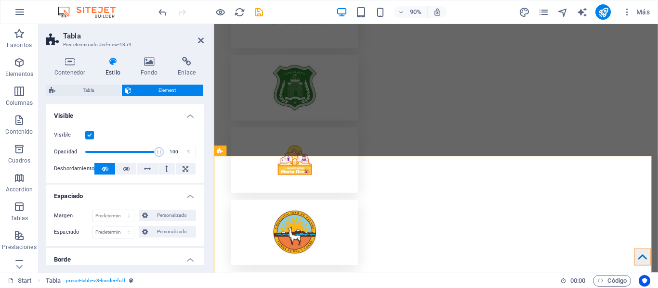
click at [92, 98] on div "Tabla Element Diseño La forma en la que este elemento se expande en la disposic…" at bounding box center [124, 175] width 157 height 181
click at [92, 94] on span "Tabla" at bounding box center [88, 91] width 60 height 12
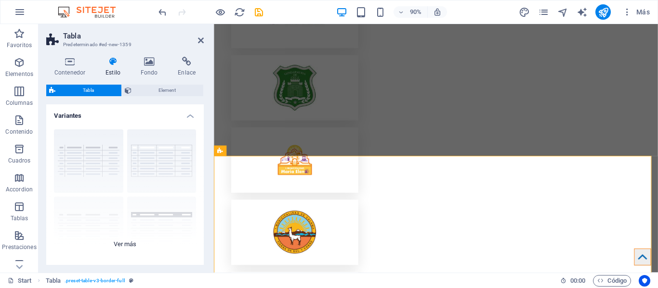
click at [131, 244] on div "cuadrícula con bordes Predeterminado con cabecera seccionado horizo... secciona…" at bounding box center [124, 194] width 157 height 144
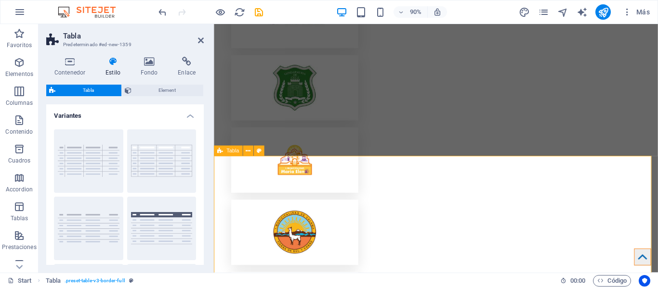
drag, startPoint x: 361, startPoint y: 173, endPoint x: 298, endPoint y: 200, distance: 69.2
drag, startPoint x: 374, startPoint y: 249, endPoint x: 220, endPoint y: 239, distance: 154.0
click at [169, 222] on button "con cabecera" at bounding box center [161, 229] width 69 height 64
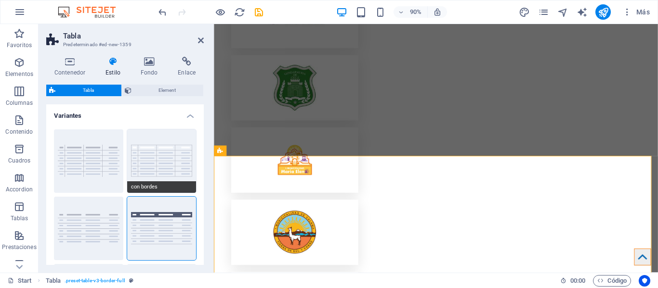
click at [170, 136] on button "con bordes" at bounding box center [161, 162] width 69 height 64
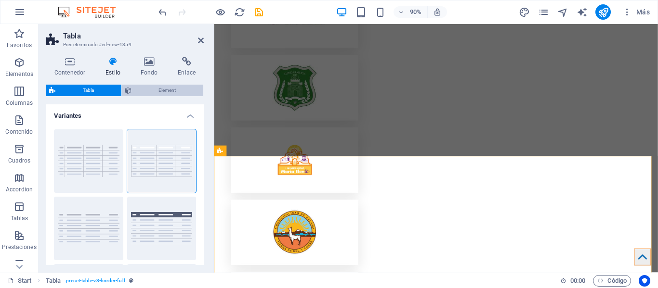
click at [157, 87] on span "Element" at bounding box center [167, 91] width 66 height 12
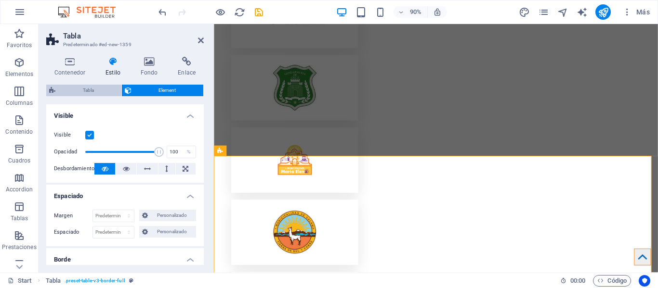
click at [111, 91] on span "Tabla" at bounding box center [88, 91] width 60 height 12
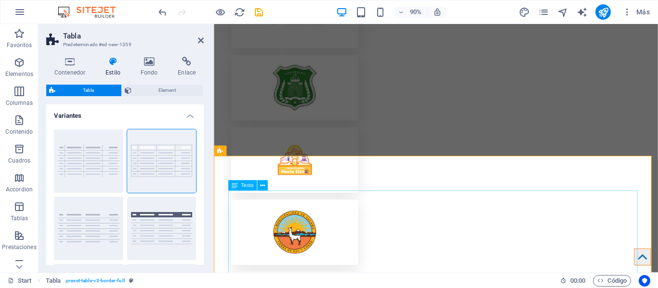
click at [242, 183] on span "Texto" at bounding box center [247, 185] width 13 height 5
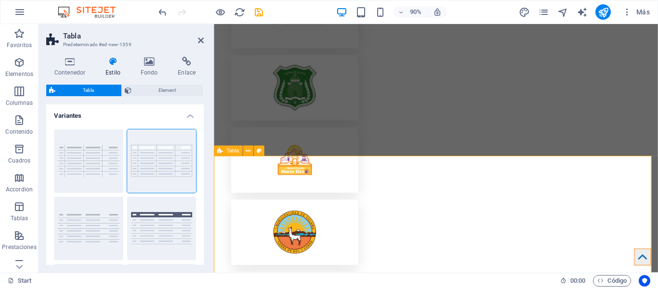
drag, startPoint x: 12, startPoint y: 210, endPoint x: 21, endPoint y: 217, distance: 12.3
click at [12, 210] on span "Tablas" at bounding box center [19, 212] width 39 height 23
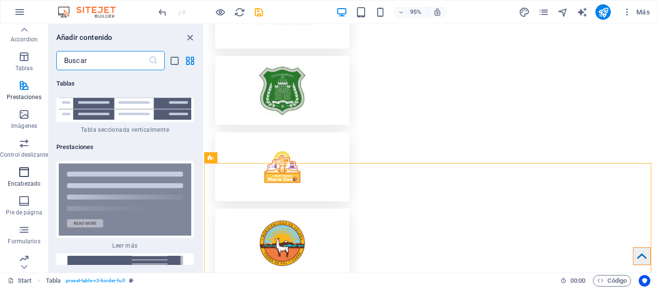
scroll to position [184, 0]
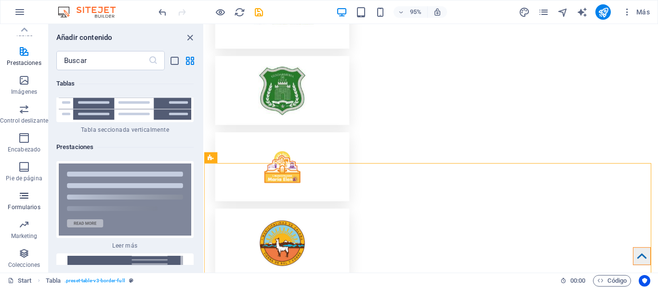
click at [22, 202] on span "Formularios" at bounding box center [24, 201] width 48 height 23
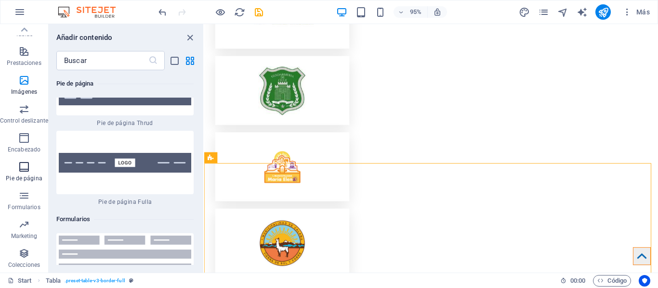
click at [25, 173] on span "Pie de página" at bounding box center [24, 172] width 48 height 23
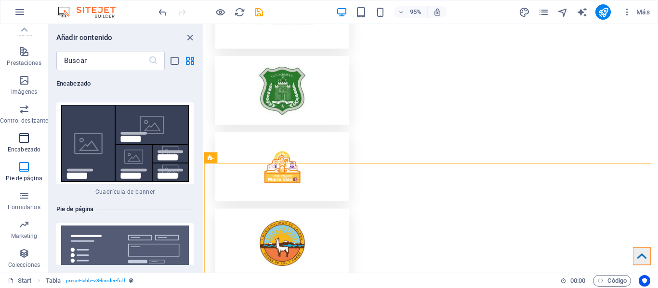
click at [19, 142] on icon "button" at bounding box center [24, 138] width 12 height 12
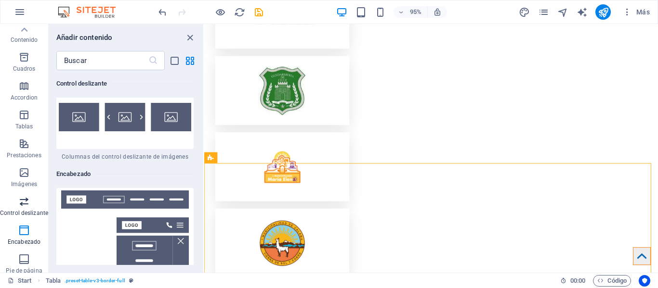
scroll to position [88, 0]
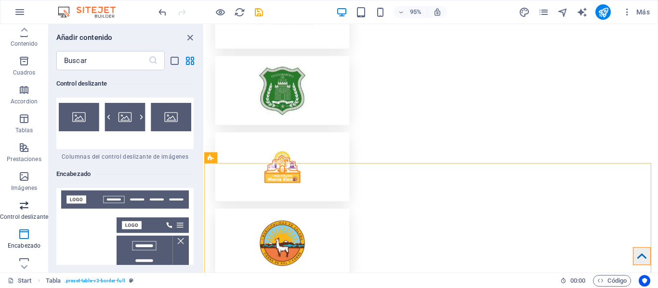
click at [22, 202] on icon "button" at bounding box center [24, 206] width 12 height 12
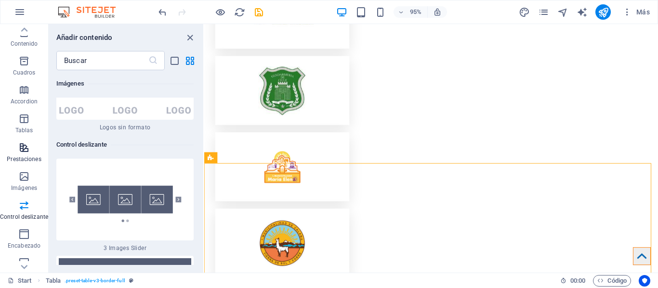
click at [39, 159] on p "Prestaciones" at bounding box center [24, 160] width 34 height 8
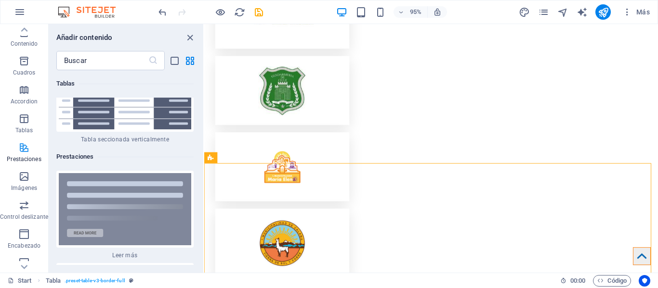
scroll to position [7266, 0]
click at [26, 126] on span "Tablas" at bounding box center [24, 124] width 48 height 23
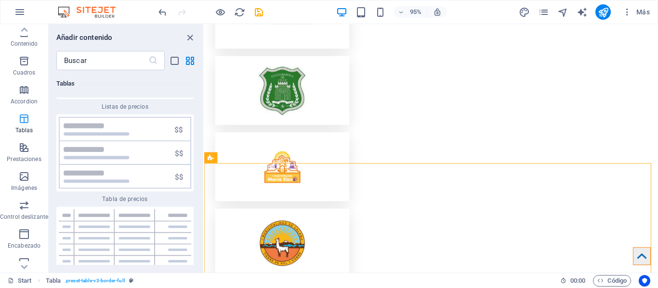
scroll to position [6458, 0]
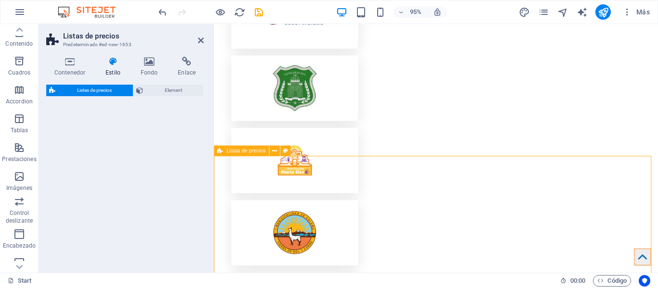
select select "rem"
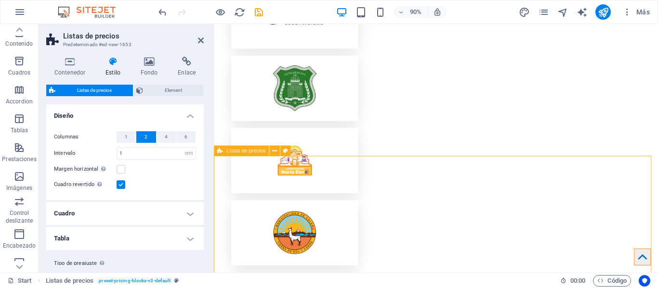
scroll to position [2187, 0]
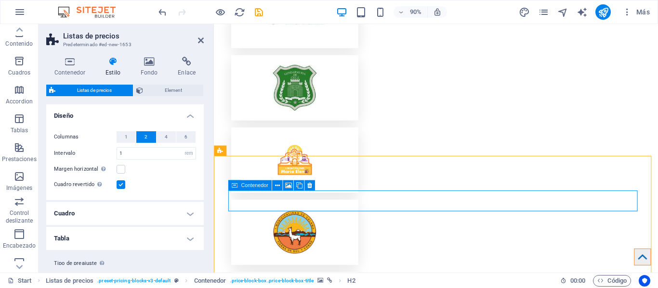
click at [237, 181] on icon at bounding box center [234, 186] width 6 height 11
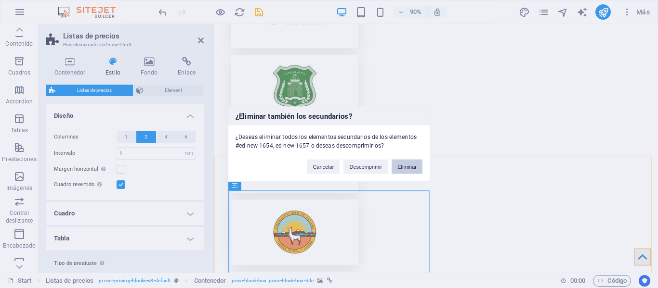
click at [399, 166] on button "Eliminar" at bounding box center [407, 166] width 31 height 14
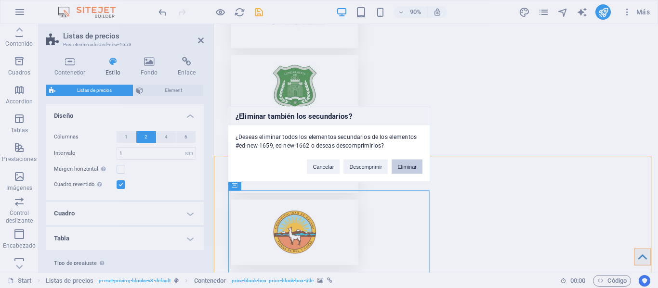
click at [409, 173] on button "Eliminar" at bounding box center [407, 166] width 31 height 14
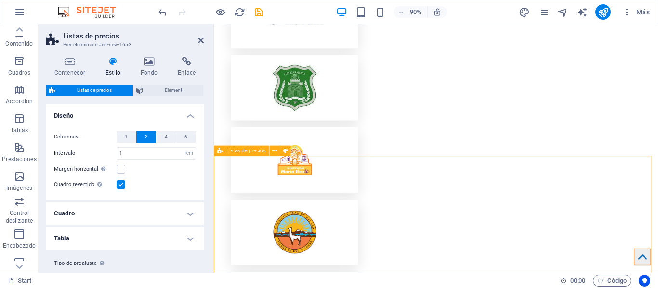
click at [254, 152] on span "Listas de precios" at bounding box center [245, 150] width 39 height 5
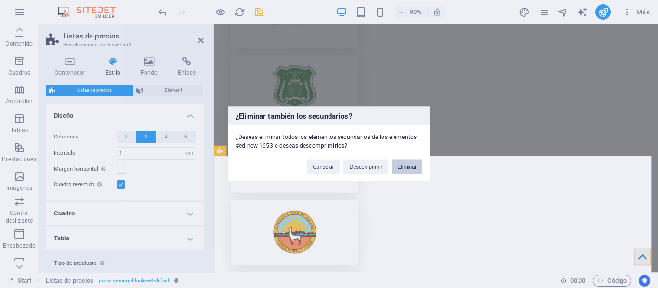
click at [411, 162] on button "Eliminar" at bounding box center [407, 166] width 31 height 14
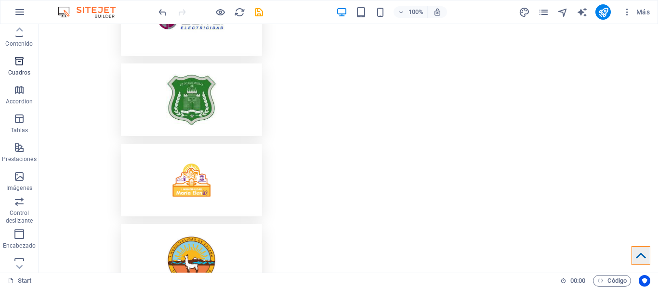
click at [31, 57] on span "Cuadros" at bounding box center [19, 66] width 39 height 23
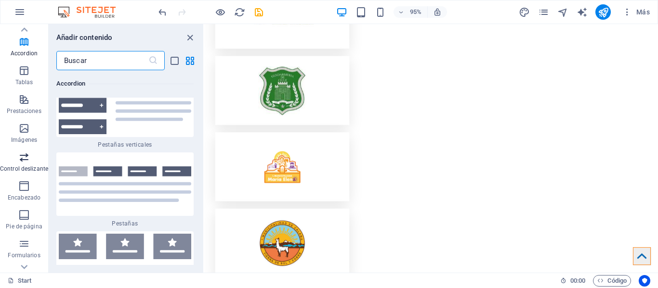
scroll to position [88, 0]
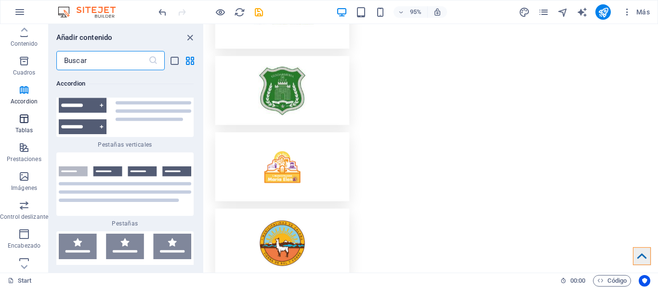
click at [13, 116] on span "Tablas" at bounding box center [24, 124] width 48 height 23
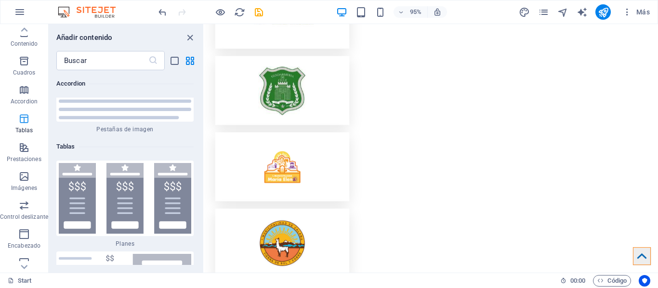
scroll to position [6458, 0]
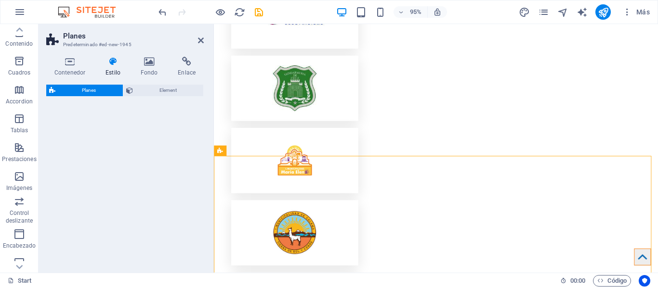
select select "rem"
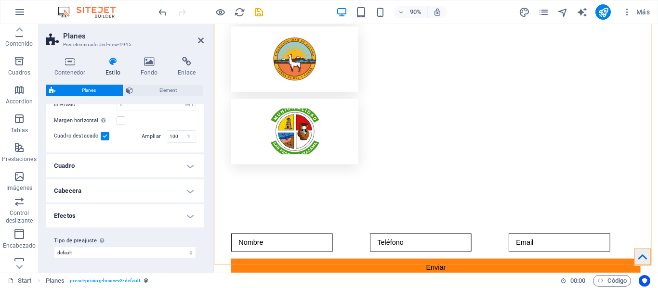
scroll to position [65, 0]
click at [177, 165] on h4 "Cuadro" at bounding box center [124, 165] width 157 height 23
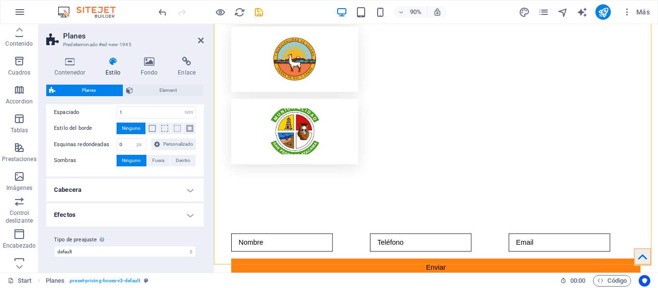
click at [157, 187] on h4 "Cabecera" at bounding box center [124, 190] width 157 height 23
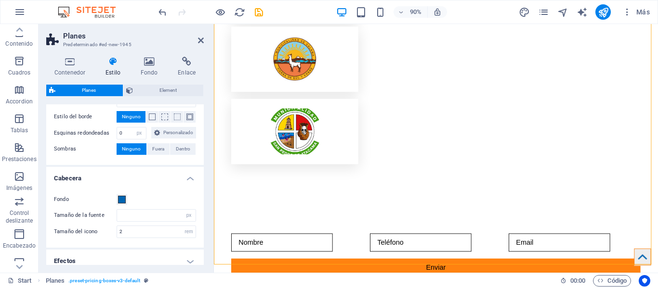
scroll to position [240, 0]
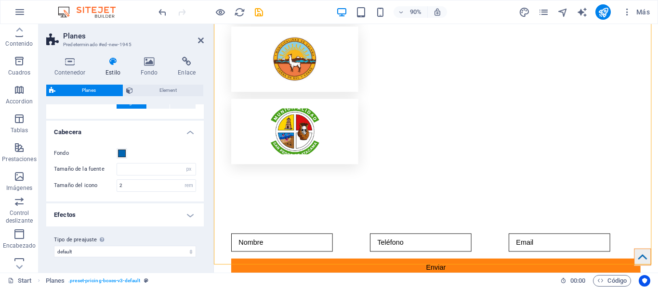
click at [163, 228] on div "Tipo de preajuste La configuración y variante seleccionada arriba afecta a todo…" at bounding box center [124, 246] width 157 height 39
click at [166, 212] on h4 "Efectos" at bounding box center [124, 215] width 157 height 23
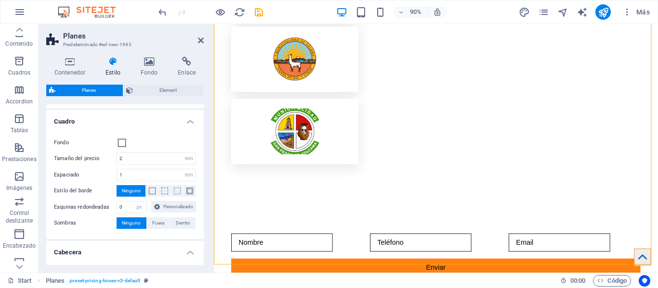
scroll to position [0, 0]
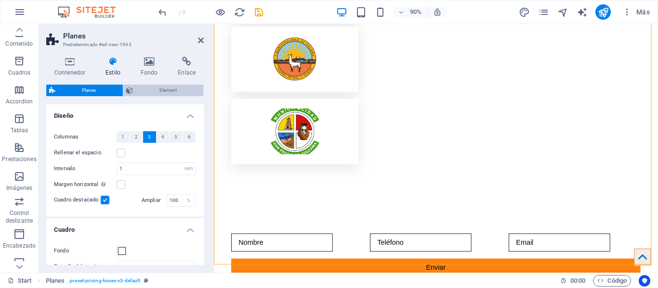
drag, startPoint x: 154, startPoint y: 98, endPoint x: 153, endPoint y: 88, distance: 9.7
click at [154, 96] on div "Planes Element Diseño La forma en la que este elemento se expande en la disposi…" at bounding box center [124, 175] width 157 height 181
click at [153, 88] on span "Element" at bounding box center [168, 91] width 65 height 12
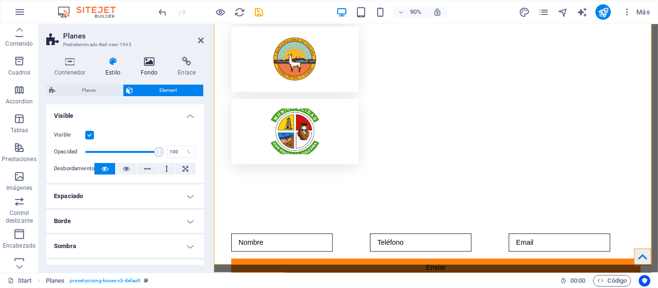
click at [155, 63] on icon at bounding box center [149, 62] width 34 height 10
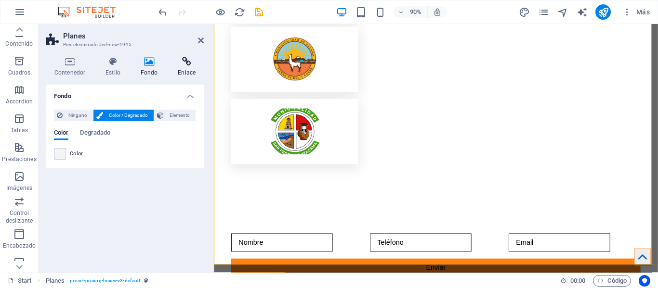
click at [175, 64] on icon at bounding box center [187, 62] width 34 height 10
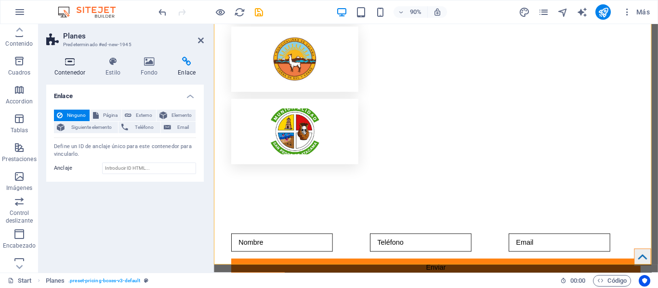
click at [65, 60] on icon at bounding box center [69, 62] width 47 height 10
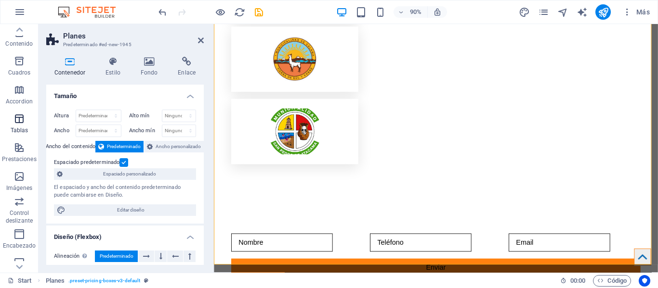
click at [16, 120] on icon "button" at bounding box center [19, 119] width 12 height 12
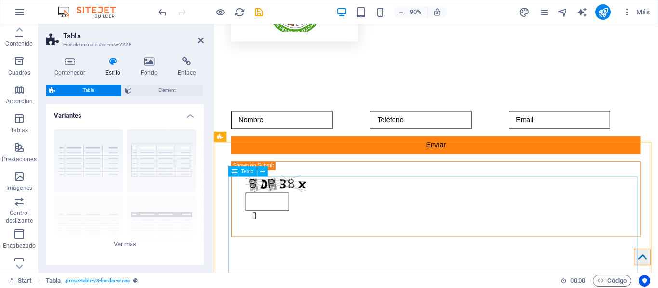
scroll to position [2558, 0]
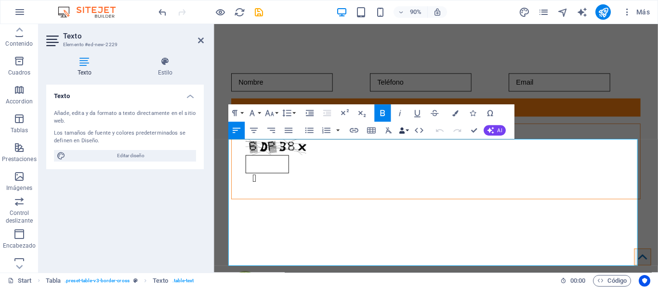
click at [408, 137] on button "Data Bindings" at bounding box center [403, 130] width 12 height 17
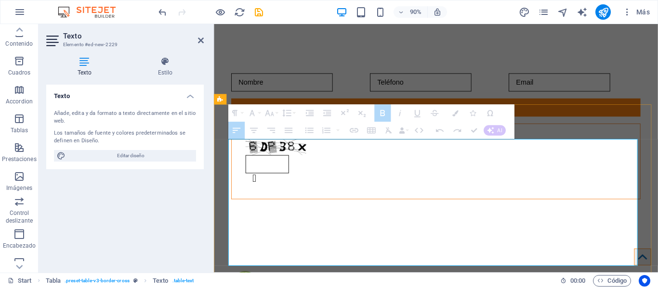
drag, startPoint x: 244, startPoint y: 166, endPoint x: 644, endPoint y: 281, distance: 416.0
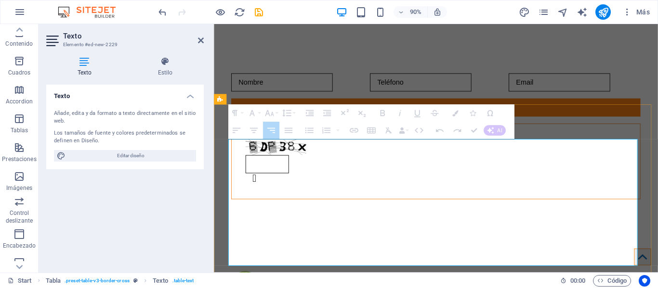
drag, startPoint x: 635, startPoint y: 281, endPoint x: 339, endPoint y: 176, distance: 314.6
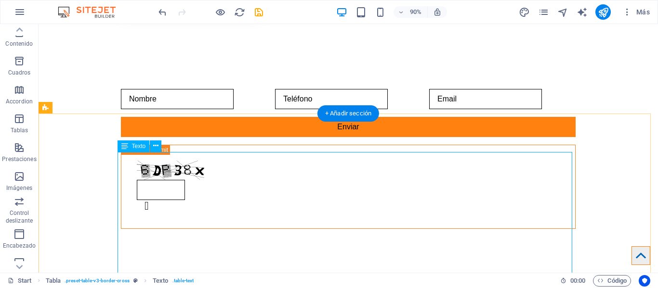
scroll to position [2563, 0]
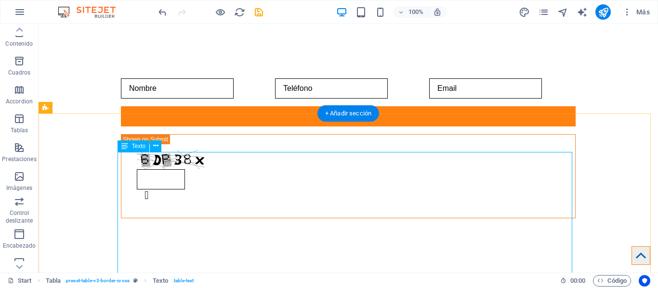
scroll to position [2558, 0]
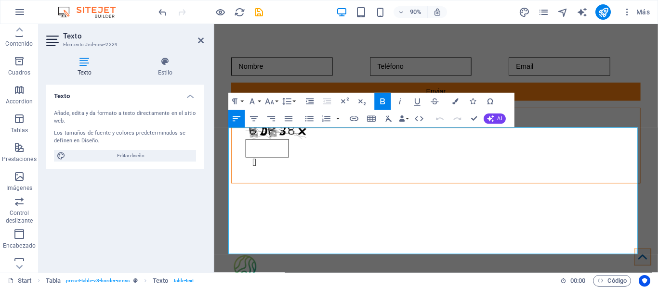
scroll to position [2578, 0]
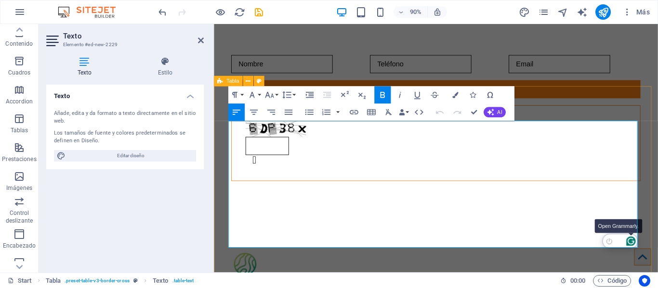
drag, startPoint x: 260, startPoint y: 161, endPoint x: 679, endPoint y: 263, distance: 431.3
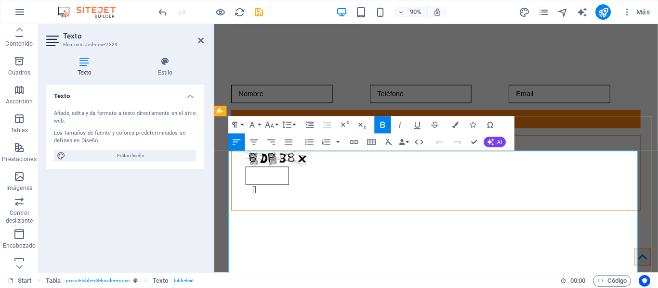
scroll to position [2530, 0]
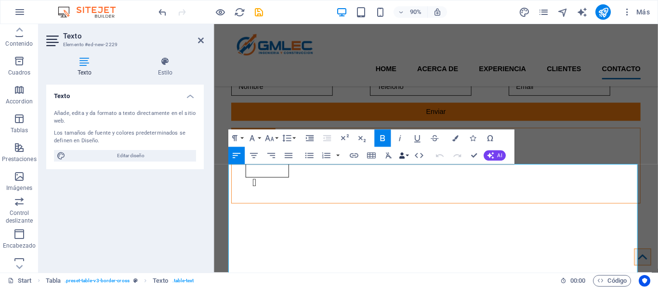
click at [409, 152] on button "Data Bindings" at bounding box center [403, 155] width 12 height 17
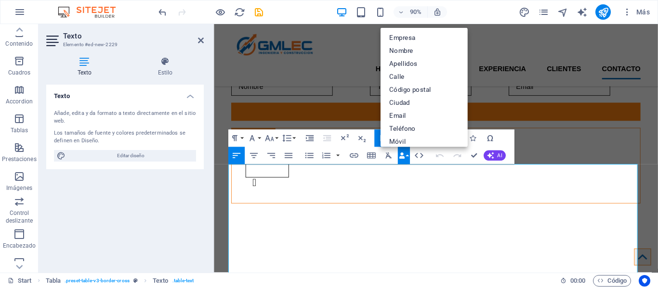
click at [409, 152] on button "Data Bindings" at bounding box center [403, 155] width 12 height 17
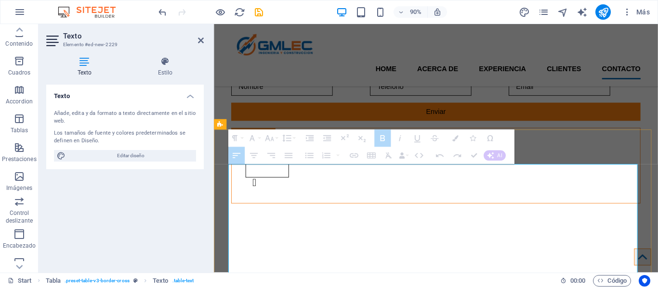
drag, startPoint x: 237, startPoint y: 194, endPoint x: 580, endPoint y: 189, distance: 343.0
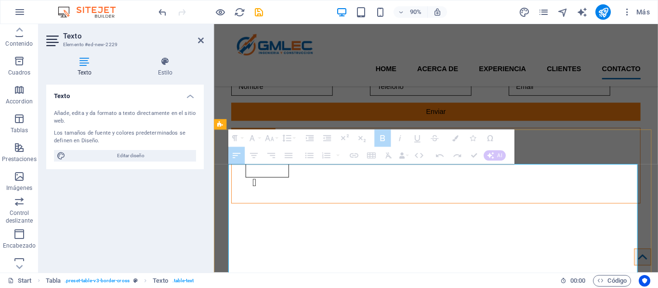
drag, startPoint x: 261, startPoint y: 193, endPoint x: 548, endPoint y: 186, distance: 287.6
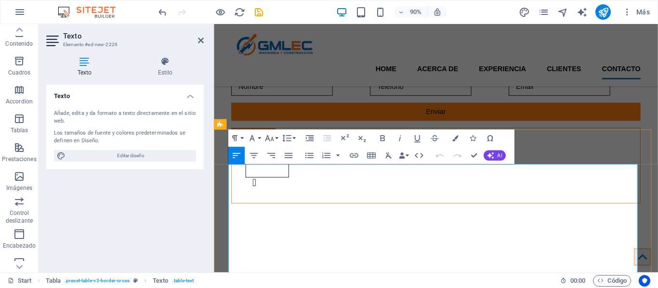
click at [404, 155] on icon "button" at bounding box center [402, 156] width 6 height 6
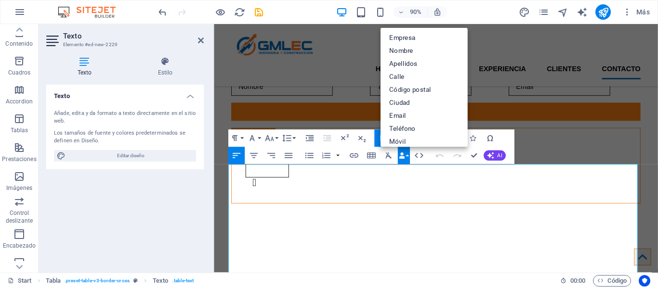
click at [404, 155] on icon "button" at bounding box center [402, 156] width 6 height 6
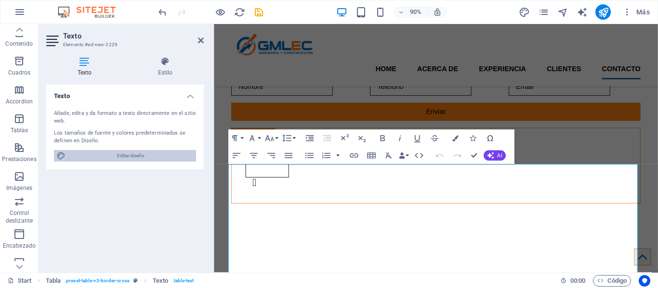
click at [165, 150] on span "Editar diseño" at bounding box center [130, 156] width 125 height 12
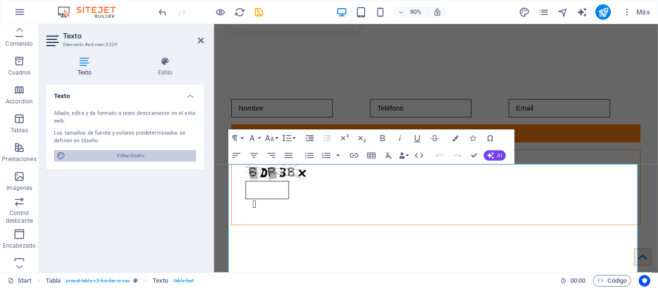
scroll to position [2531, 0]
select select "px"
select select "400"
select select "px"
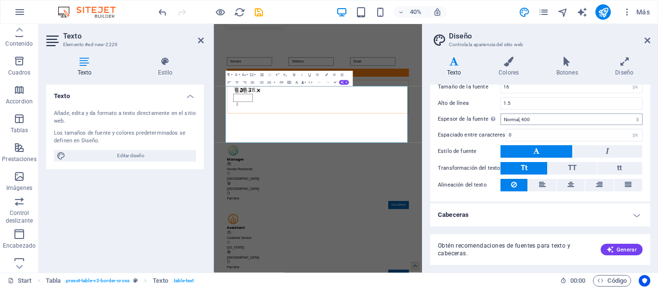
scroll to position [0, 0]
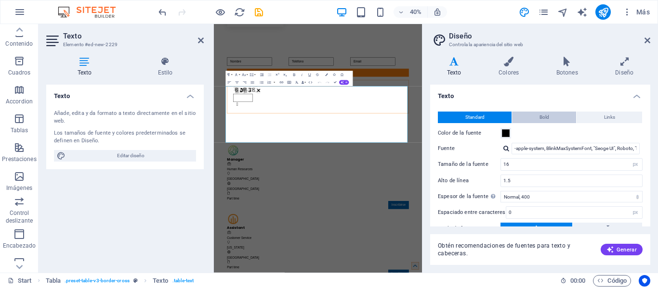
click at [539, 117] on span "Bold" at bounding box center [544, 118] width 10 height 12
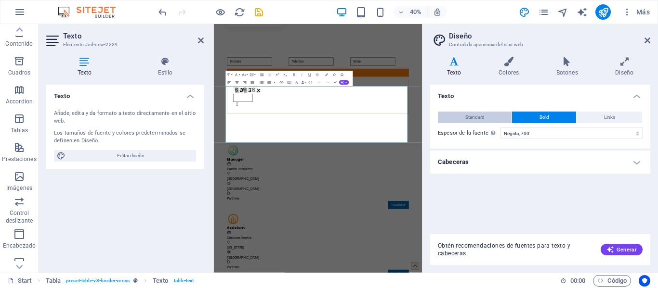
click at [493, 116] on button "Standard" at bounding box center [475, 118] width 74 height 12
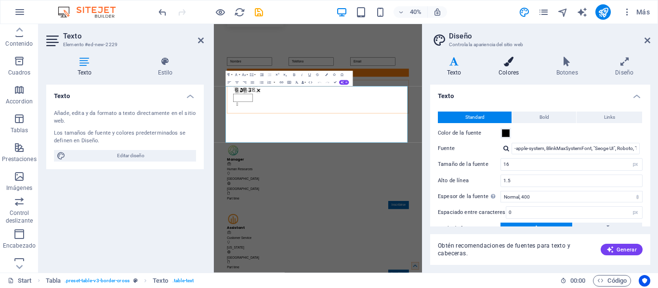
click at [520, 66] on h4 "Colores" at bounding box center [511, 67] width 58 height 20
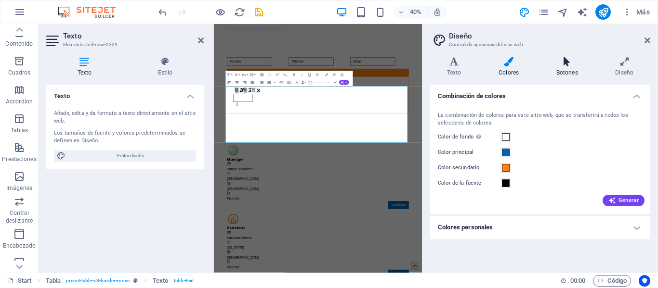
click at [583, 67] on h4 "Botones" at bounding box center [568, 67] width 59 height 20
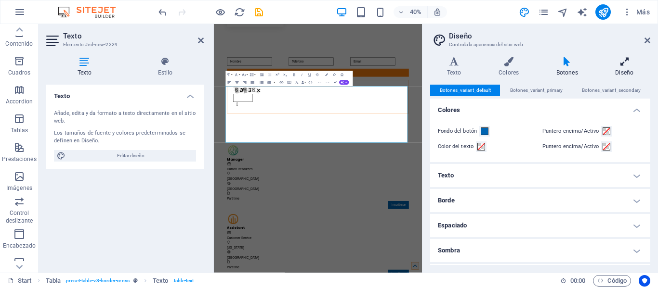
click at [616, 62] on icon at bounding box center [625, 62] width 52 height 10
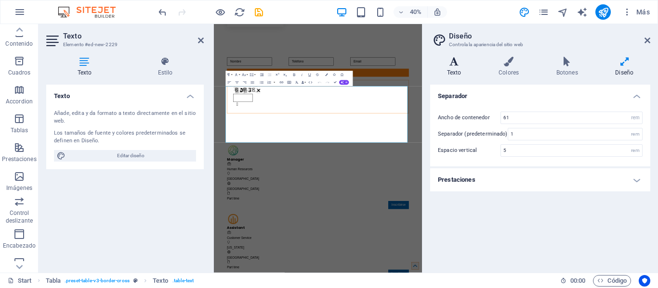
click at [446, 67] on h4 "Texto" at bounding box center [456, 67] width 52 height 20
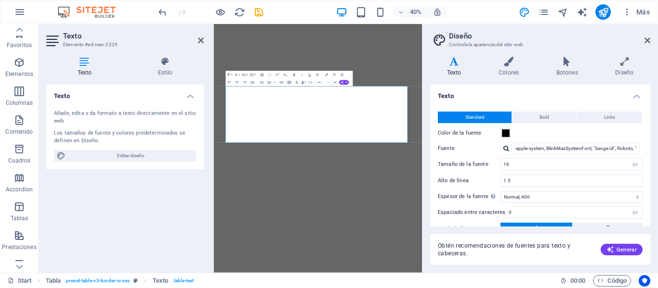
select select "px"
select select "400"
select select "px"
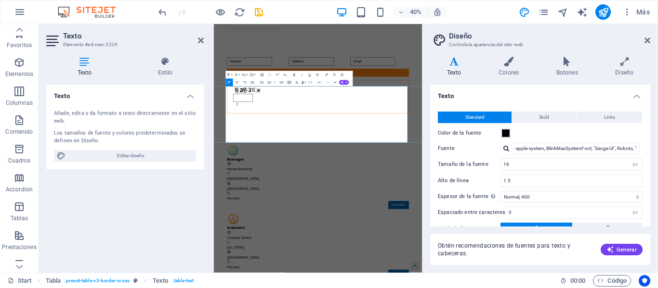
scroll to position [88, 0]
click at [645, 44] on icon at bounding box center [647, 41] width 6 height 8
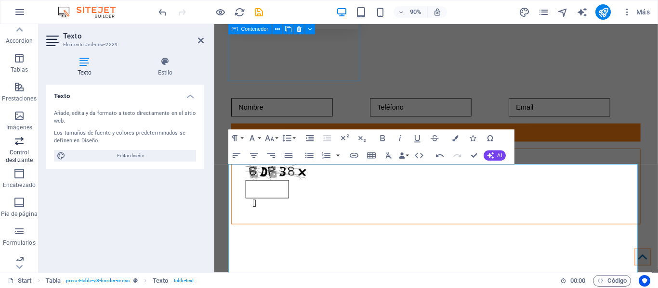
scroll to position [184, 0]
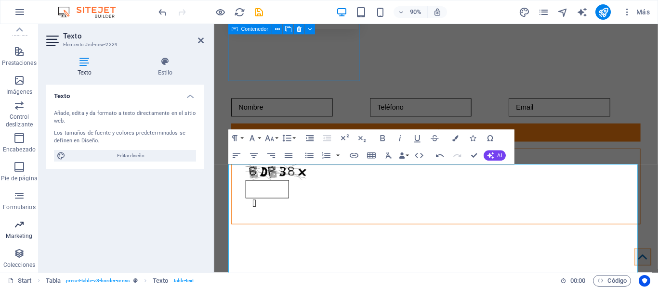
click at [22, 243] on button "Marketing" at bounding box center [19, 229] width 39 height 29
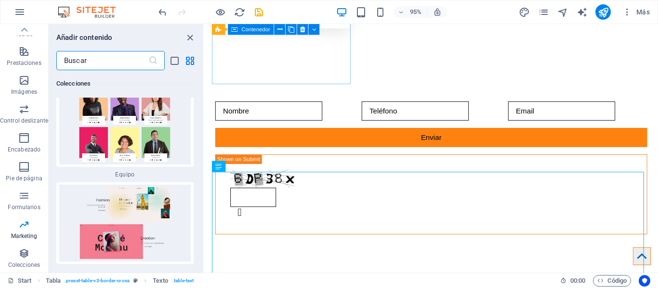
scroll to position [17787, 0]
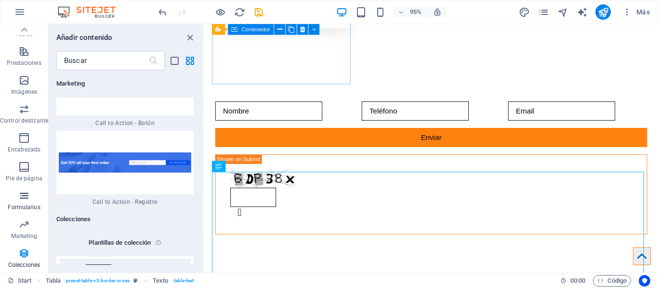
click at [18, 207] on p "Formularios" at bounding box center [24, 208] width 32 height 8
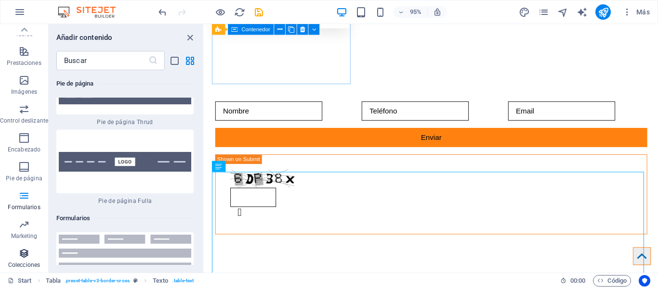
click at [34, 256] on span "Colecciones" at bounding box center [24, 259] width 48 height 23
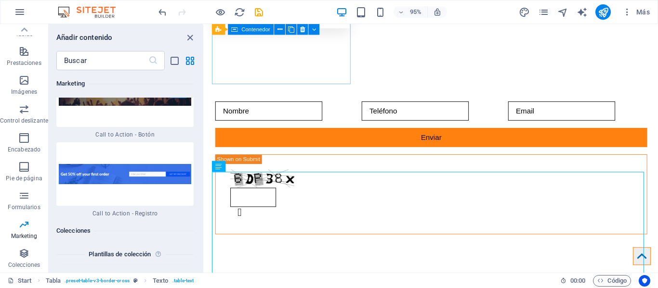
scroll to position [17775, 0]
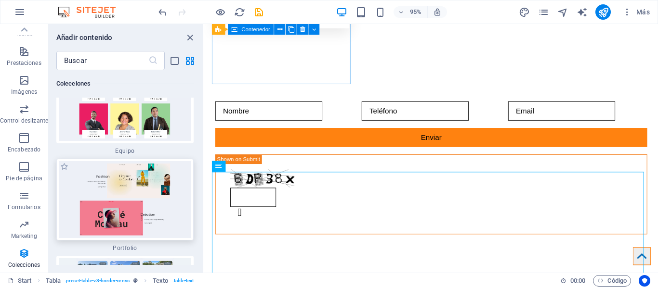
scroll to position [18393, 0]
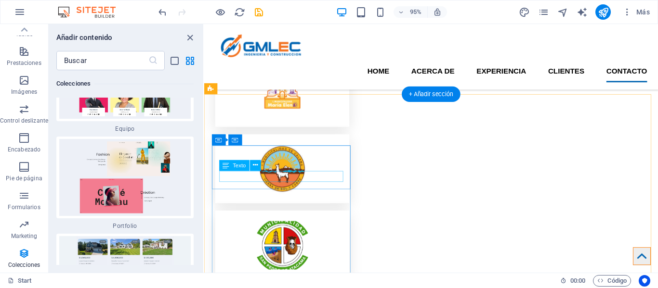
scroll to position [2241, 0]
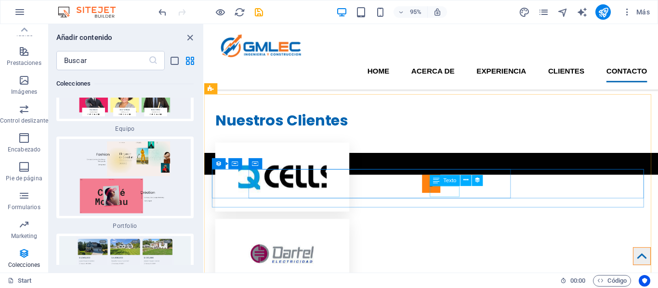
scroll to position [1903, 0]
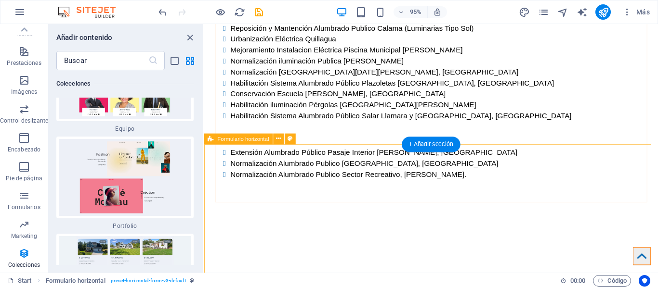
scroll to position [1855, 0]
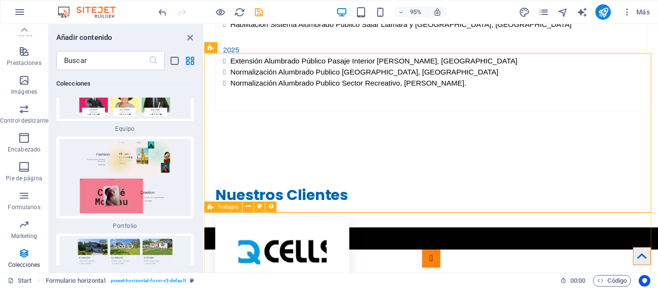
click at [227, 203] on div "Trabajos" at bounding box center [223, 207] width 38 height 11
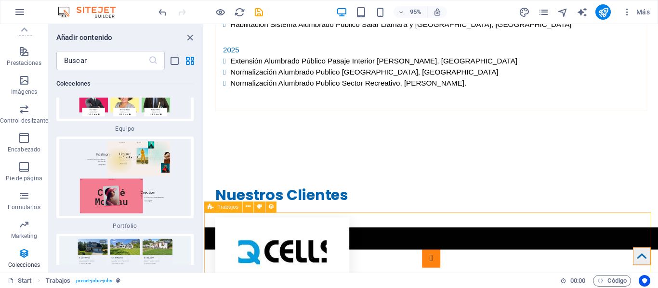
click at [227, 203] on div "Trabajos" at bounding box center [223, 207] width 38 height 11
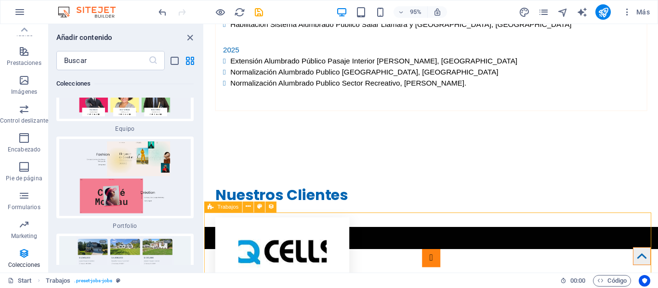
select select "columns.publishing_date_DESC"
select select "[DOMAIN_NAME]"
select select "columns.status"
select select "Published"
select select "columns.publishing_date"
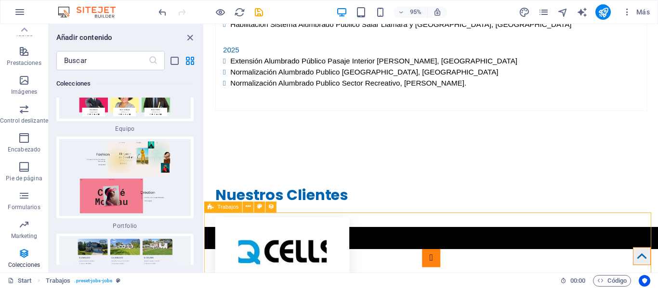
select select "past"
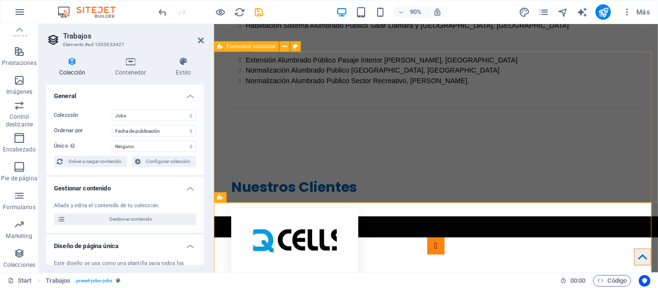
scroll to position [1952, 0]
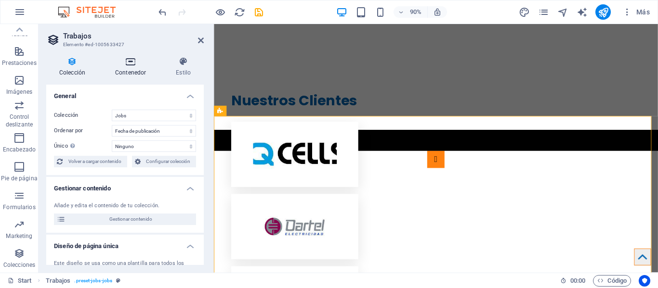
click at [121, 71] on h4 "Contenedor" at bounding box center [132, 67] width 61 height 20
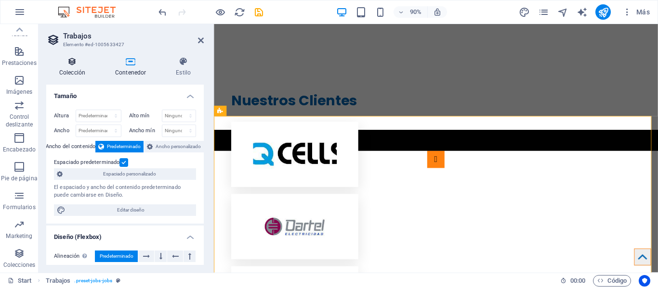
click at [71, 64] on icon at bounding box center [72, 62] width 52 height 10
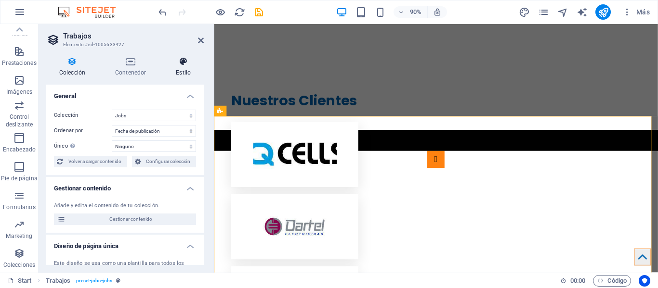
drag, startPoint x: 208, startPoint y: 57, endPoint x: 200, endPoint y: 61, distance: 8.6
click at [202, 59] on div "Colección Contenedor Estilo General Colección Jobs Ordenar por Creado a las (as…" at bounding box center [125, 161] width 173 height 224
click at [190, 63] on icon at bounding box center [183, 62] width 41 height 10
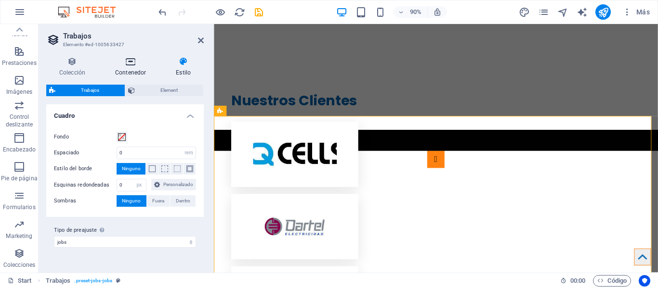
click at [134, 68] on h4 "Contenedor" at bounding box center [132, 67] width 61 height 20
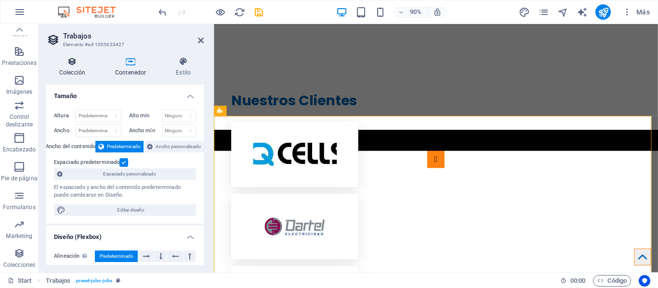
click at [65, 69] on h4 "Colección" at bounding box center [74, 67] width 56 height 20
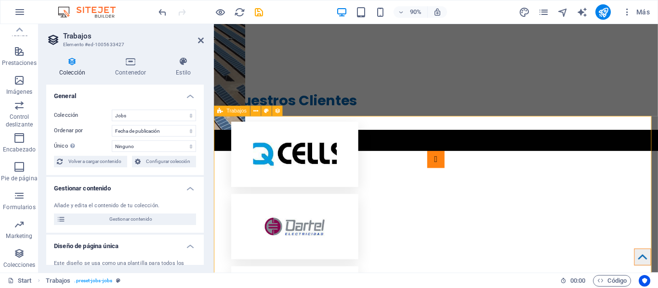
drag, startPoint x: 391, startPoint y: 243, endPoint x: 466, endPoint y: 128, distance: 137.5
click at [596, 11] on button "publish" at bounding box center [602, 11] width 15 height 15
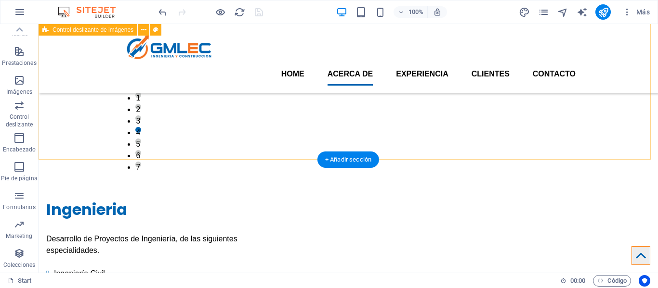
scroll to position [0, 0]
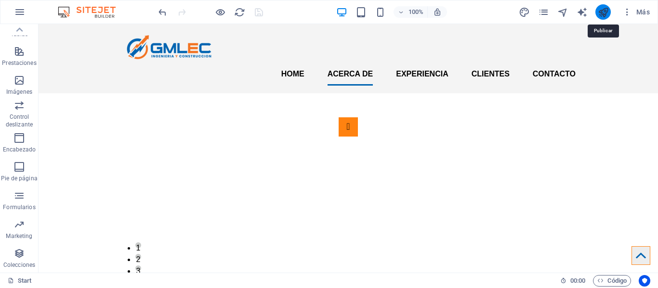
click at [600, 14] on icon "publish" at bounding box center [603, 12] width 11 height 11
